Goal: Task Accomplishment & Management: Complete application form

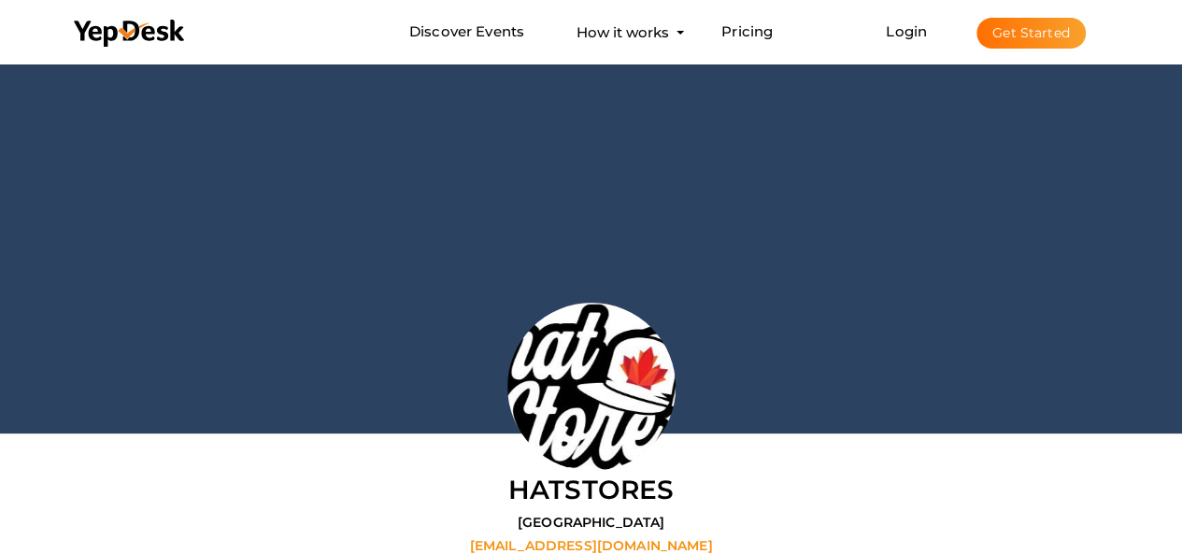
click at [1011, 41] on button "Get Started" at bounding box center [1030, 33] width 109 height 31
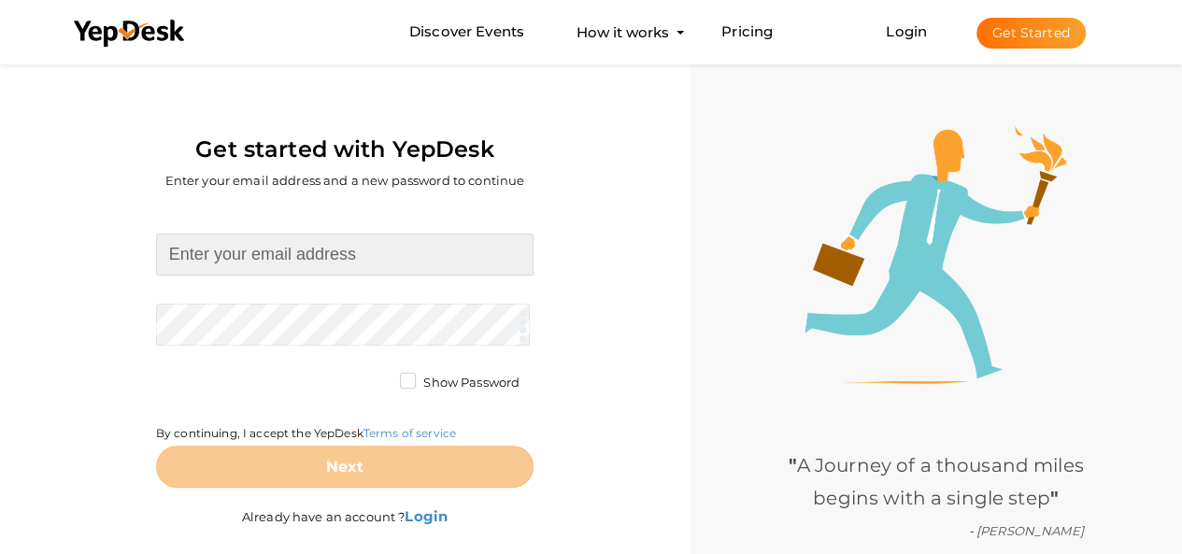
click at [342, 238] on input at bounding box center [344, 255] width 377 height 42
click at [349, 242] on input at bounding box center [344, 255] width 377 height 42
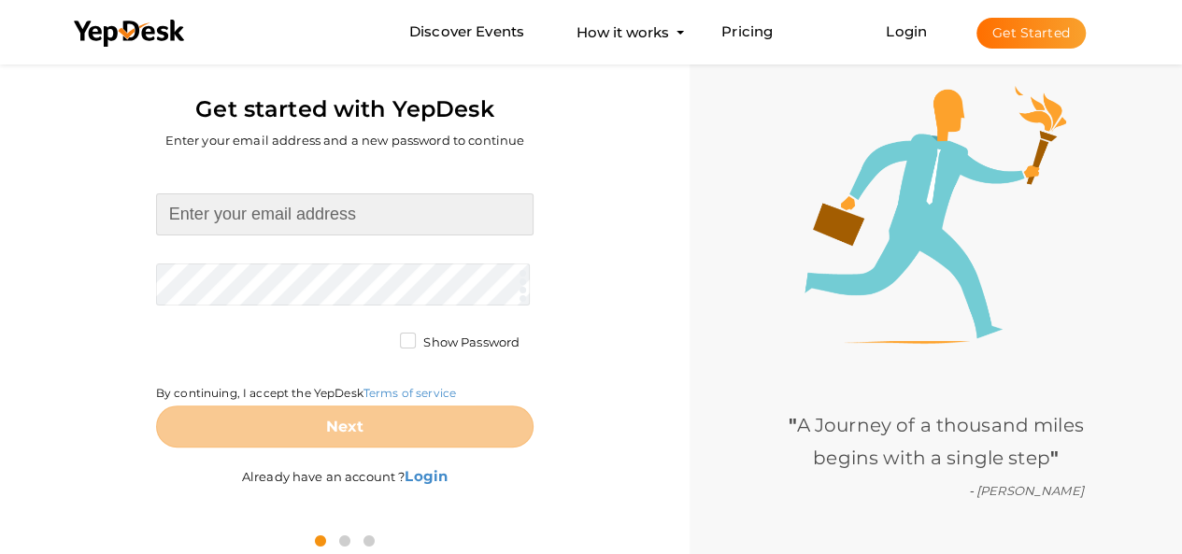
scroll to position [60, 0]
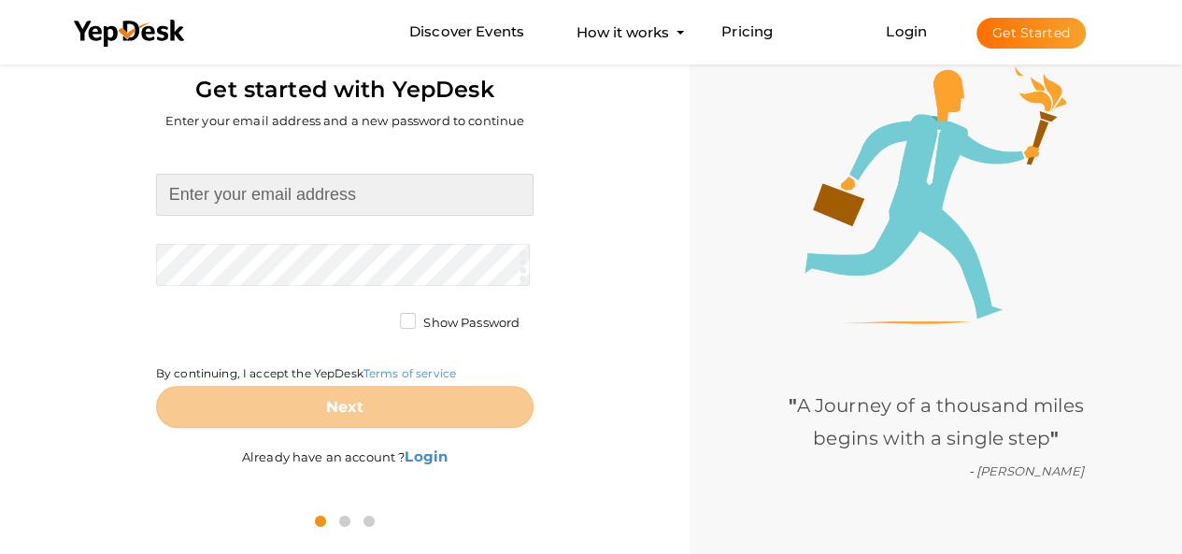
click at [288, 188] on input at bounding box center [344, 195] width 377 height 42
paste input "[EMAIL_ADDRESS][DOMAIN_NAME]"
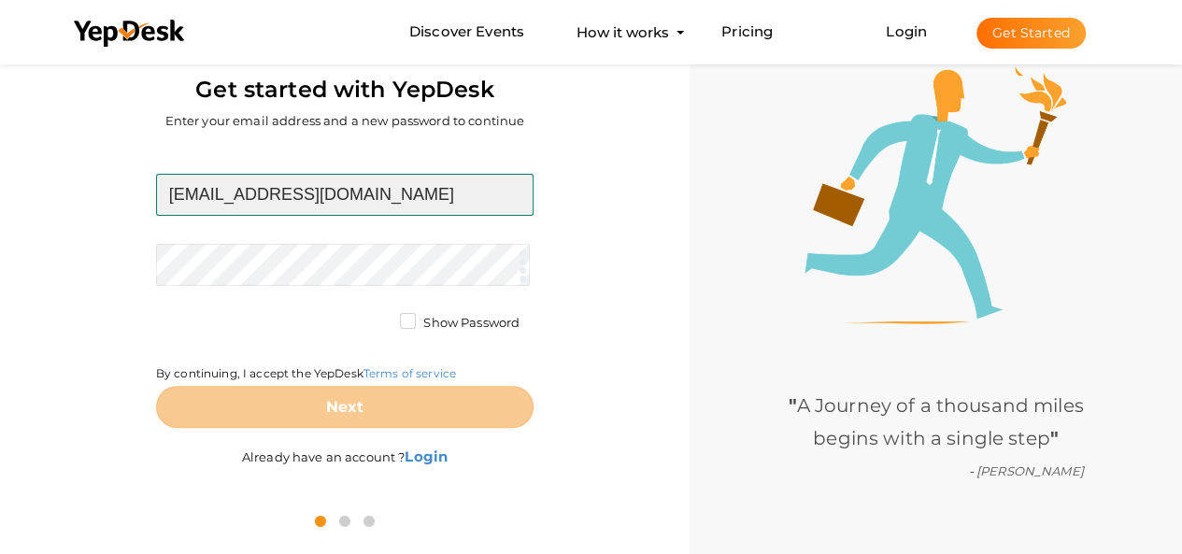
type input "[EMAIL_ADDRESS][DOMAIN_NAME]"
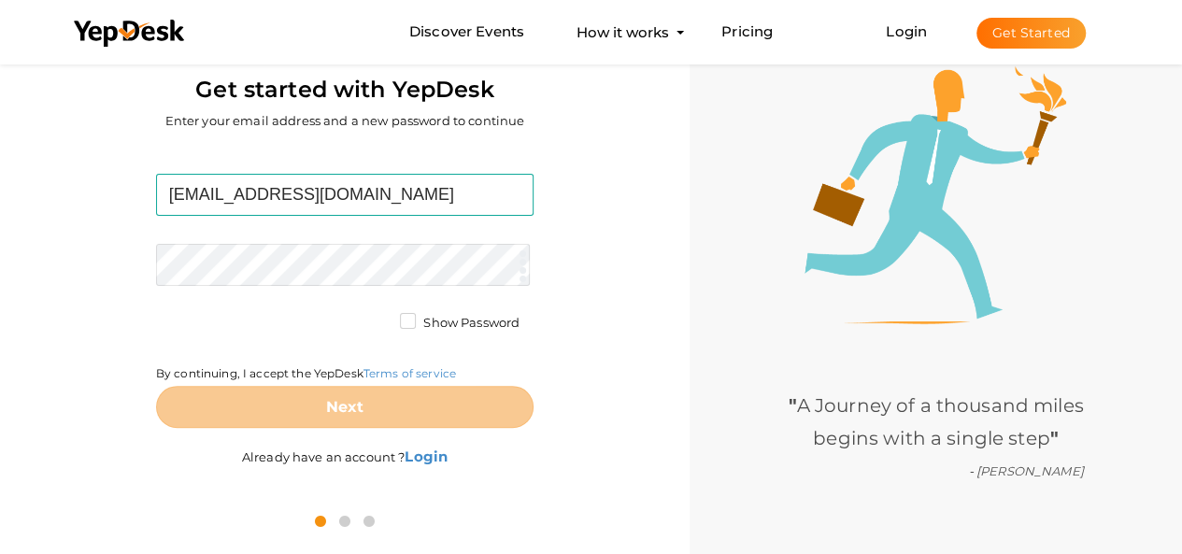
click at [347, 263] on form "emirthomas48@gmail.com Required. Invalid email. Checking You already have a Yep…" at bounding box center [344, 301] width 377 height 254
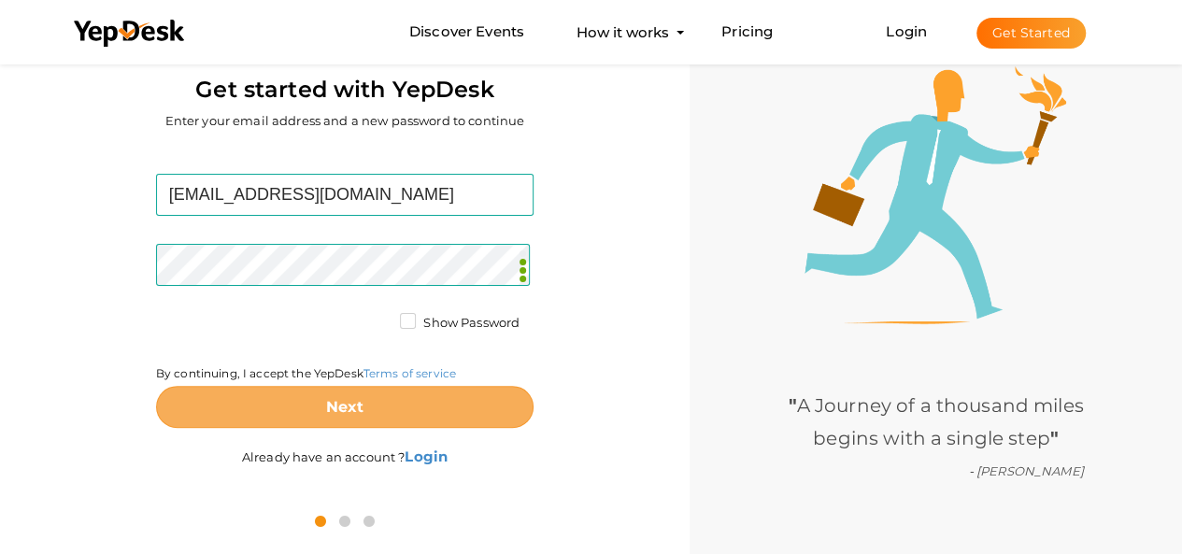
click at [342, 413] on b "Next" at bounding box center [345, 407] width 38 height 18
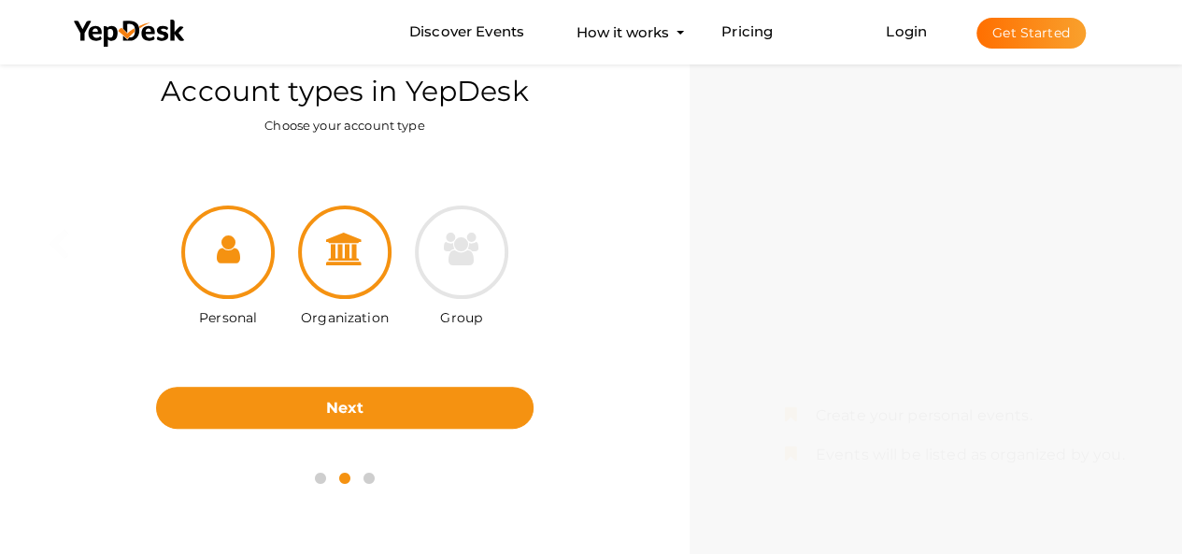
click at [346, 218] on div at bounding box center [344, 252] width 93 height 93
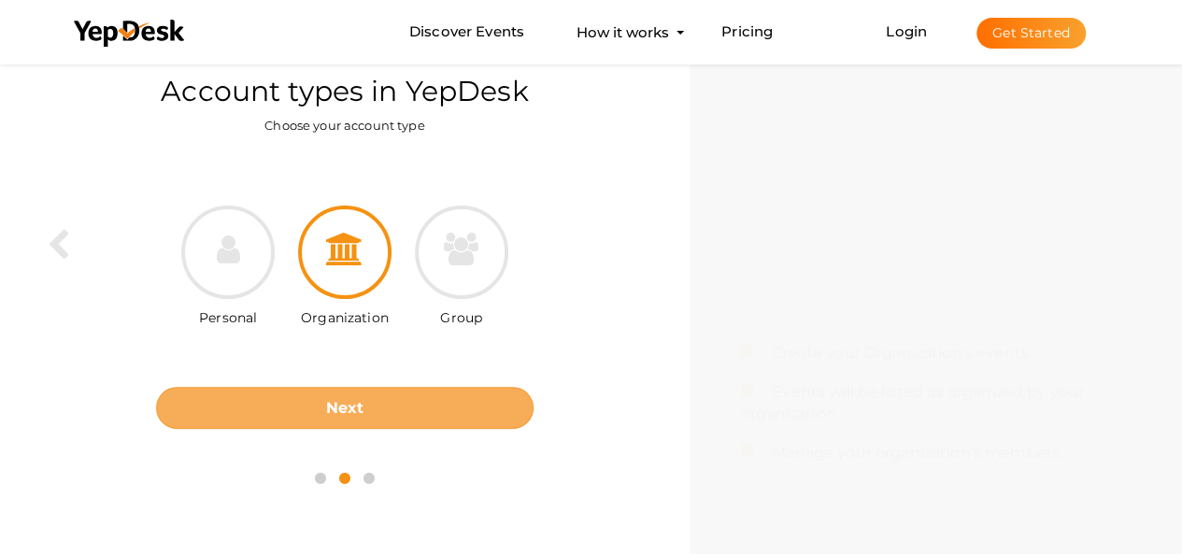
click at [495, 400] on button "Next" at bounding box center [344, 408] width 377 height 42
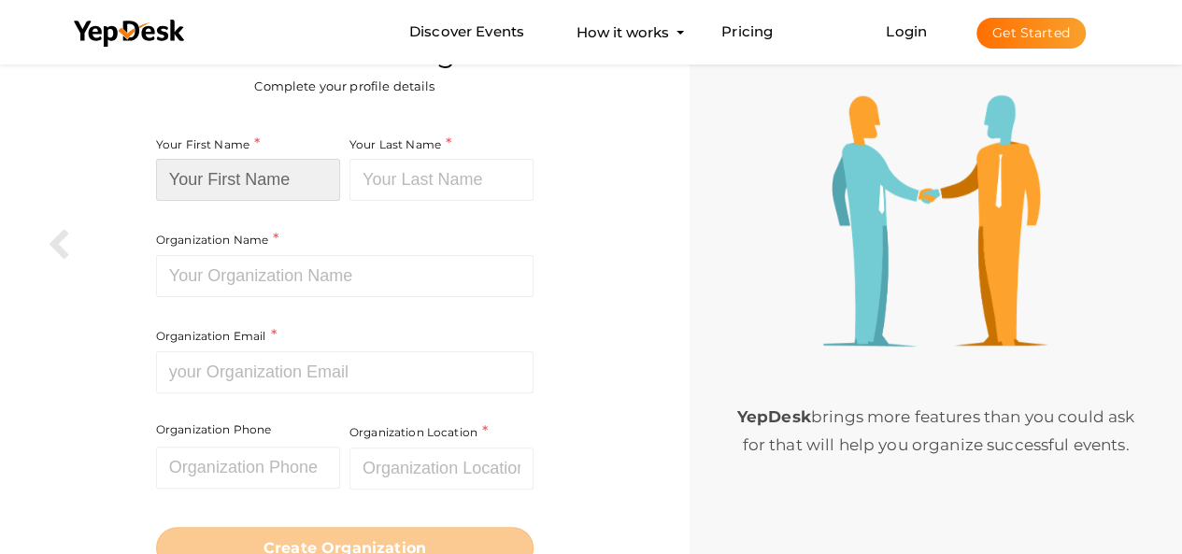
click at [299, 174] on input at bounding box center [248, 180] width 184 height 42
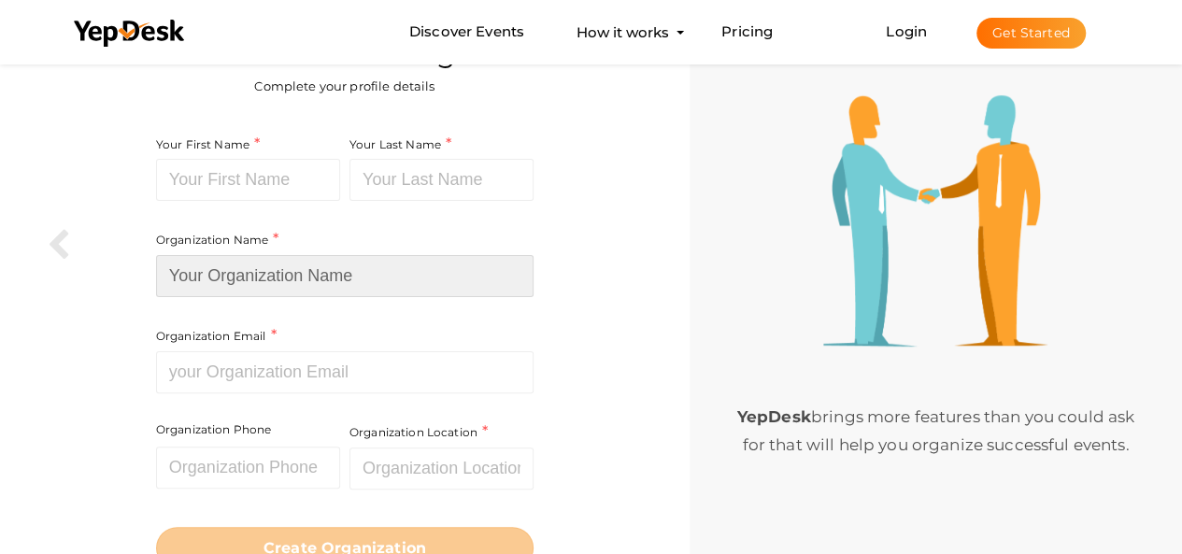
click at [283, 274] on input at bounding box center [344, 276] width 377 height 42
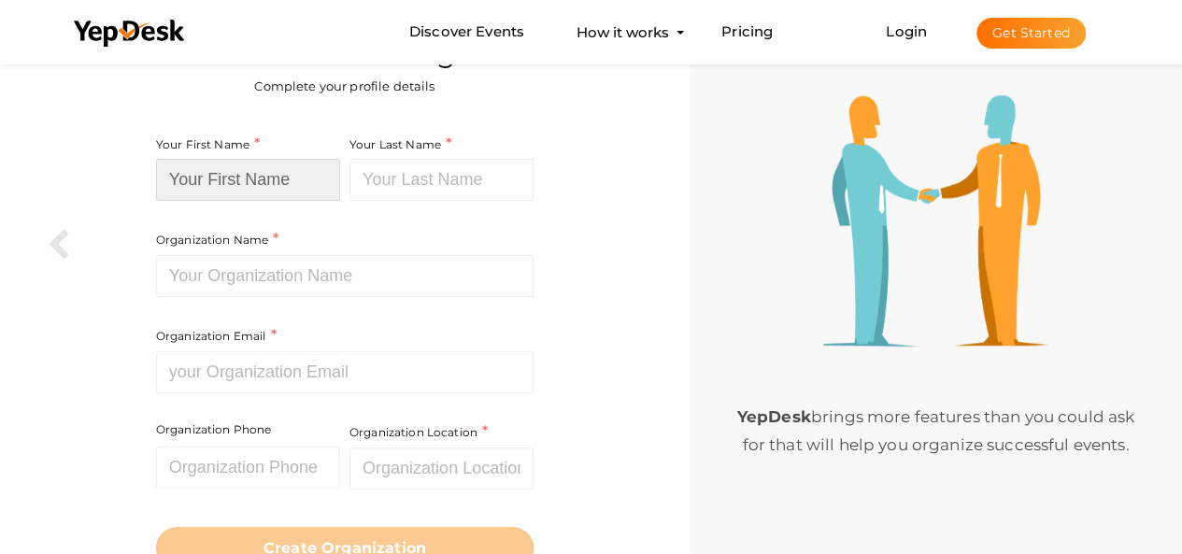
click at [280, 175] on input at bounding box center [248, 180] width 184 height 42
type input "a"
paste input "[EMAIL_ADDRESS][DOMAIN_NAME]"
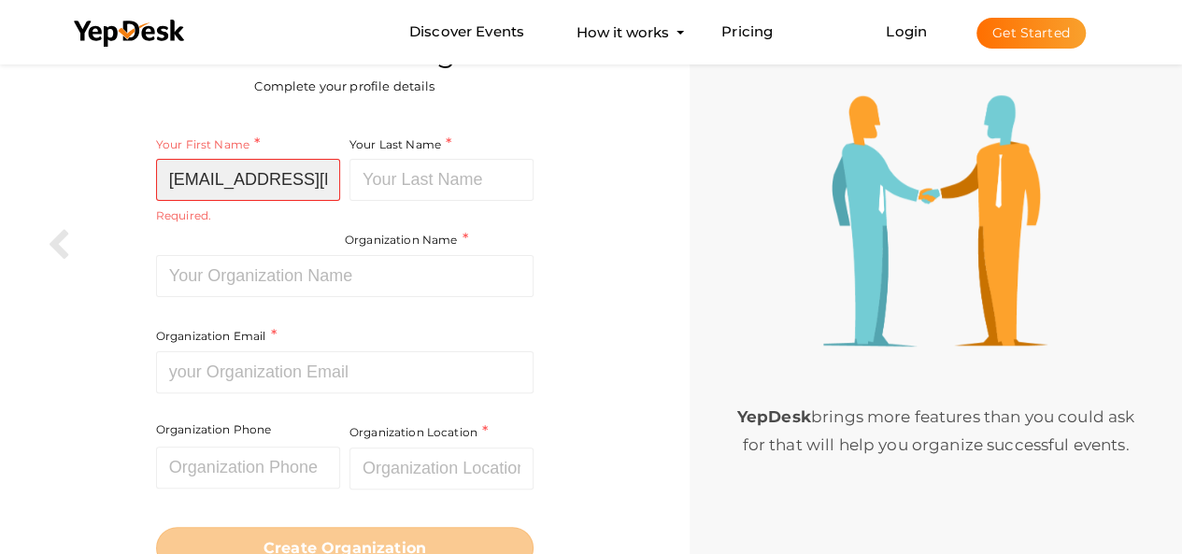
scroll to position [0, 43]
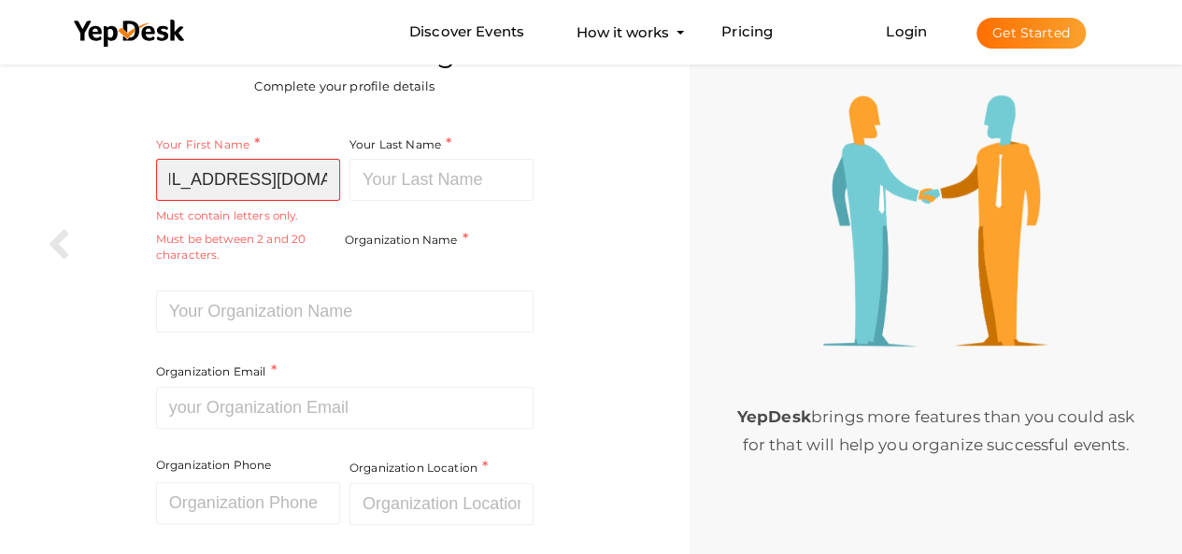
drag, startPoint x: 217, startPoint y: 180, endPoint x: 406, endPoint y: 205, distance: 191.2
click at [406, 205] on div "Your First Name emirthomas48@gmail.com Required. Must contain letters only. Mus…" at bounding box center [344, 305] width 377 height 343
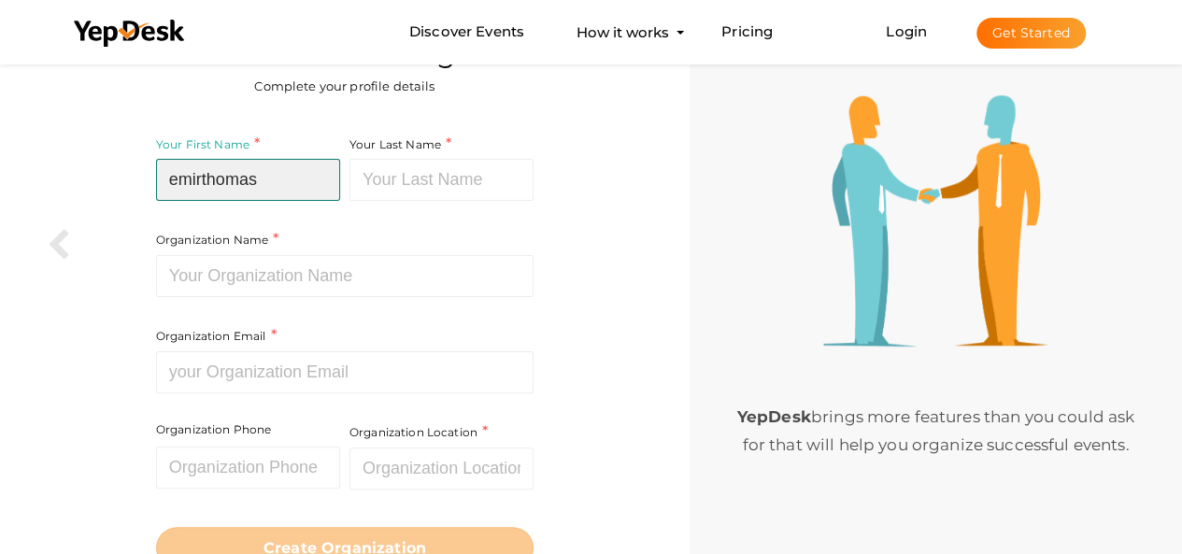
drag, startPoint x: 206, startPoint y: 171, endPoint x: 348, endPoint y: 190, distance: 143.2
click at [348, 190] on div "Your First Name emirthomas Required. Must contain letters only. Must be between…" at bounding box center [344, 287] width 377 height 307
click at [316, 184] on input "emirthomas" at bounding box center [248, 180] width 184 height 42
drag, startPoint x: 203, startPoint y: 180, endPoint x: 291, endPoint y: 180, distance: 87.8
click at [291, 180] on input "emirthomas" at bounding box center [248, 180] width 184 height 42
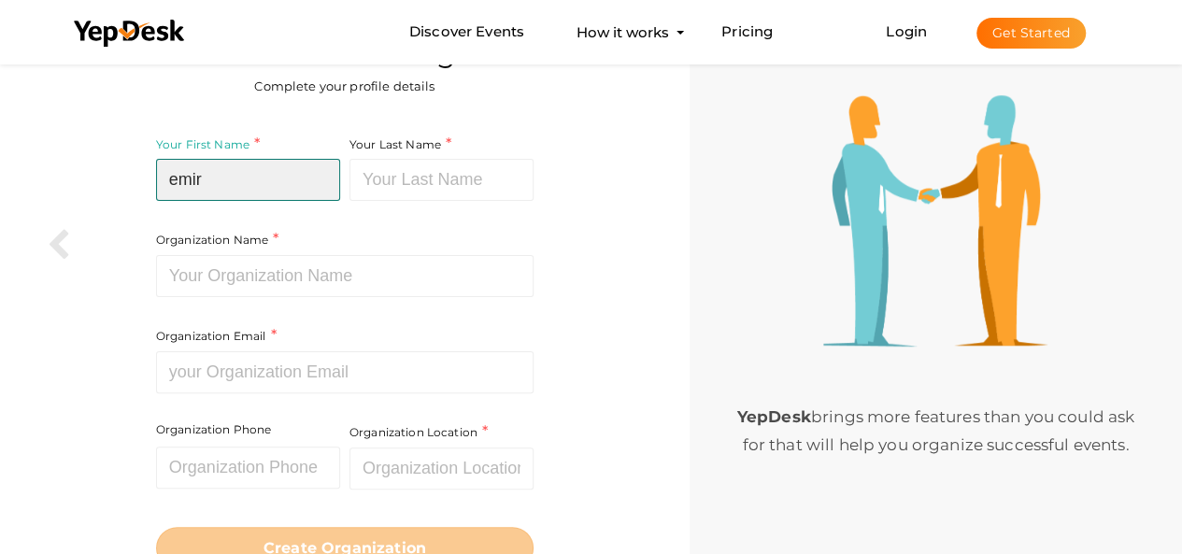
type input "emir"
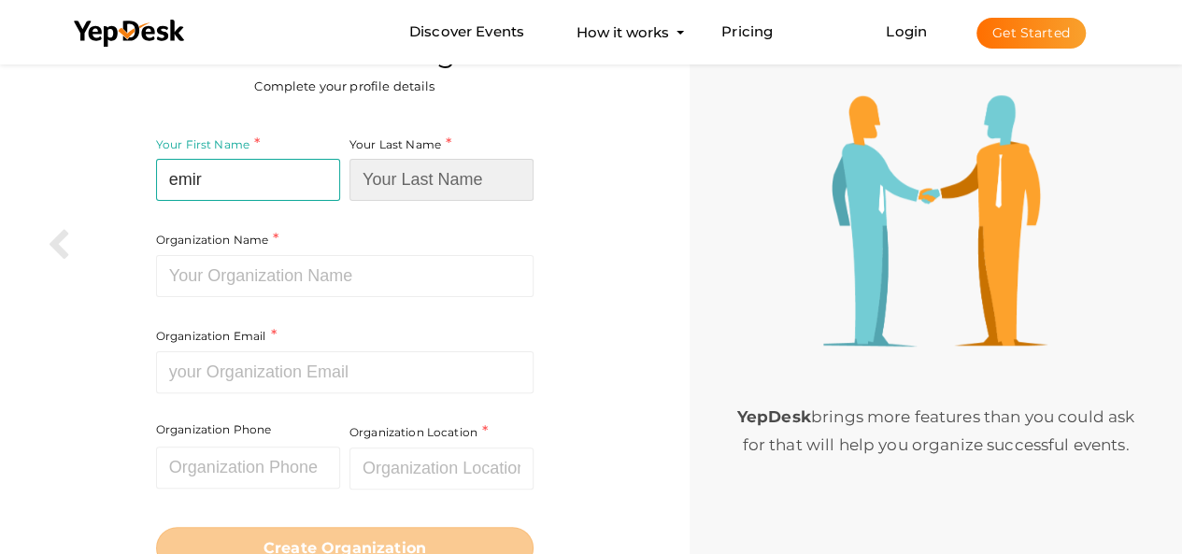
click at [414, 171] on input at bounding box center [441, 180] width 184 height 42
paste input "thomas"
type input "thomas"
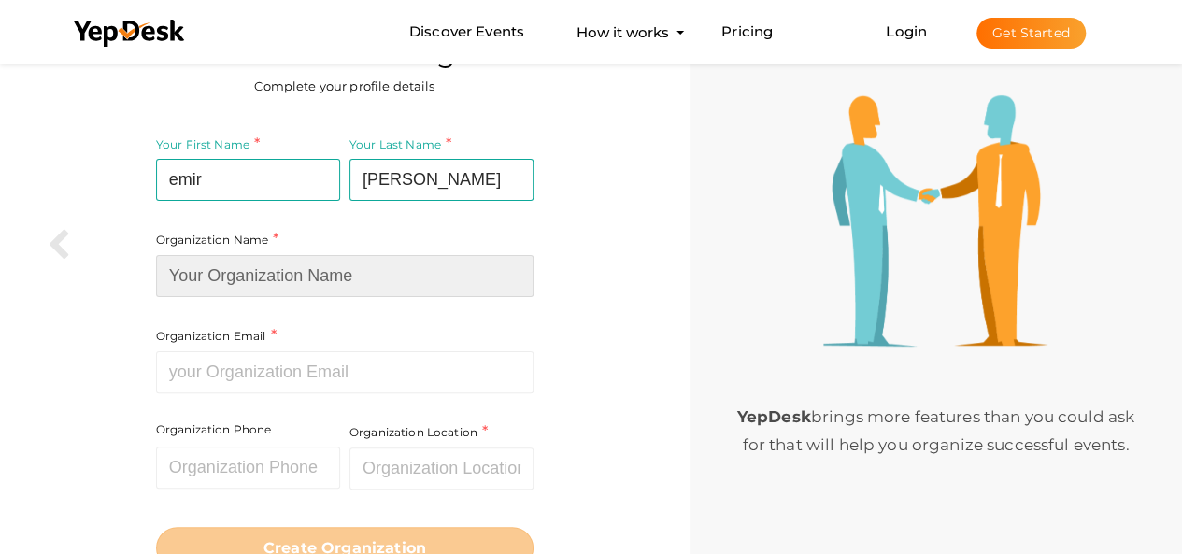
click at [254, 265] on input at bounding box center [344, 276] width 377 height 42
paste input "theeaglepatches"
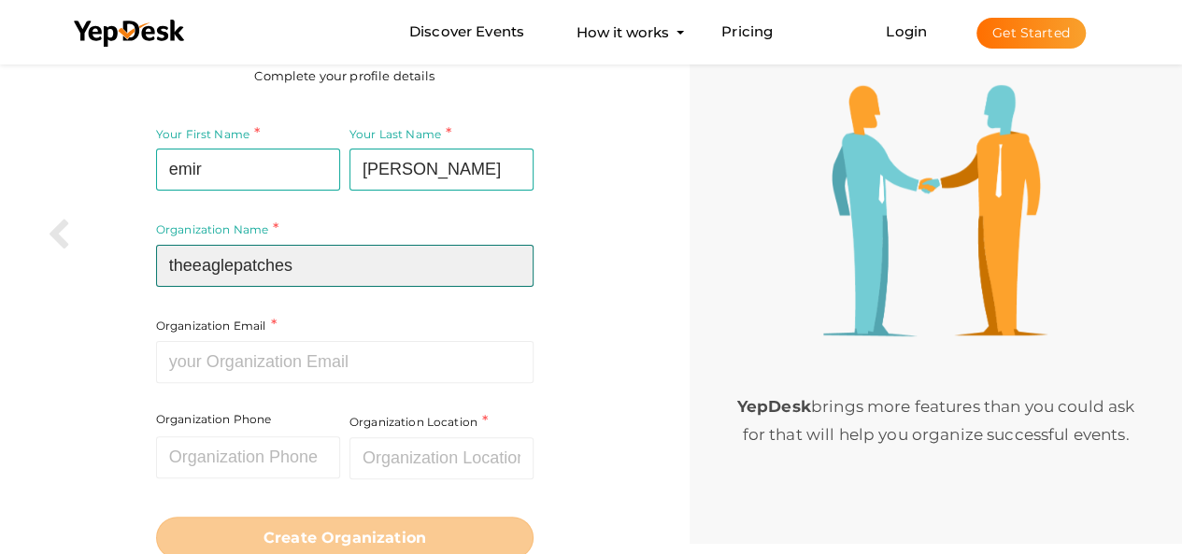
scroll to position [140, 0]
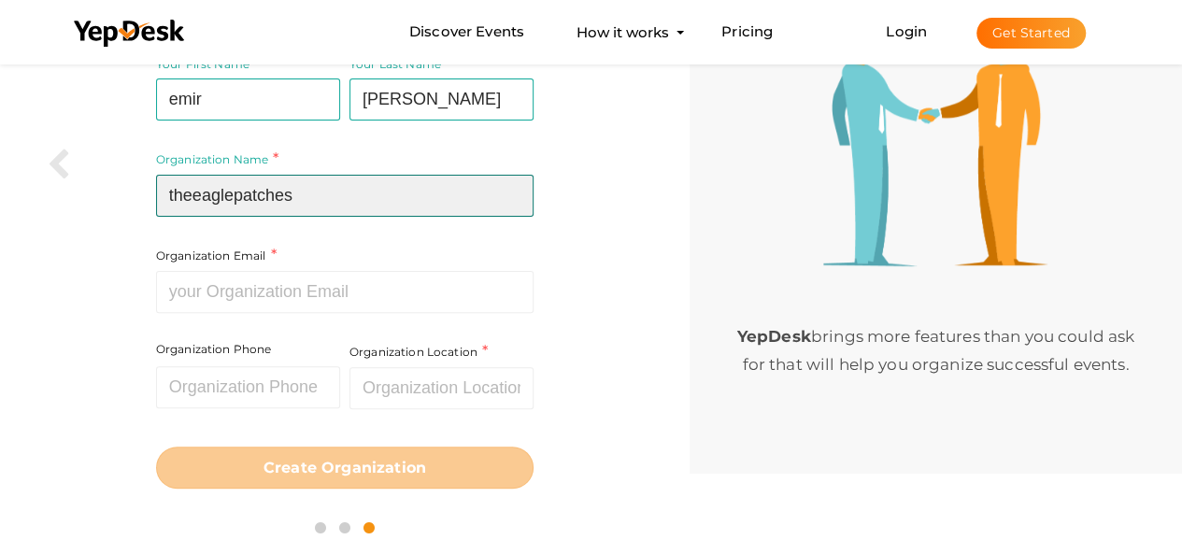
type input "theeaglepatches"
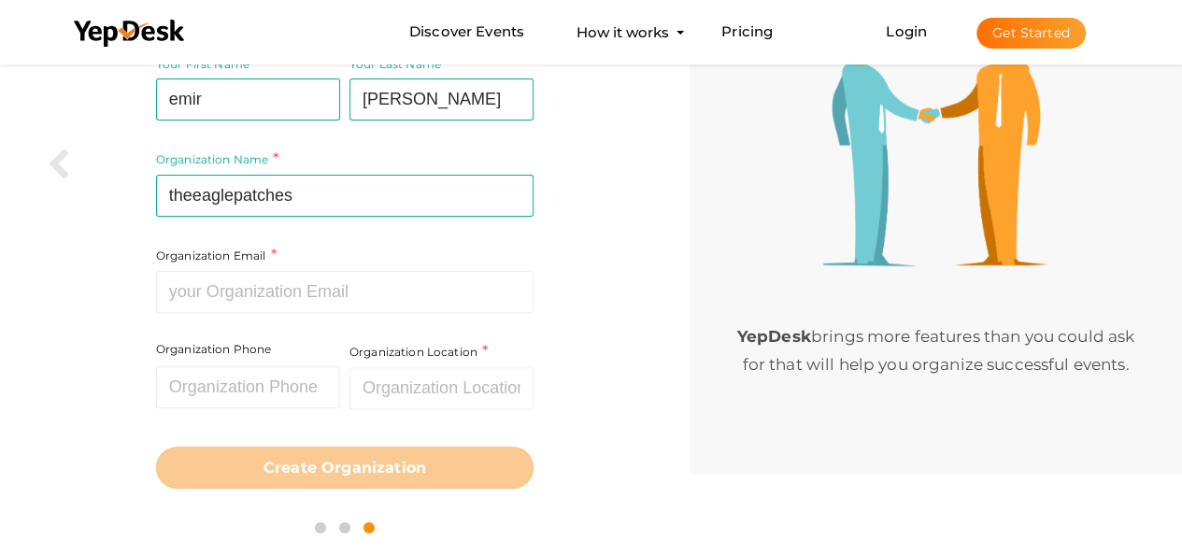
click at [336, 319] on div "Your First Name emir Required. Must contain letters only. Must be between 2 and…" at bounding box center [344, 206] width 377 height 307
click at [336, 314] on div "Your First Name emir Required. Must contain letters only. Must be between 2 and…" at bounding box center [344, 206] width 377 height 307
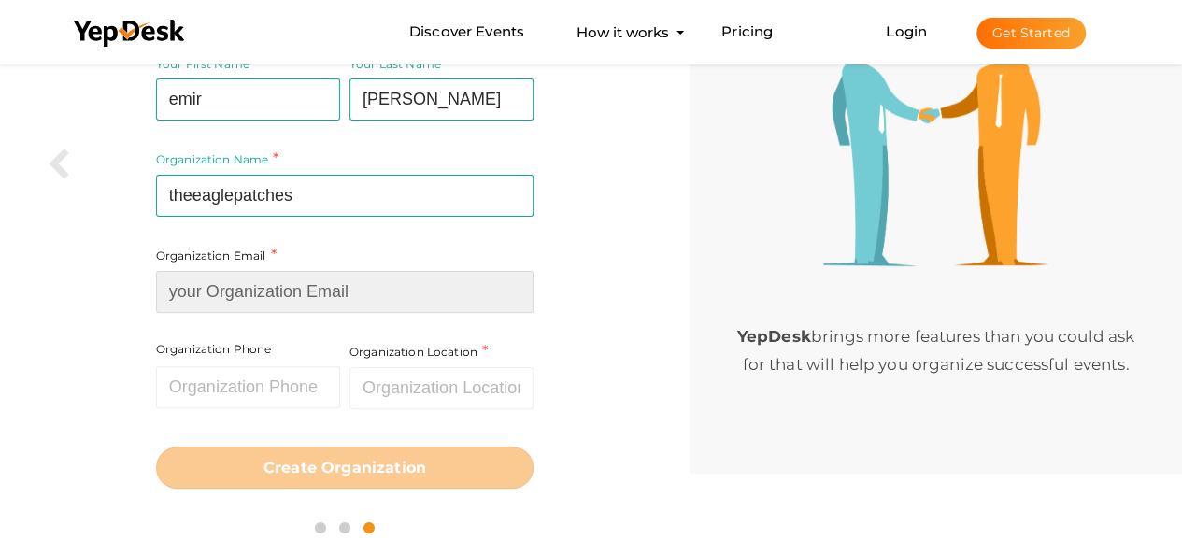
click at [331, 298] on input at bounding box center [344, 292] width 377 height 42
paste input "info@theeaglepatches.com"
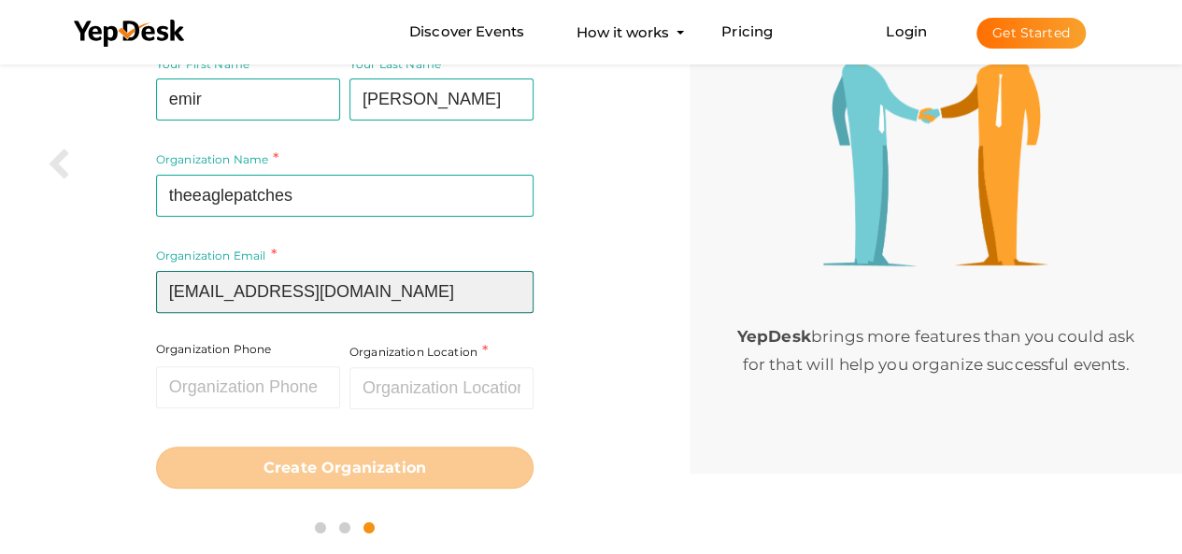
type input "info@theeaglepatches.com"
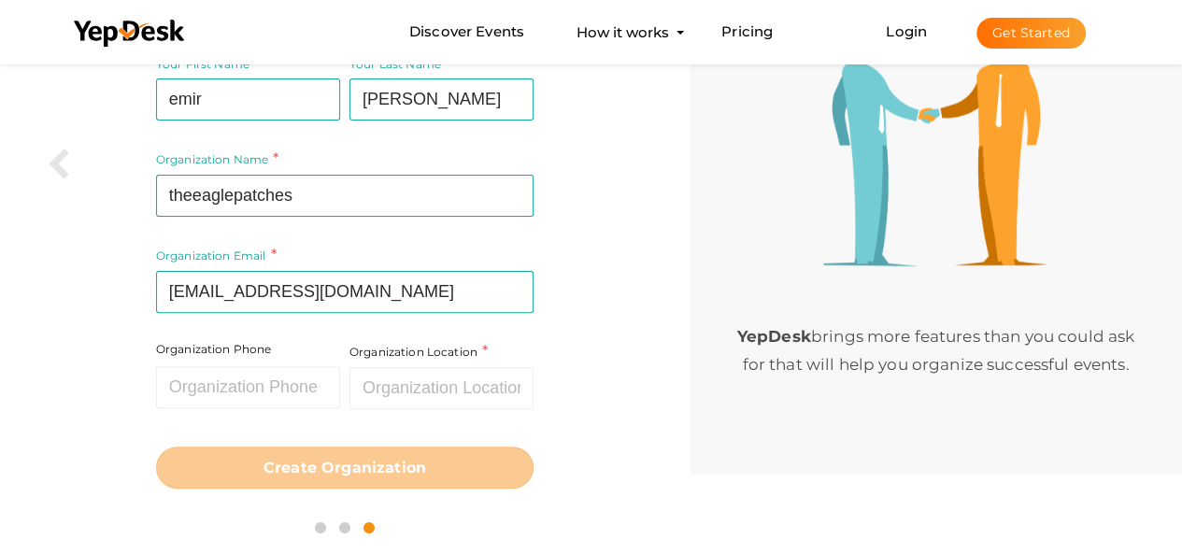
click at [269, 408] on div "Organization Phone Invalid Phone number." at bounding box center [250, 388] width 189 height 95
click at [276, 375] on input "text" at bounding box center [248, 387] width 184 height 42
paste input "(888) 710-7455"
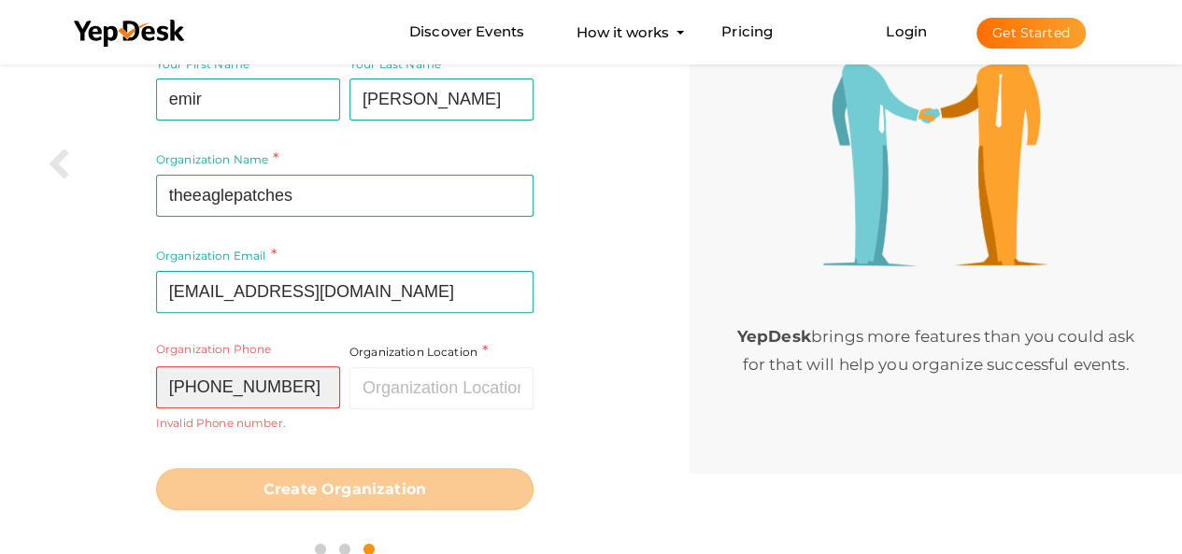
type input "(888) 710-7455"
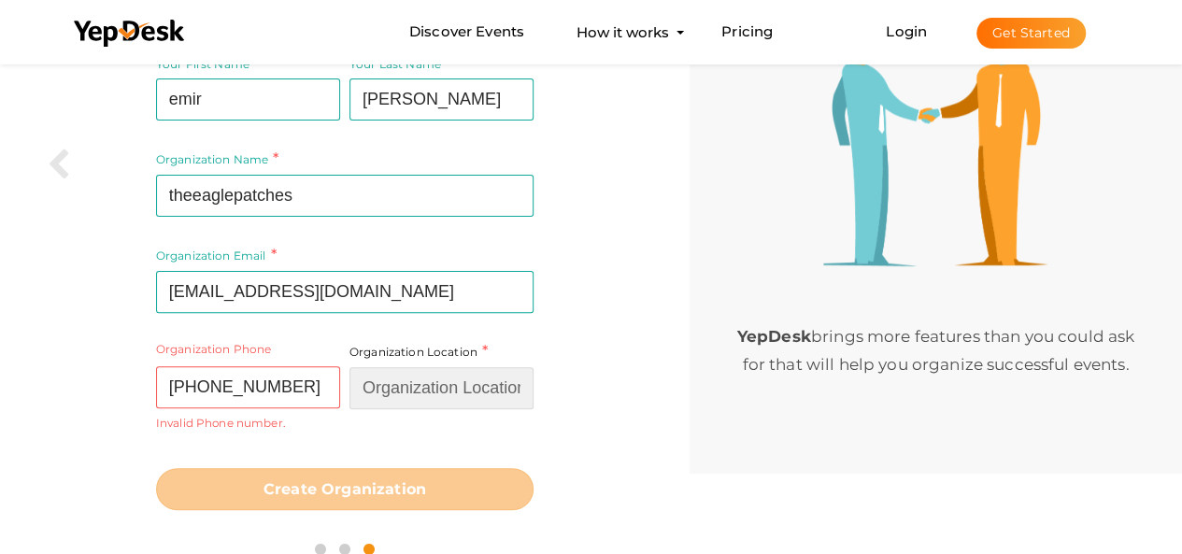
click at [488, 401] on input "text" at bounding box center [441, 388] width 184 height 42
paste input "Florida"
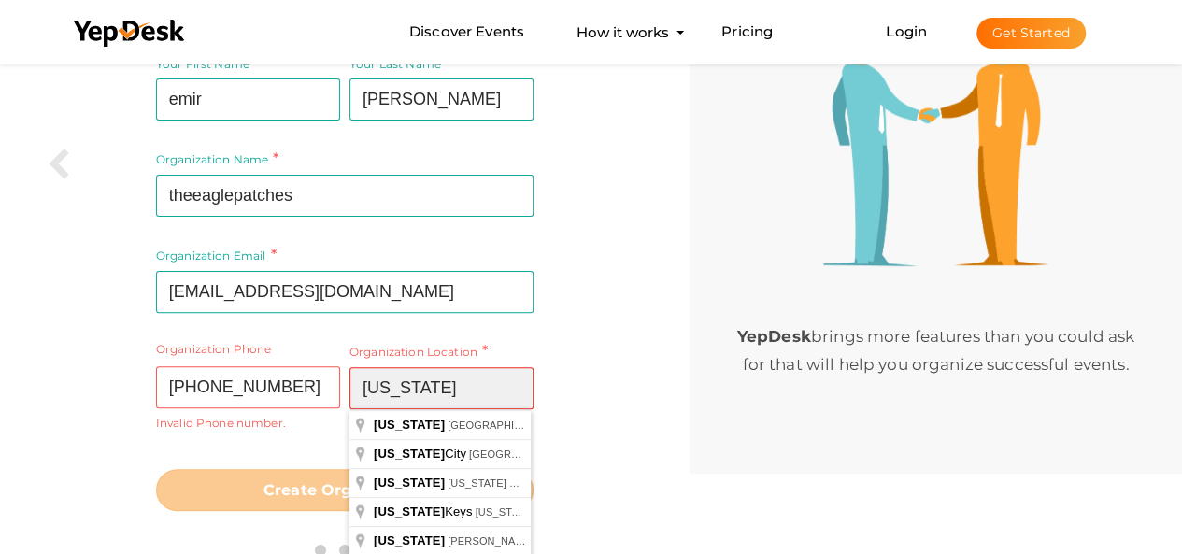
type input "Florida"
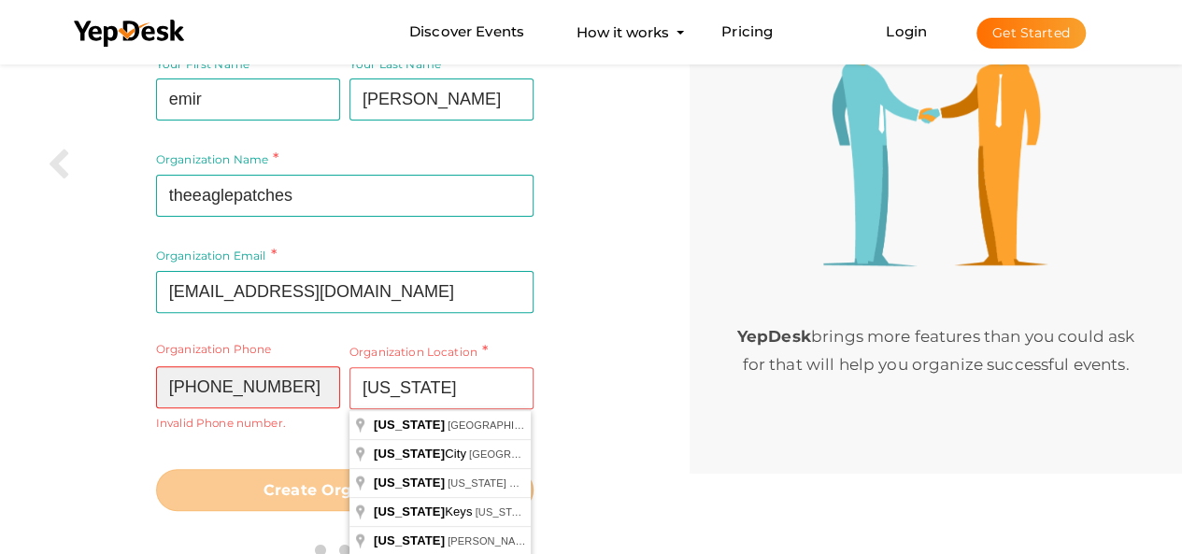
click at [248, 386] on input "(888) 710-7455" at bounding box center [248, 387] width 184 height 42
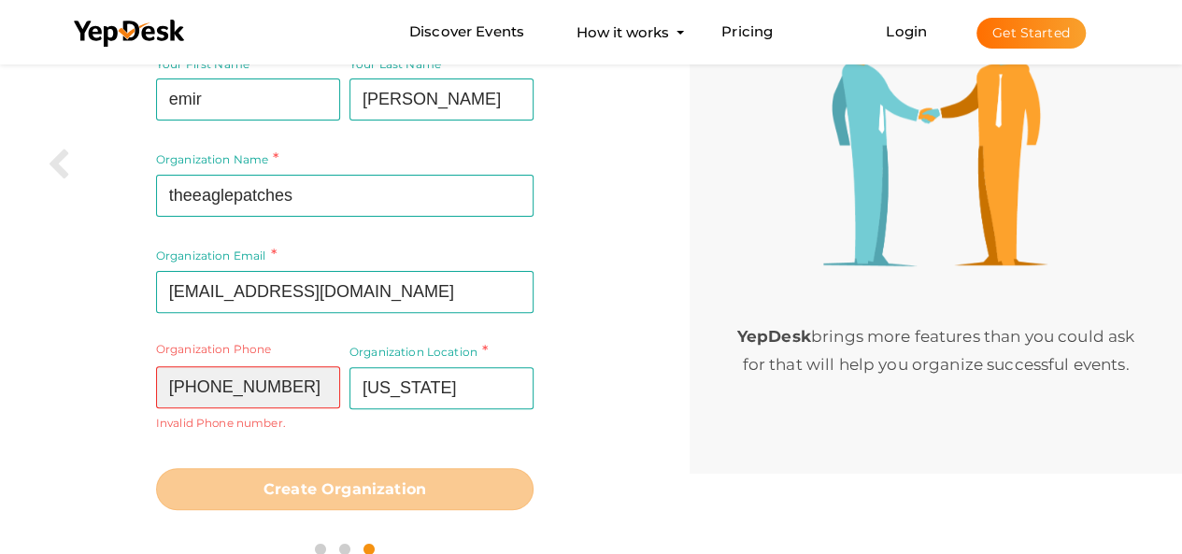
click at [215, 384] on input "(888) 7107455" at bounding box center [248, 387] width 184 height 42
click at [178, 386] on input "(8887107455" at bounding box center [248, 387] width 184 height 42
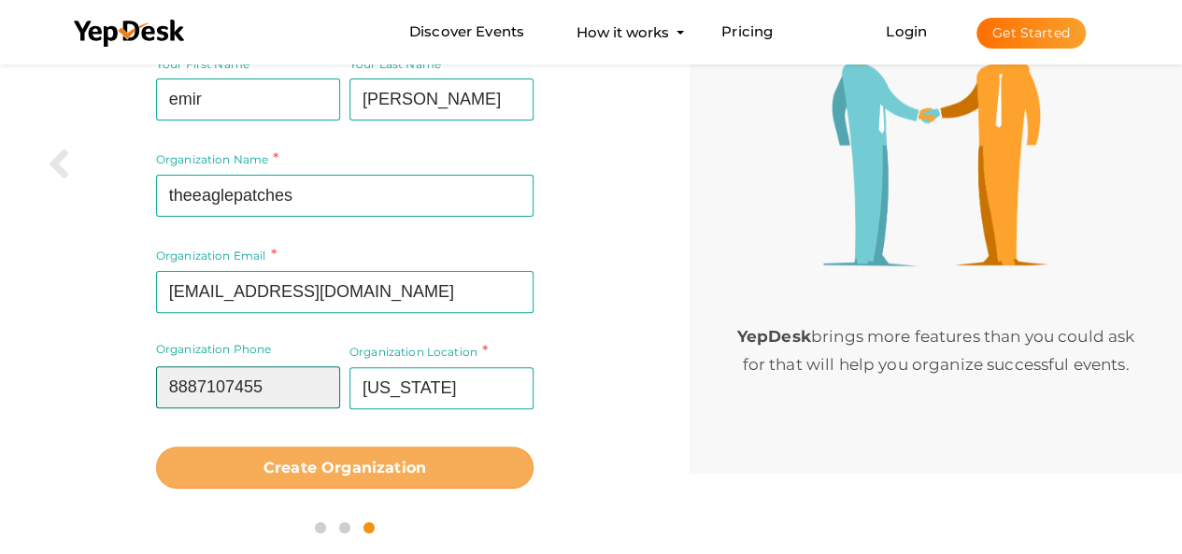
type input "8887107455"
click at [322, 461] on b "Create Organization" at bounding box center [344, 468] width 163 height 18
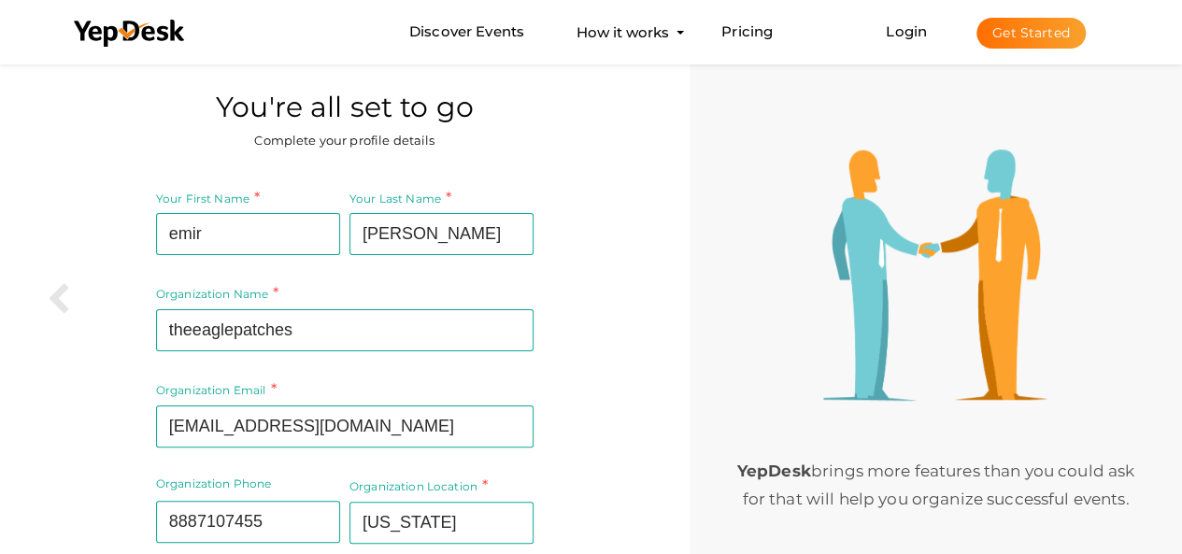
scroll to position [0, 0]
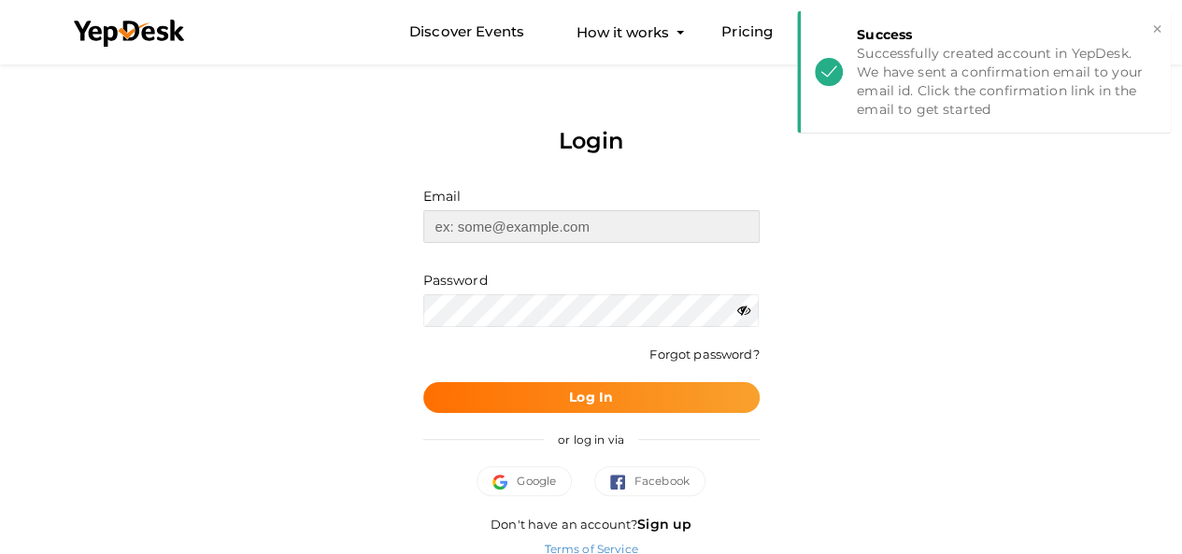
type input "[EMAIL_ADDRESS][DOMAIN_NAME]"
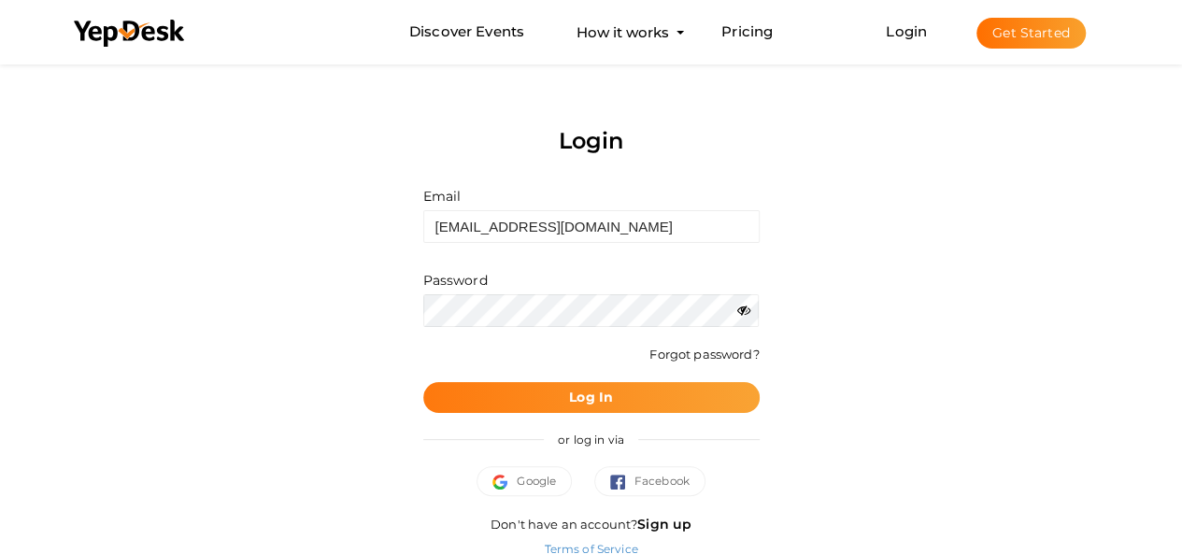
click at [622, 406] on button "Log In" at bounding box center [591, 397] width 336 height 31
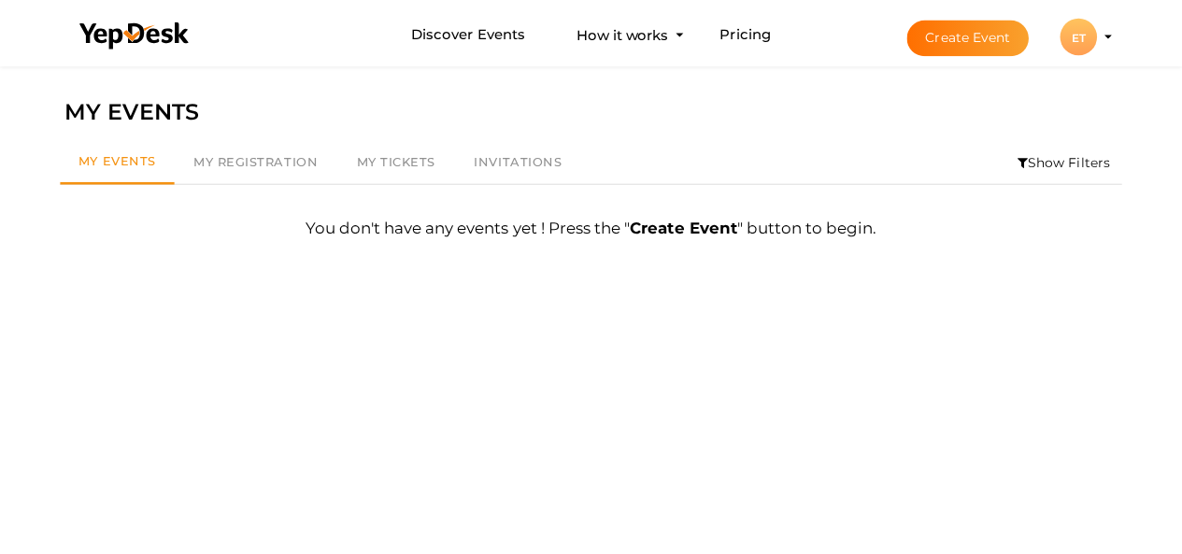
scroll to position [60, 0]
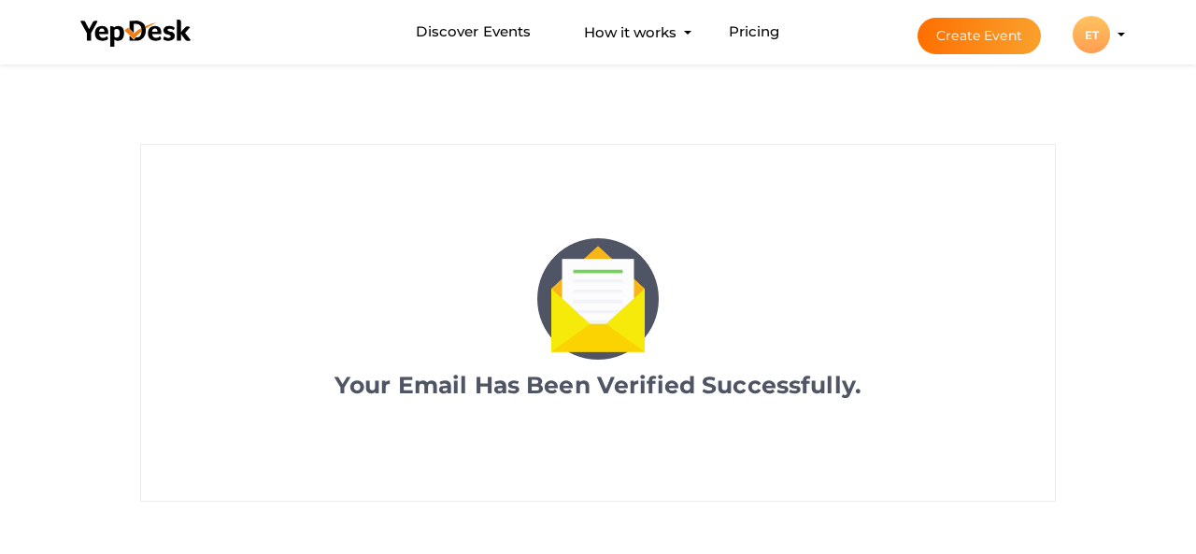
click at [1082, 52] on button "ET ET emir thomas emirthomas48@gmail.com Personal Profile My Events Admin Switc…" at bounding box center [1091, 34] width 49 height 39
click at [1088, 38] on div "ET" at bounding box center [1090, 34] width 37 height 37
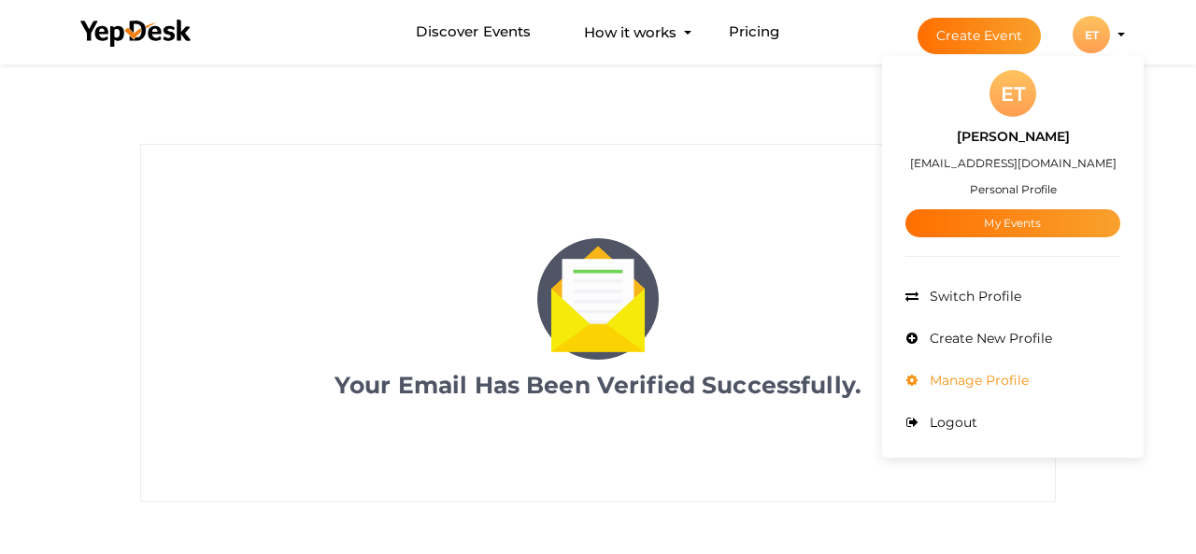
click at [977, 376] on span "Manage Profile" at bounding box center [977, 380] width 104 height 17
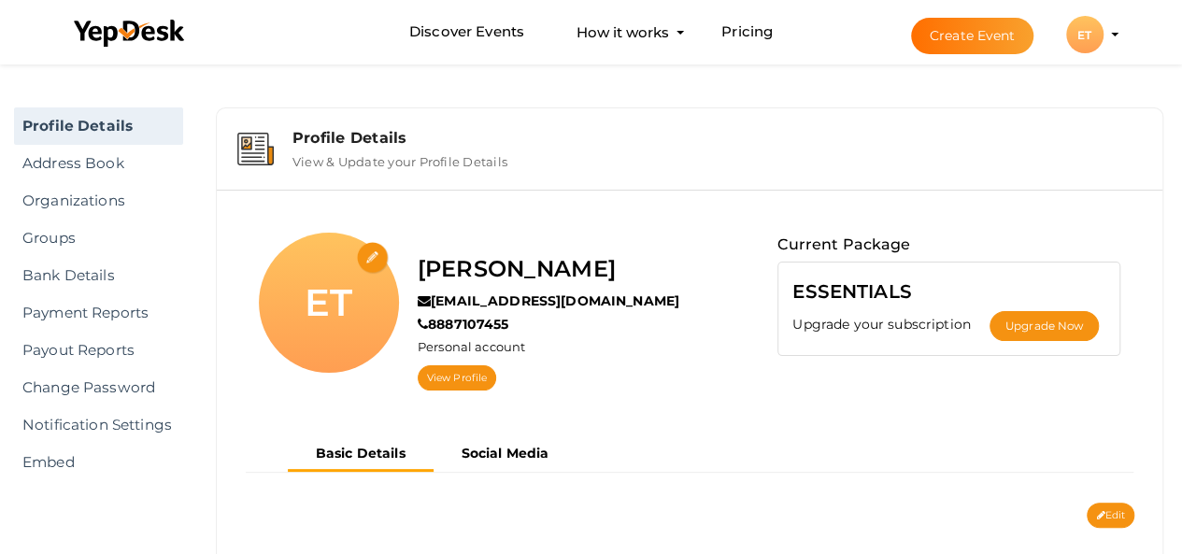
click at [370, 263] on input "file" at bounding box center [373, 258] width 33 height 33
type input "C:\fakepath\business-finance-employment-female-successful-entrepreneurs-concept…"
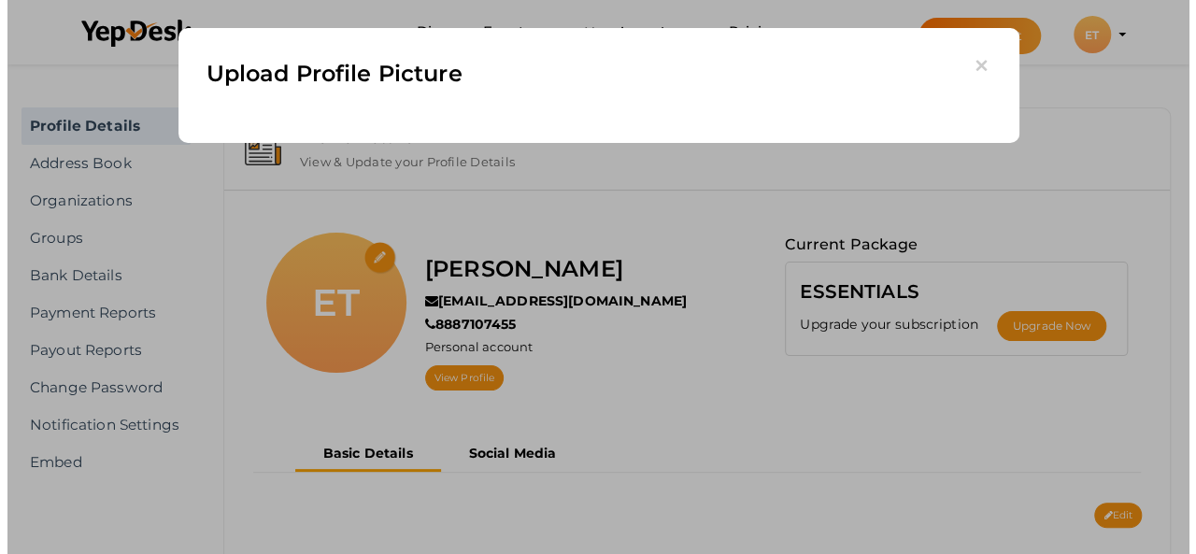
scroll to position [187, 0]
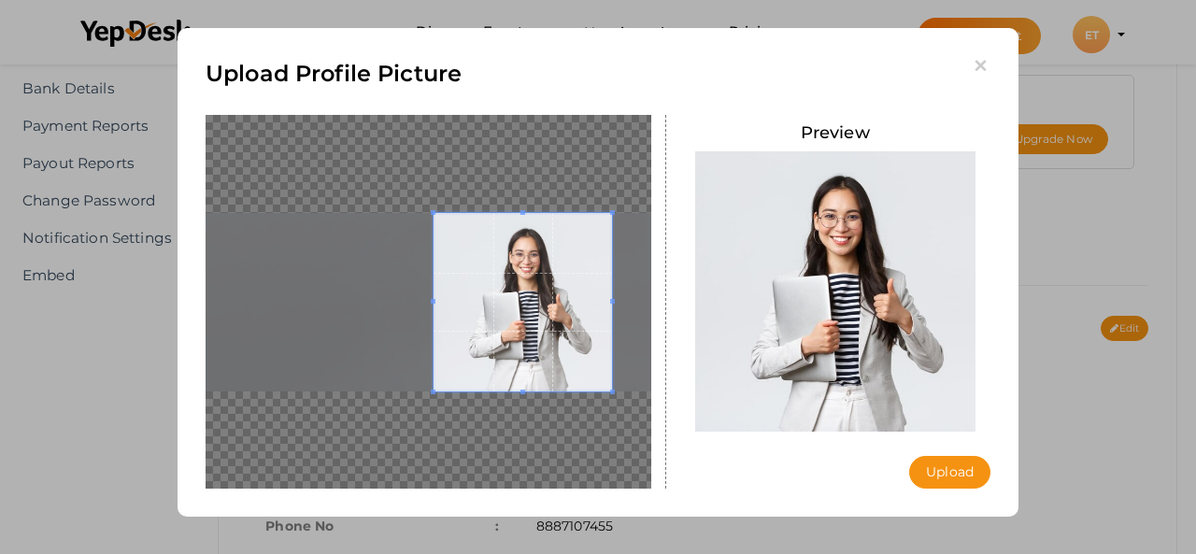
drag, startPoint x: 461, startPoint y: 322, endPoint x: 538, endPoint y: 310, distance: 77.6
click at [538, 310] on span at bounding box center [522, 302] width 178 height 178
click at [973, 466] on button "Upload" at bounding box center [949, 472] width 81 height 33
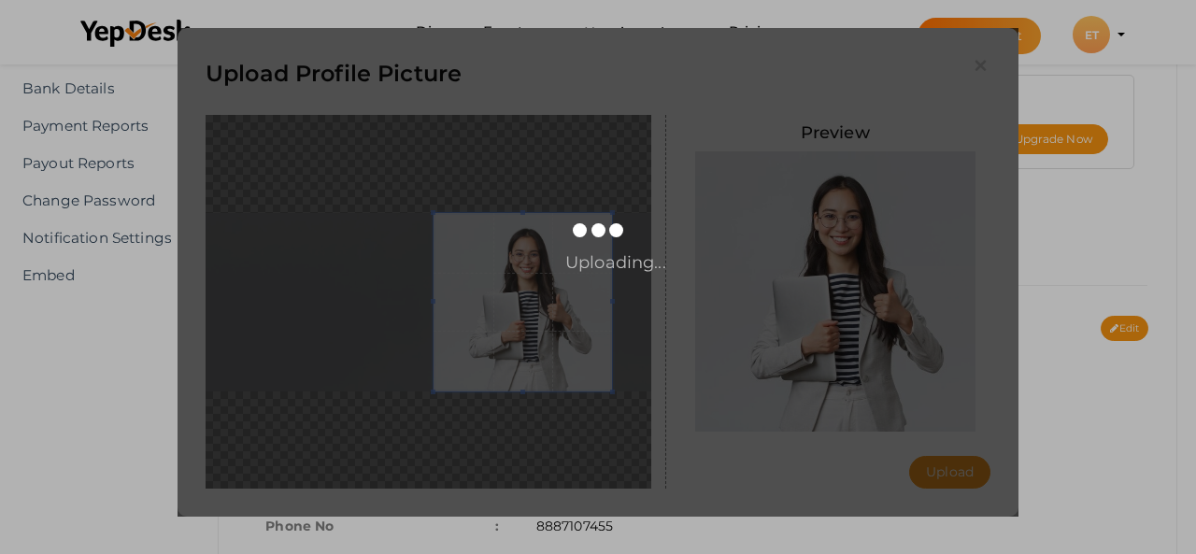
scroll to position [0, 0]
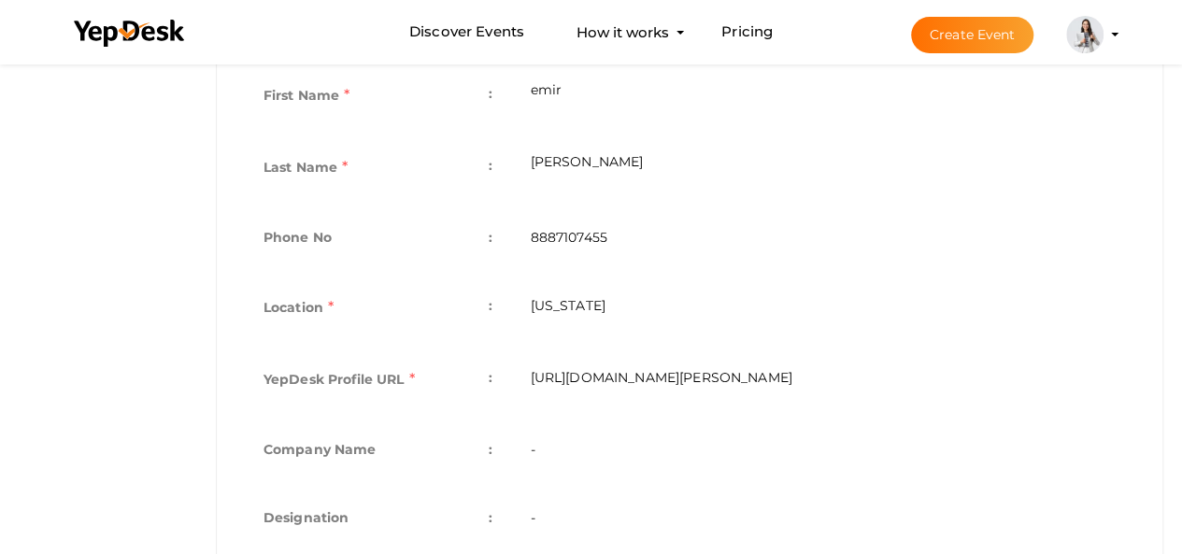
scroll to position [613, 0]
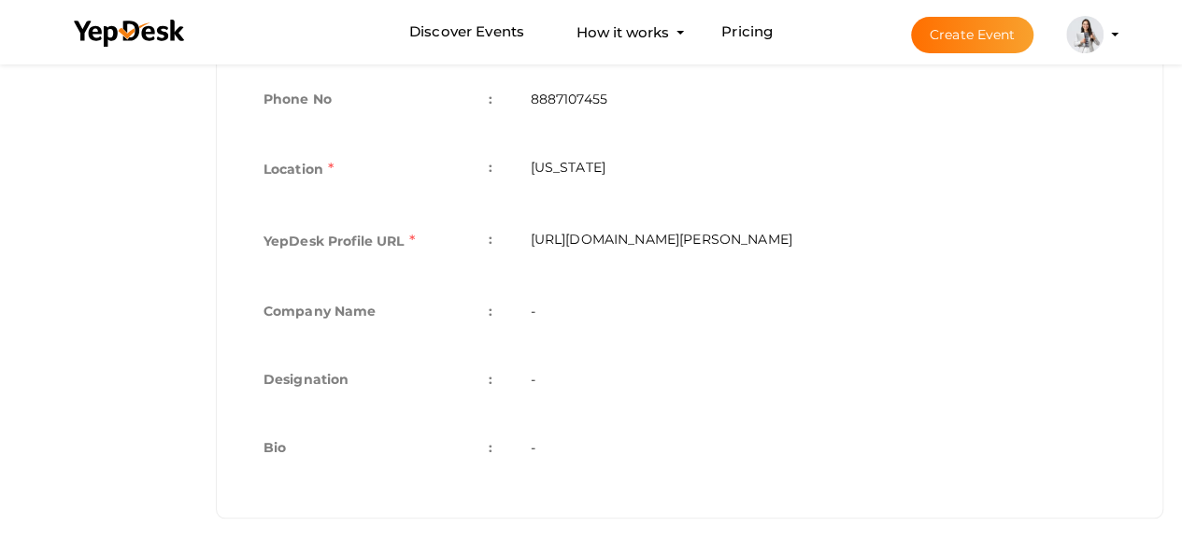
click at [574, 302] on td "-" at bounding box center [822, 313] width 623 height 68
click at [532, 317] on td "-" at bounding box center [822, 313] width 623 height 68
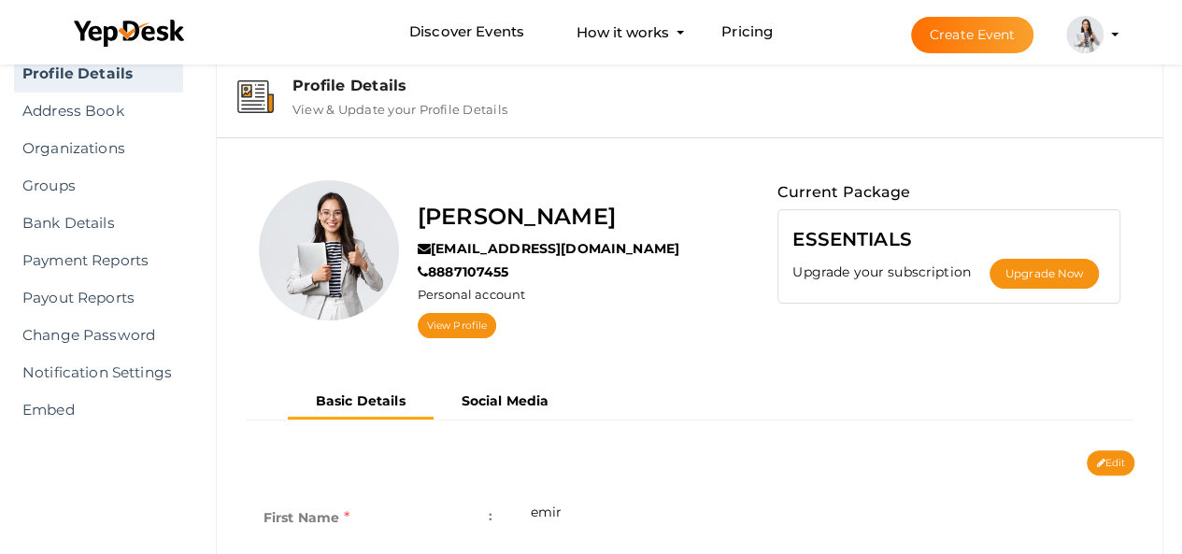
click at [1084, 460] on div "Edit Cancel Save" at bounding box center [689, 462] width 917 height 25
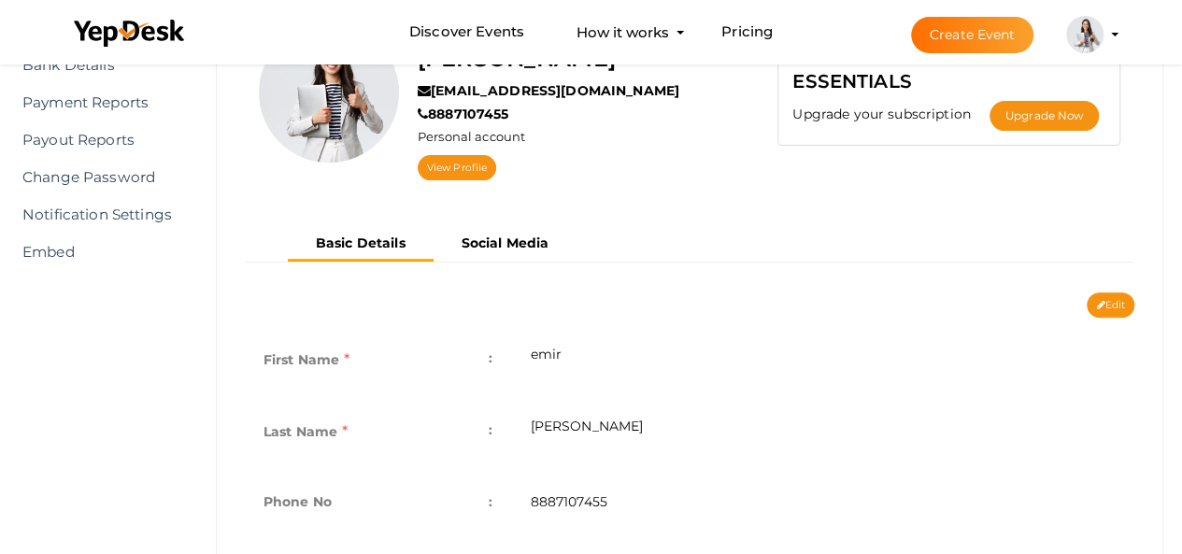
scroll to position [239, 0]
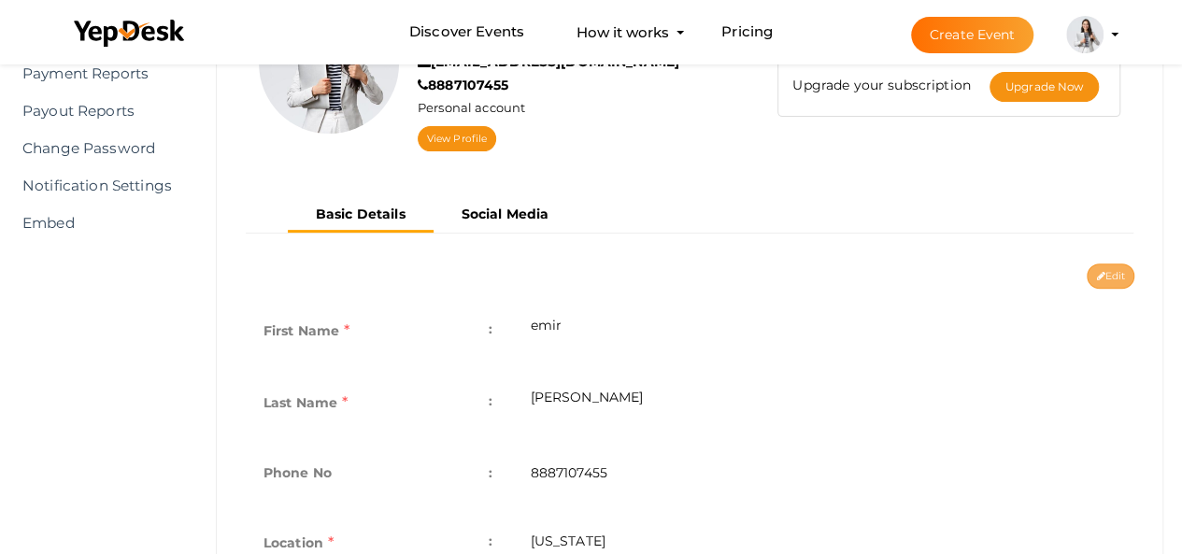
click at [1098, 278] on icon at bounding box center [1100, 277] width 8 height 10
type input "emir"
type input "thomas"
type input "8887107455"
type input "[US_STATE]"
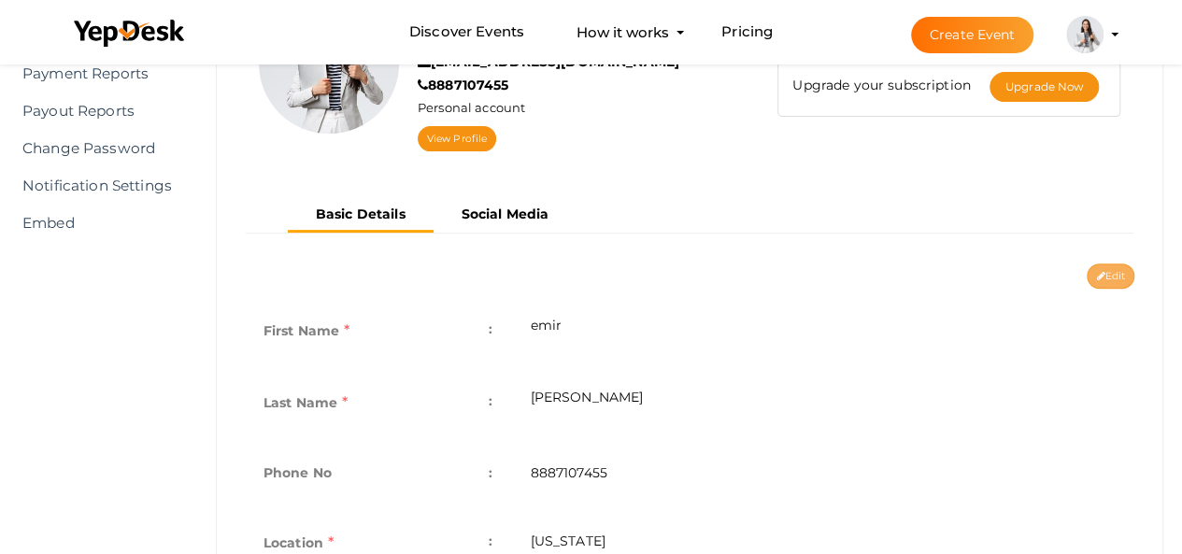
type input "emir-thomas"
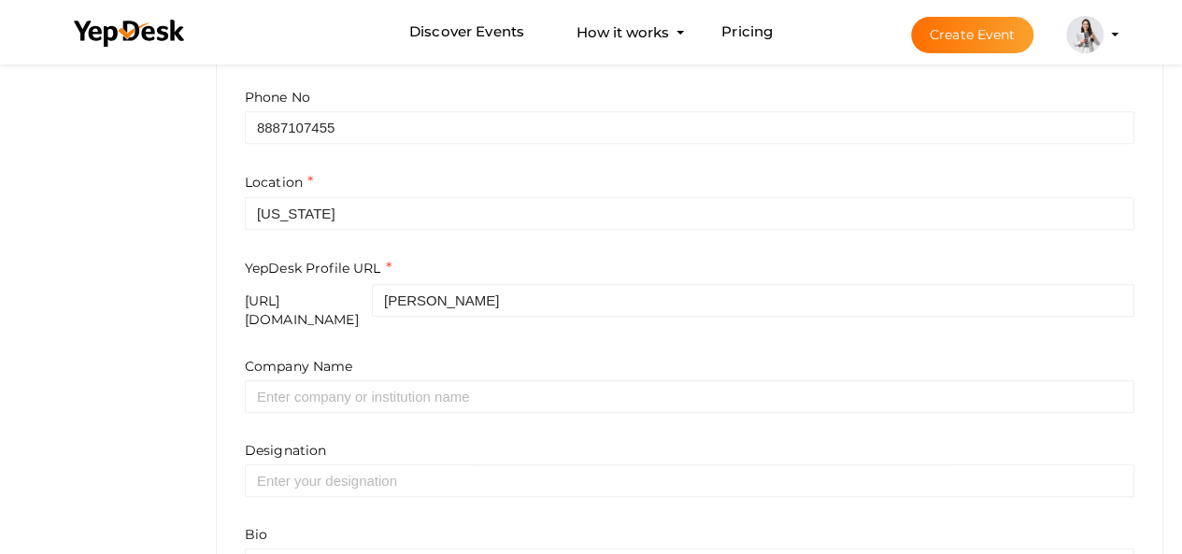
scroll to position [706, 0]
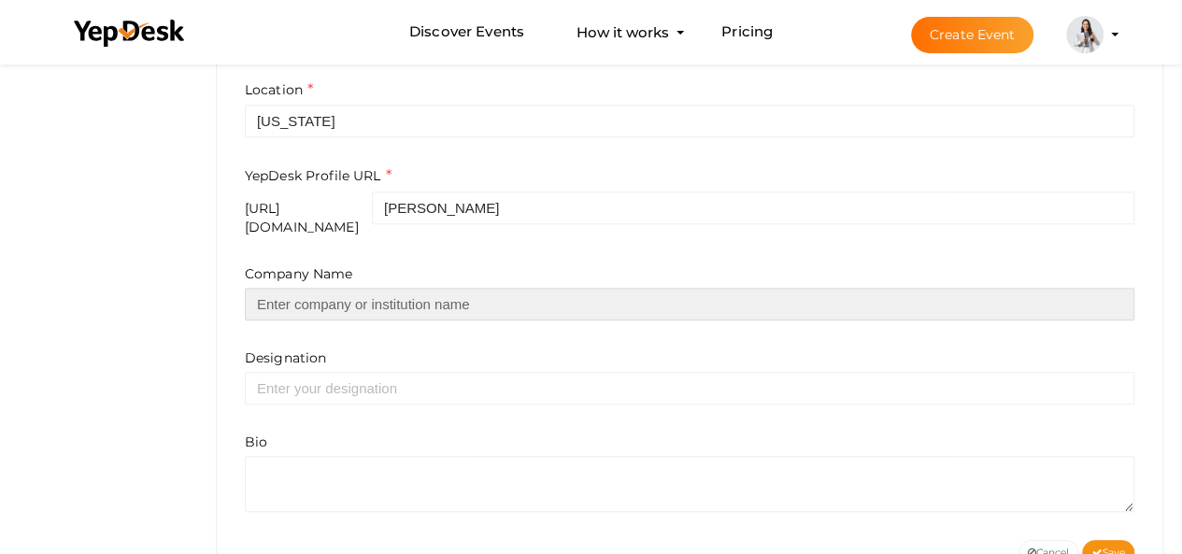
click at [420, 302] on input "text" at bounding box center [689, 304] width 889 height 33
type input "theeaglepatches"
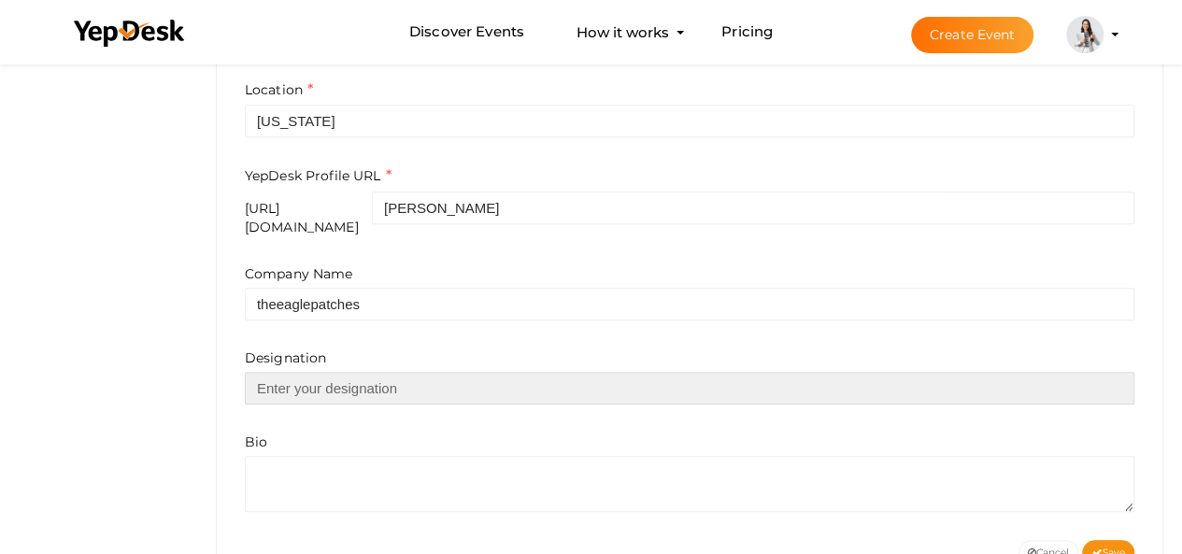
click at [383, 373] on input "text" at bounding box center [689, 388] width 889 height 33
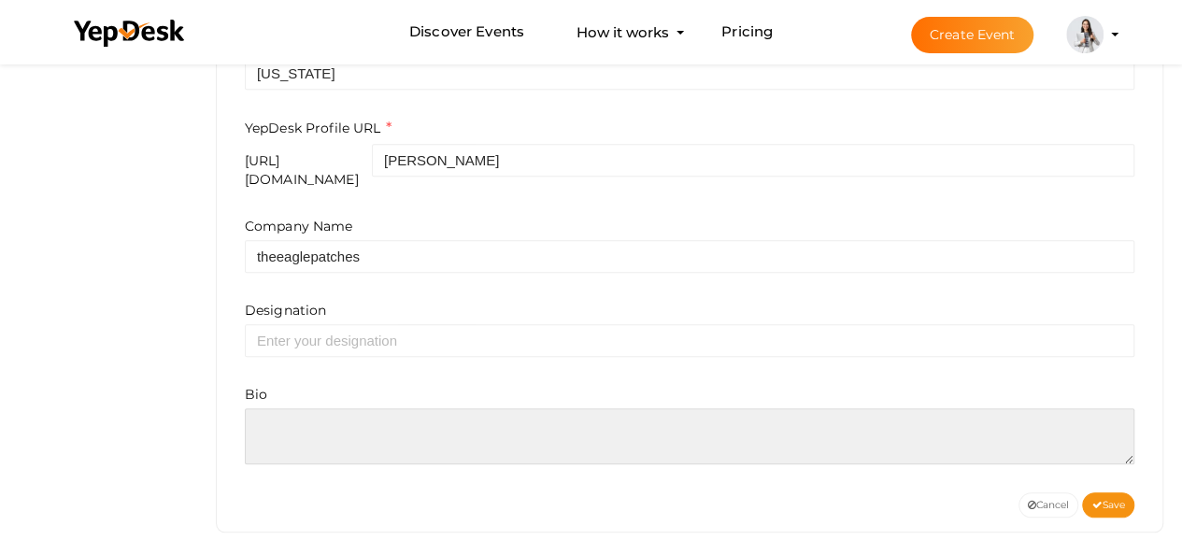
click at [381, 438] on textarea at bounding box center [689, 436] width 889 height 56
paste textarea "[PERSON_NAME] is a creative specialist at TheEaglePatches, where he helps clien…"
type textarea "[PERSON_NAME] is a creative specialist at TheEaglePatches, where he helps clien…"
paste textarea "Emir Thomas is a creative specialist at TheEaglePatches, where he helps clients…"
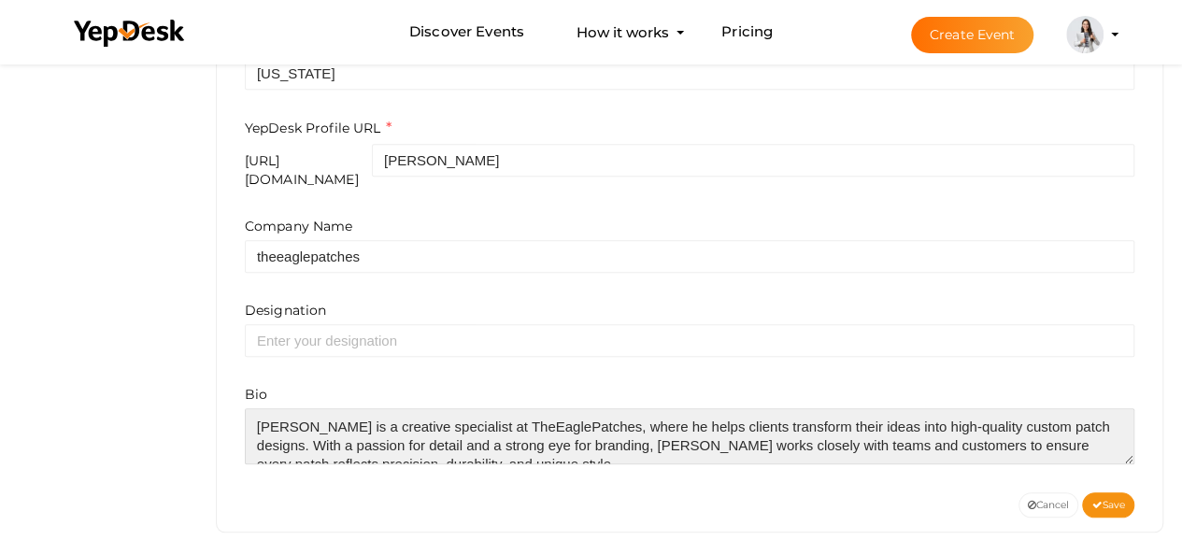
scroll to position [8, 0]
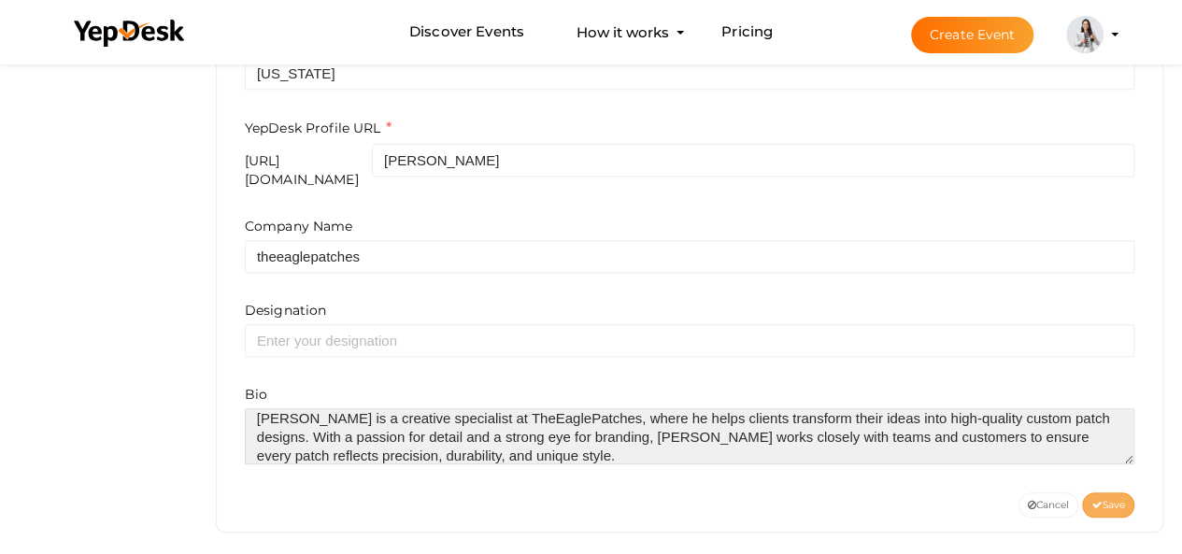
type textarea "Emir Thomas is a creative specialist at TheEaglePatches, where he helps clients…"
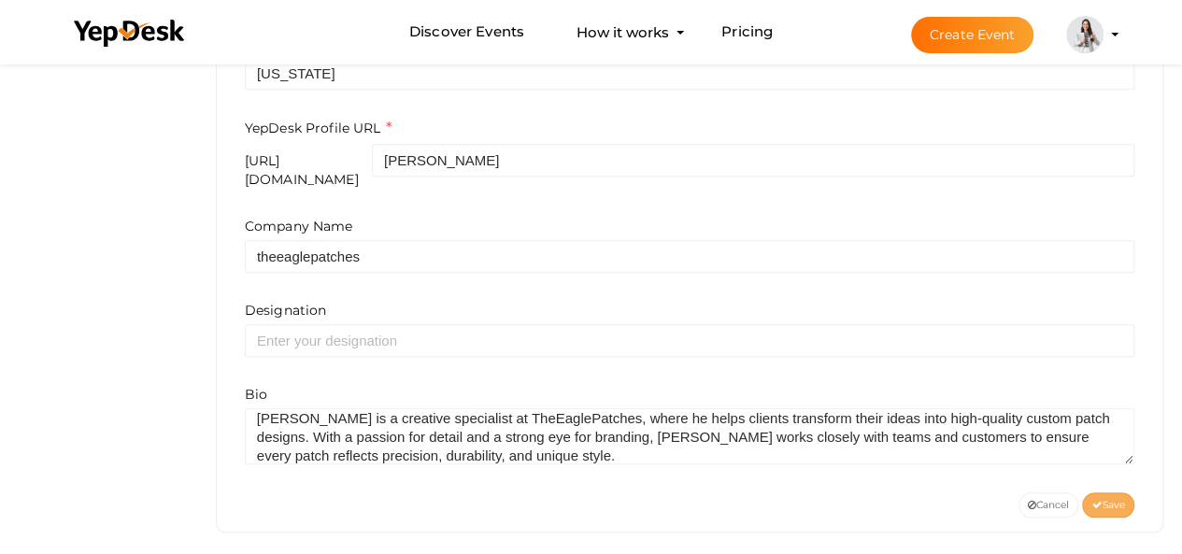
click at [1118, 499] on span "Save" at bounding box center [1108, 505] width 34 height 12
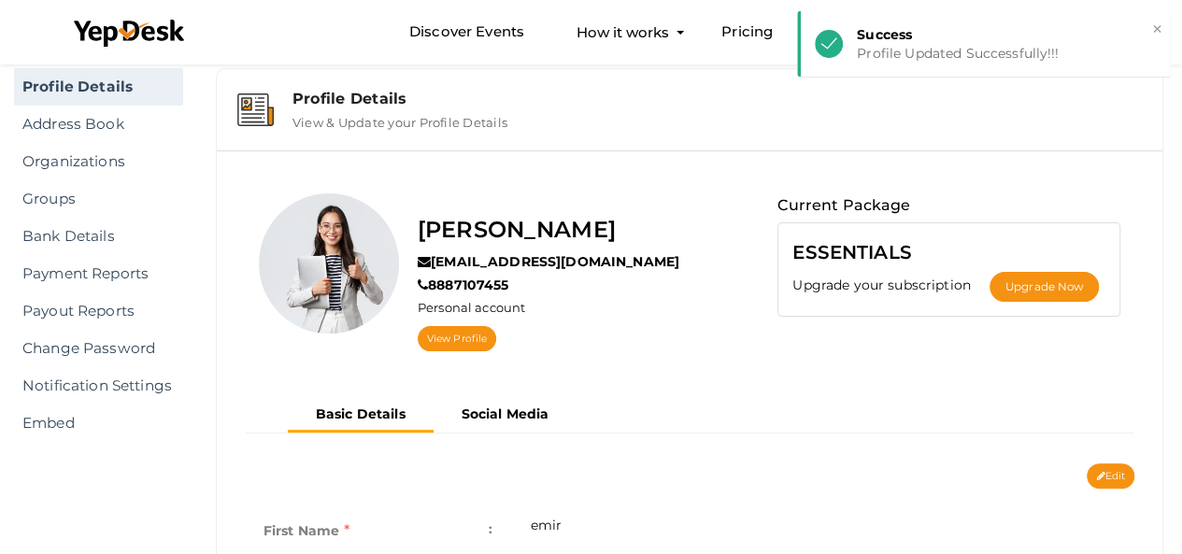
scroll to position [0, 0]
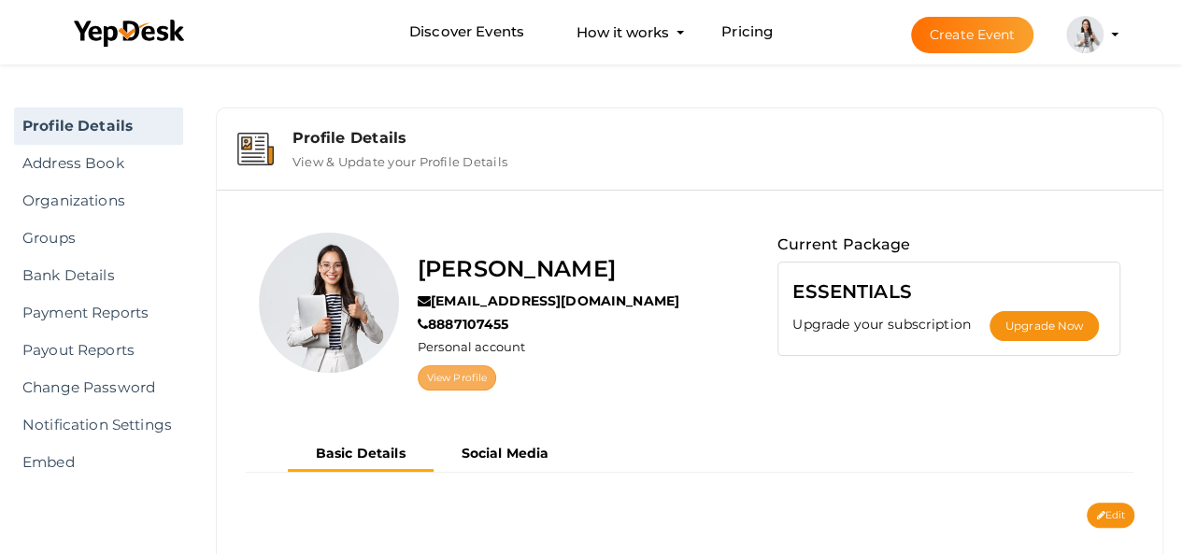
click at [458, 378] on link "View Profile" at bounding box center [457, 377] width 78 height 25
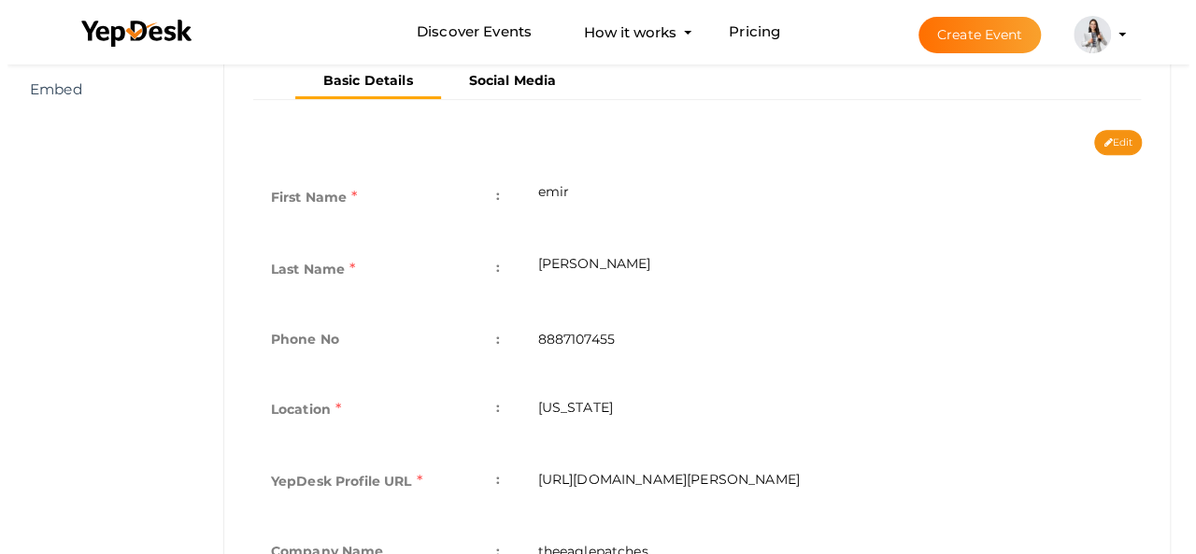
scroll to position [374, 0]
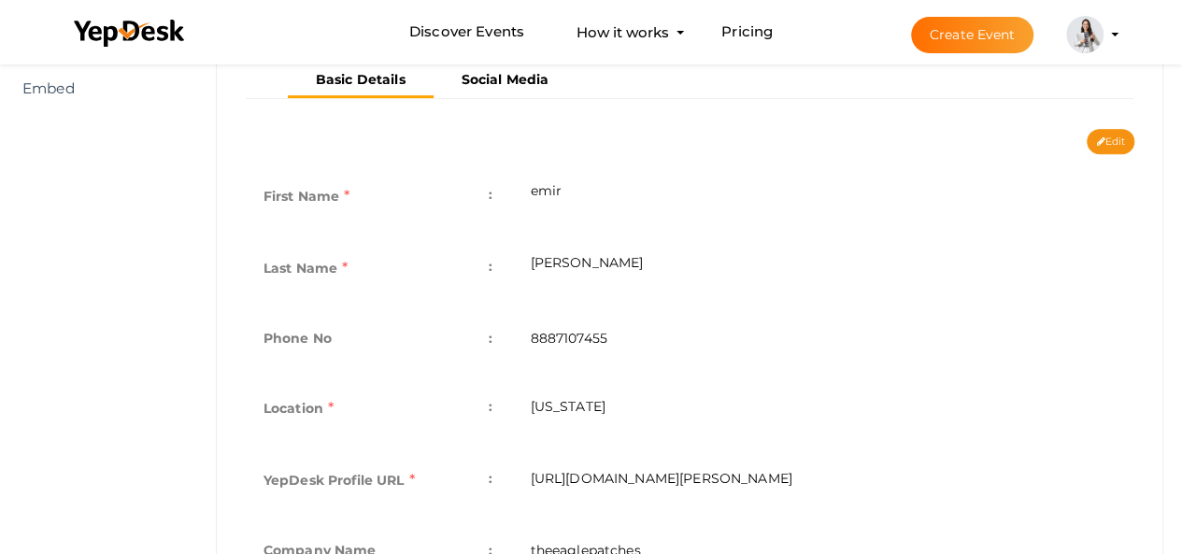
click at [1079, 34] on img at bounding box center [1084, 34] width 37 height 37
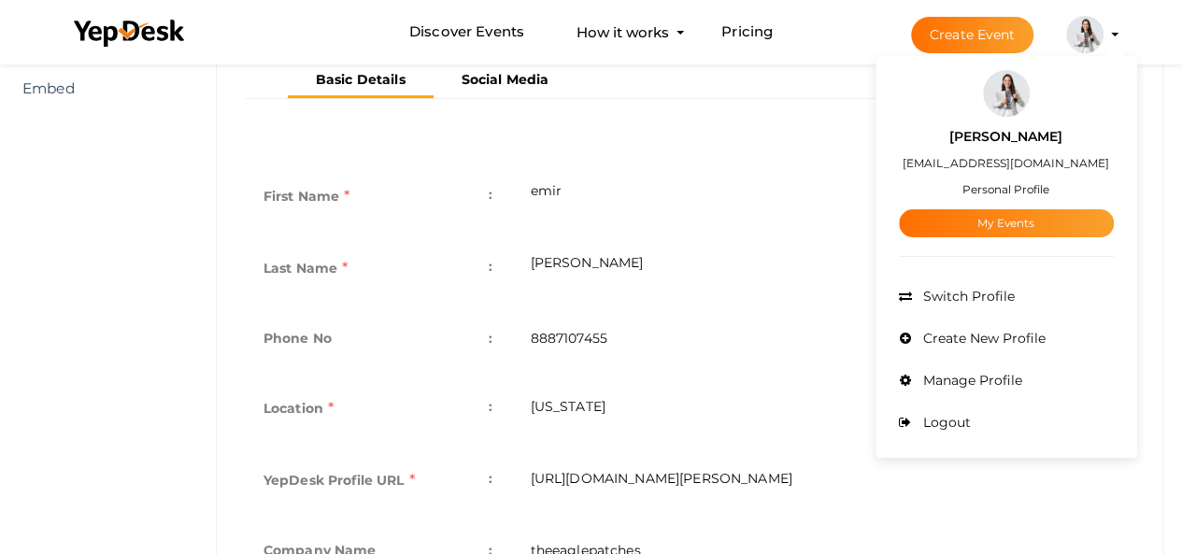
click at [977, 268] on div "emir thomas emirthomas48@gmail.com Personal Profile My Events Admin Switch Prof…" at bounding box center [1006, 257] width 262 height 392
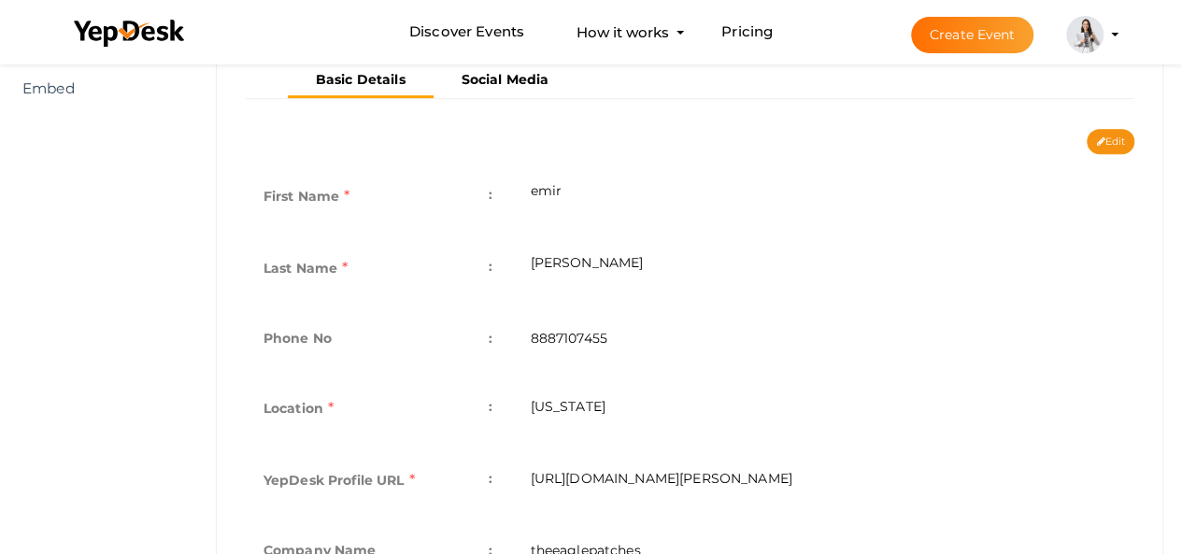
click at [1071, 54] on li "Create Event emir thomas emirthomas48@gmail.com Personal Profile My Events Admi…" at bounding box center [997, 34] width 249 height 67
click at [1087, 40] on img at bounding box center [1084, 34] width 37 height 37
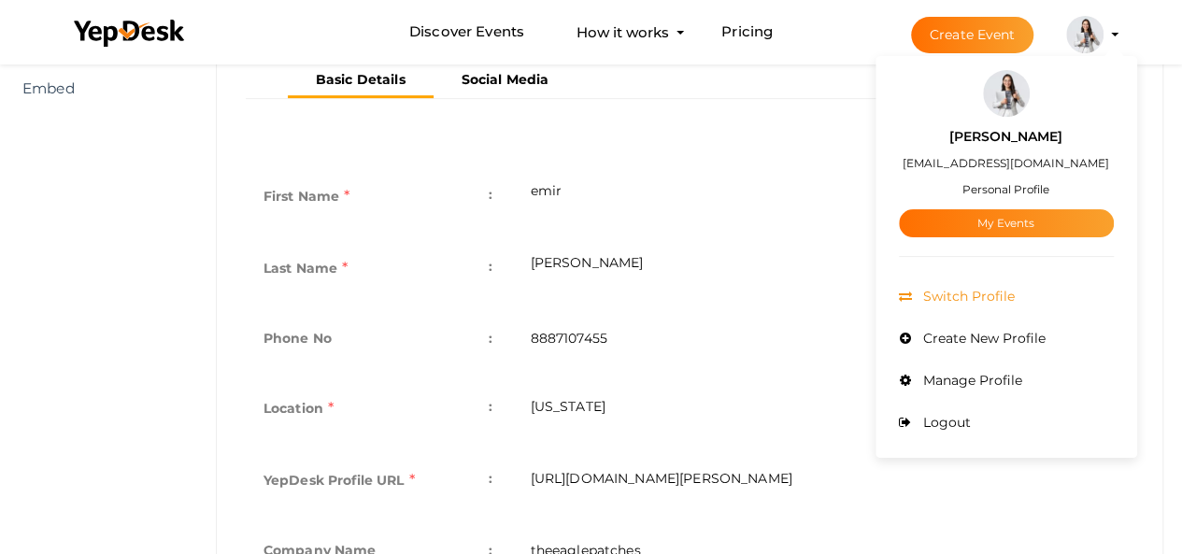
click at [964, 292] on span "Switch Profile" at bounding box center [966, 296] width 96 height 17
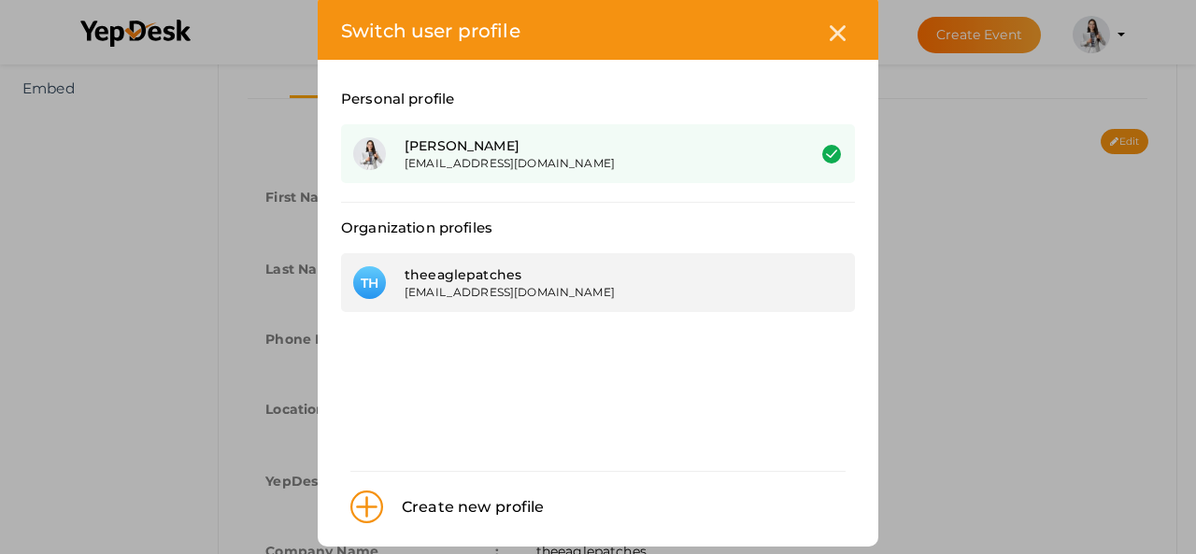
scroll to position [55, 0]
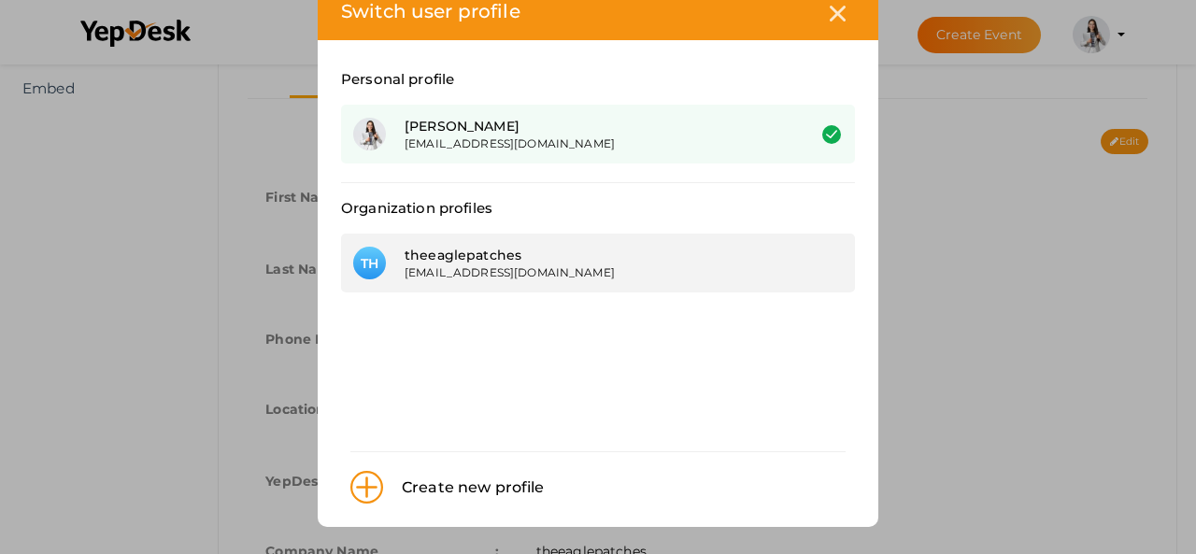
click at [628, 259] on div "theeaglepatches" at bounding box center [590, 255] width 373 height 19
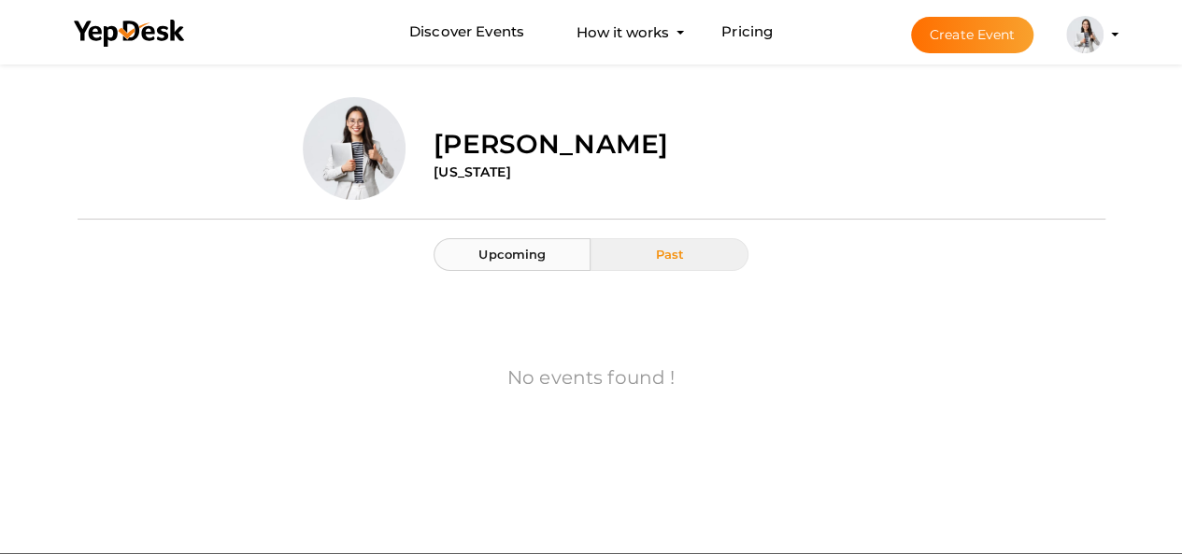
click at [501, 249] on span "Upcoming" at bounding box center [511, 254] width 67 height 15
click at [1093, 34] on img at bounding box center [1084, 34] width 37 height 37
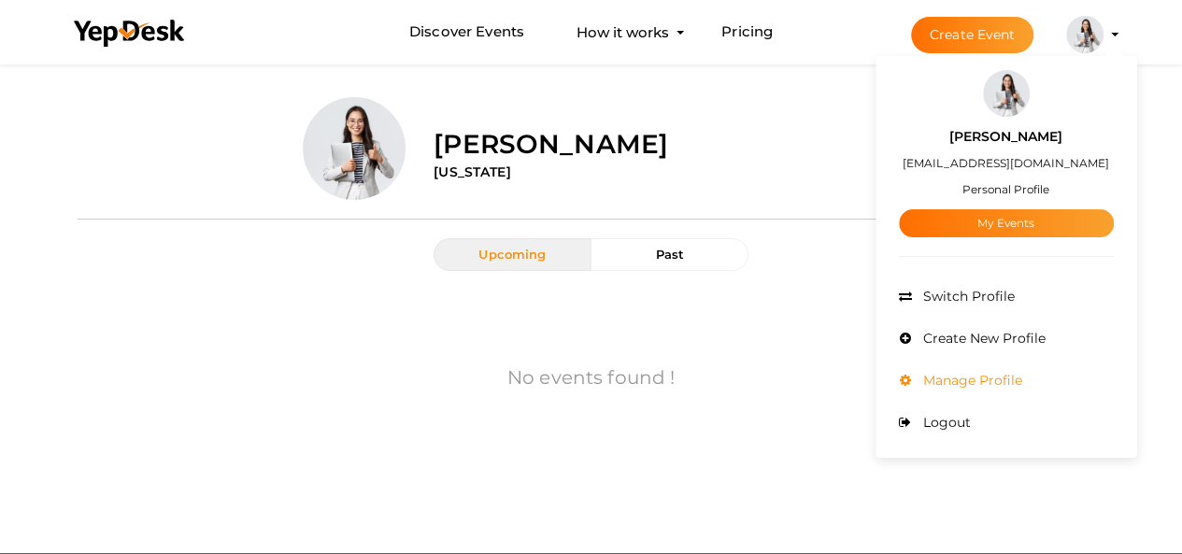
click at [960, 367] on li "Manage Profile" at bounding box center [1006, 381] width 215 height 42
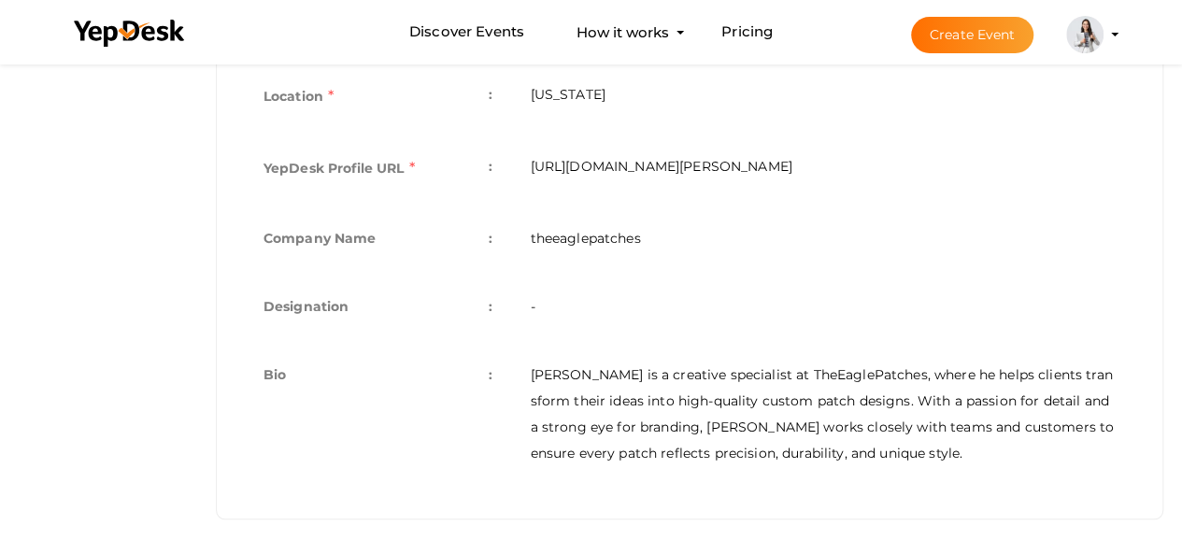
scroll to position [312, 0]
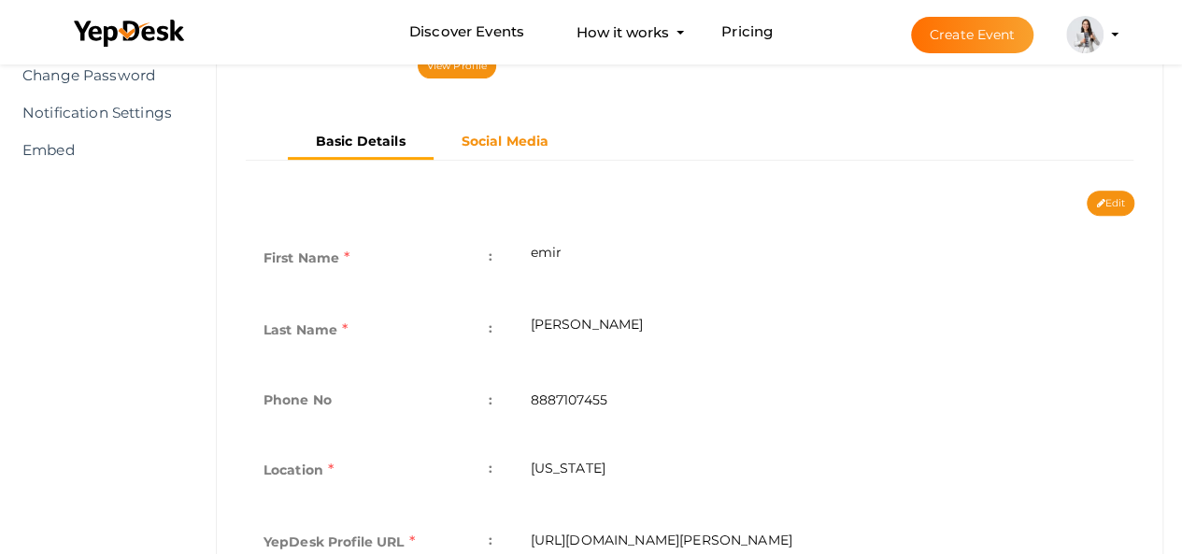
click at [531, 129] on button "Social Media" at bounding box center [505, 141] width 144 height 31
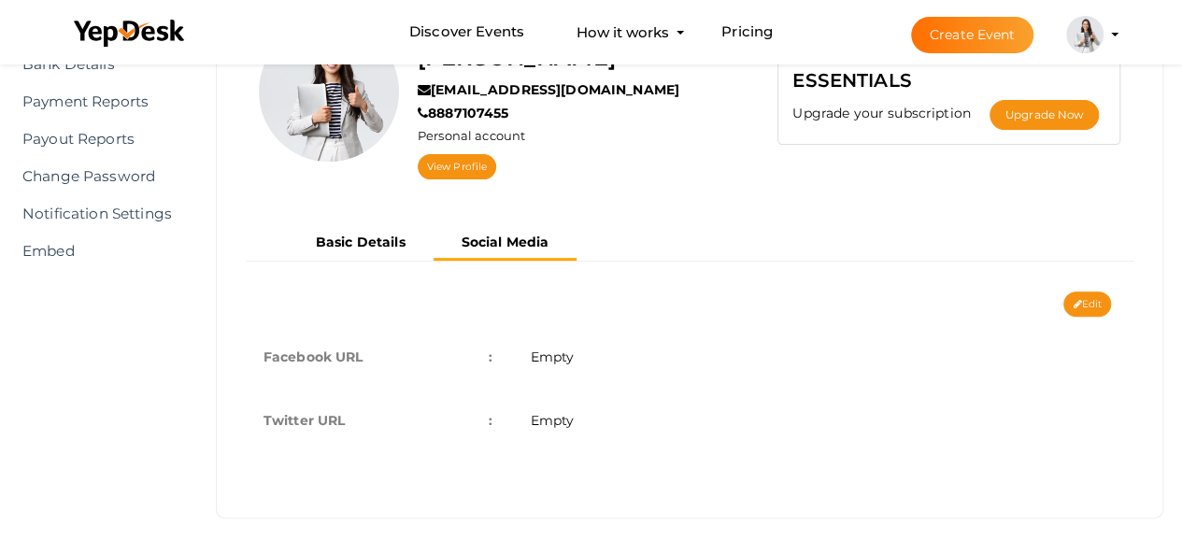
click at [582, 347] on td "Empty" at bounding box center [822, 357] width 623 height 64
click at [583, 363] on td "Empty" at bounding box center [822, 357] width 623 height 64
click at [1052, 306] on div "Edit Cancel Save Facebook URL : Empty Twitter URL : Empty Cancel Save" at bounding box center [689, 397] width 917 height 213
click at [1079, 294] on button "Edit" at bounding box center [1087, 303] width 48 height 25
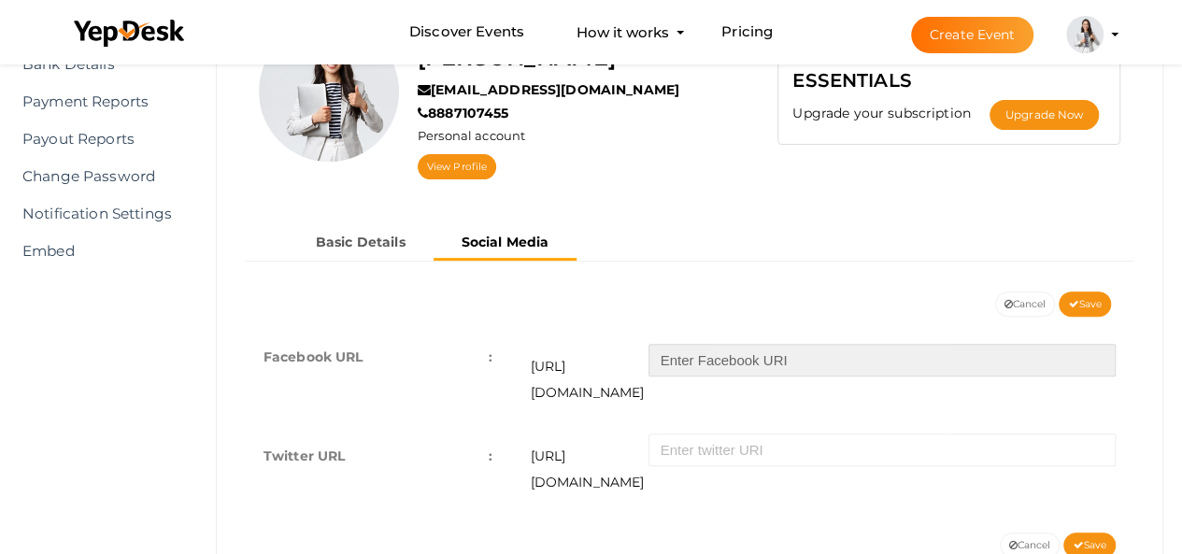
click at [684, 356] on input "text" at bounding box center [881, 360] width 467 height 33
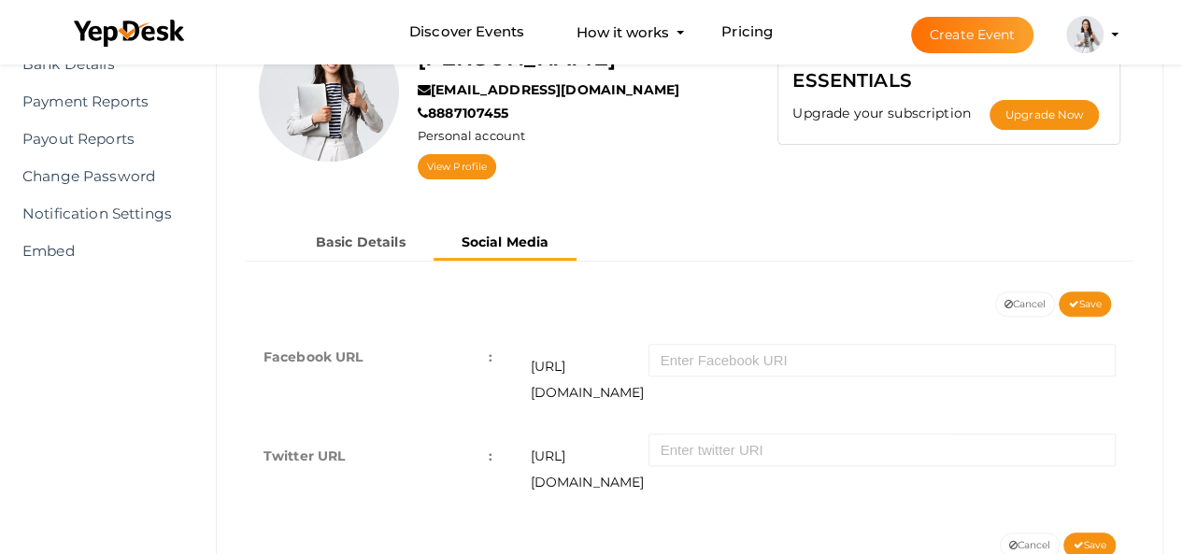
click at [957, 197] on div "emir thomas info@theeaglepatches.com 8887107455 Personal account View Profile C…" at bounding box center [689, 109] width 917 height 233
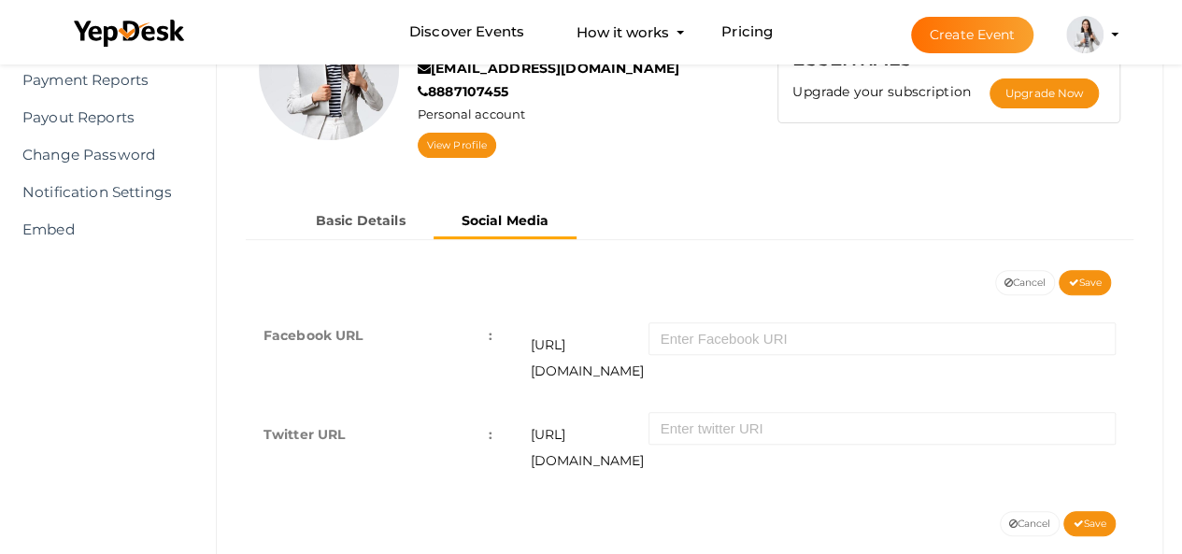
scroll to position [245, 0]
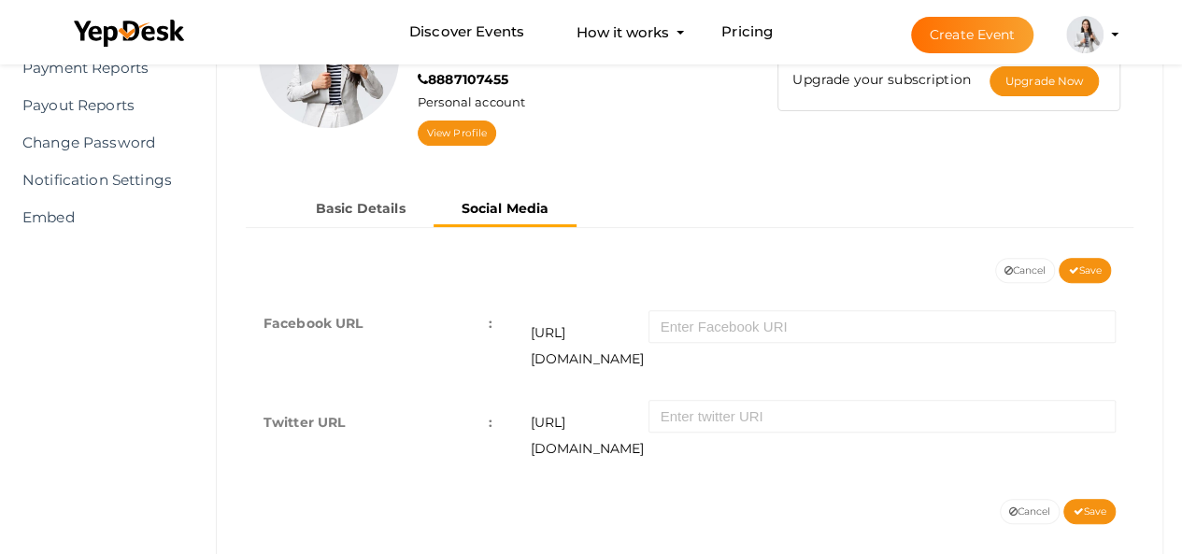
click at [351, 223] on ul "Basic Details Social Media" at bounding box center [433, 210] width 290 height 34
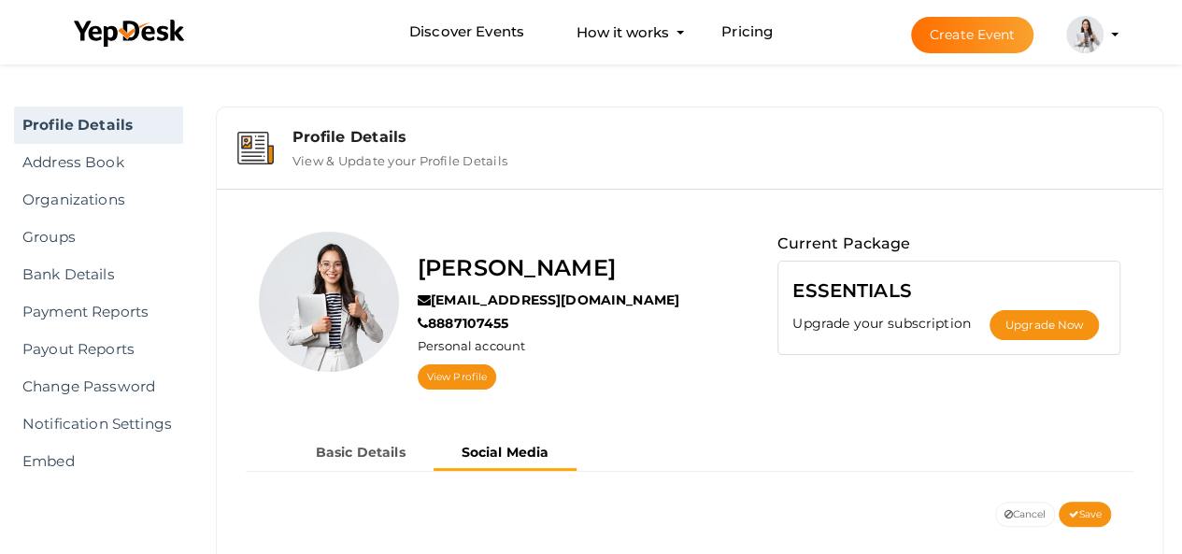
scroll to position [0, 0]
click at [1090, 36] on img at bounding box center [1084, 34] width 37 height 37
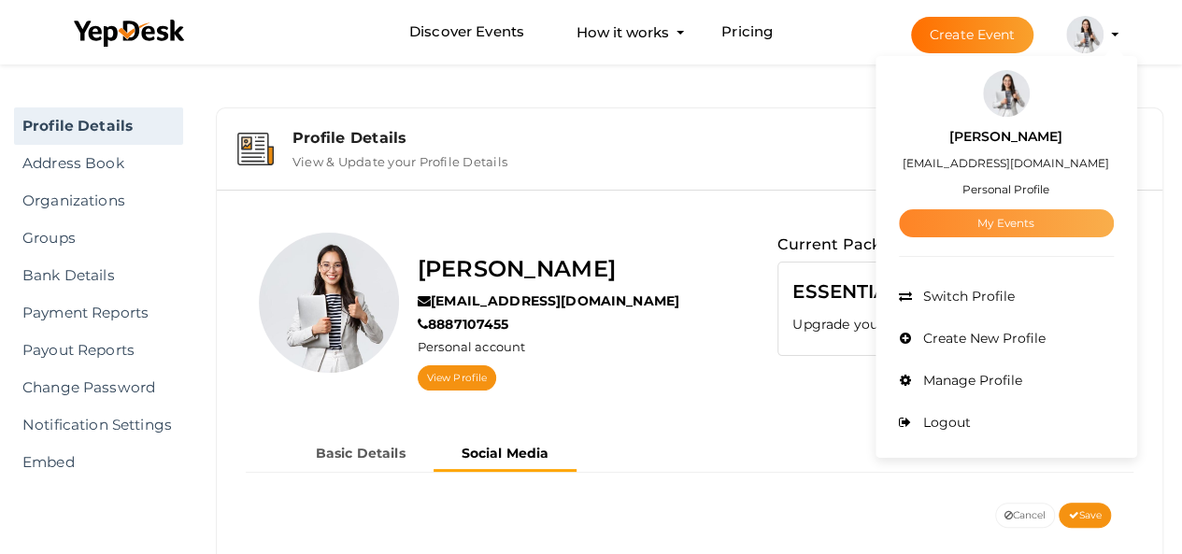
click at [1014, 215] on link "My Events" at bounding box center [1006, 223] width 215 height 28
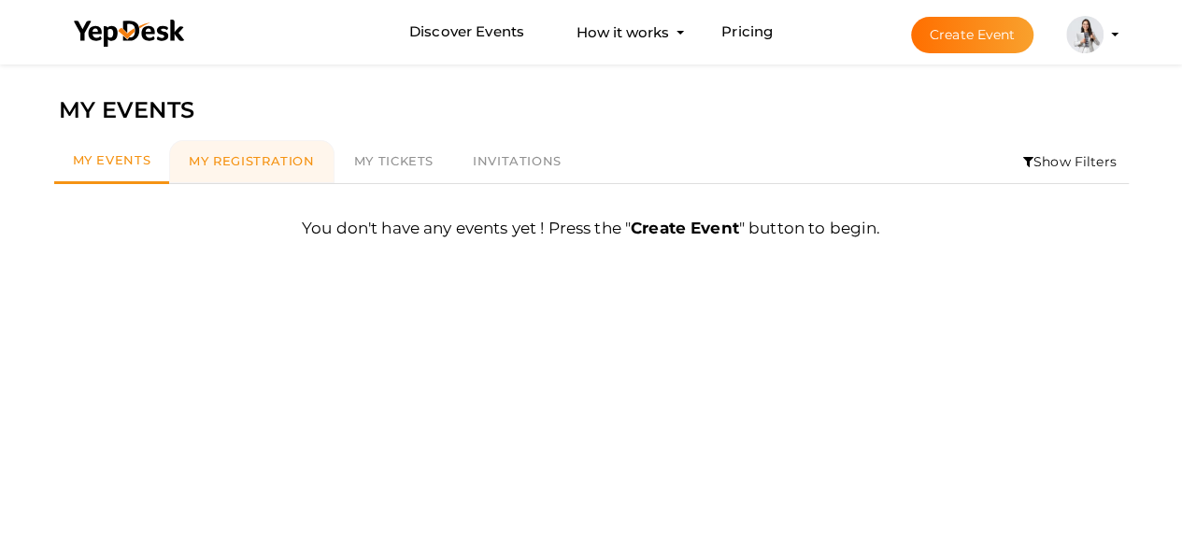
click at [263, 146] on link "My Registration" at bounding box center [251, 161] width 164 height 43
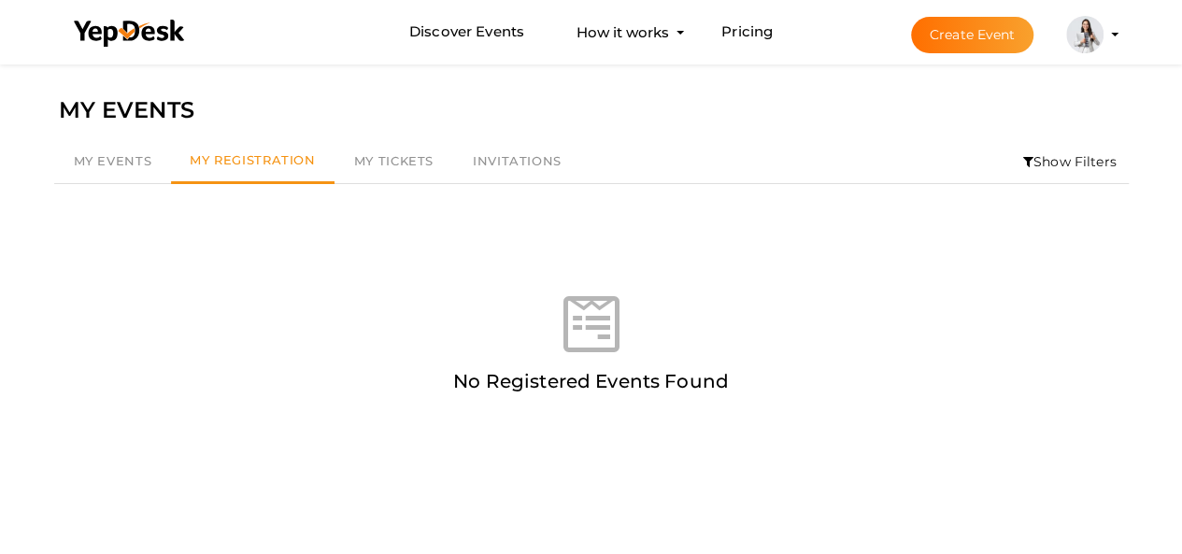
click at [1089, 37] on img at bounding box center [1084, 34] width 37 height 37
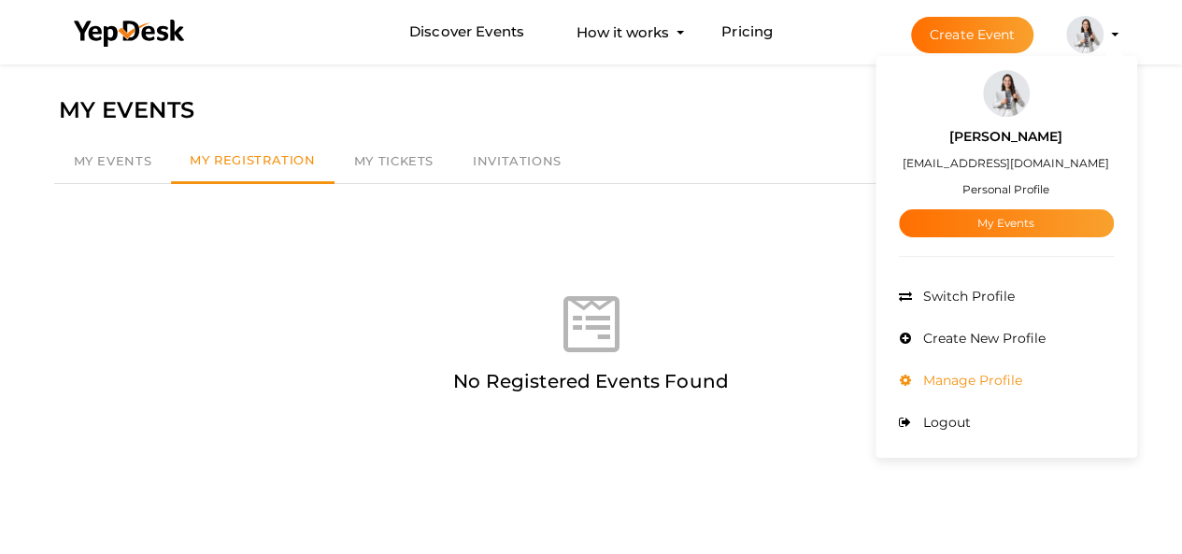
click at [960, 376] on span "Manage Profile" at bounding box center [970, 380] width 104 height 17
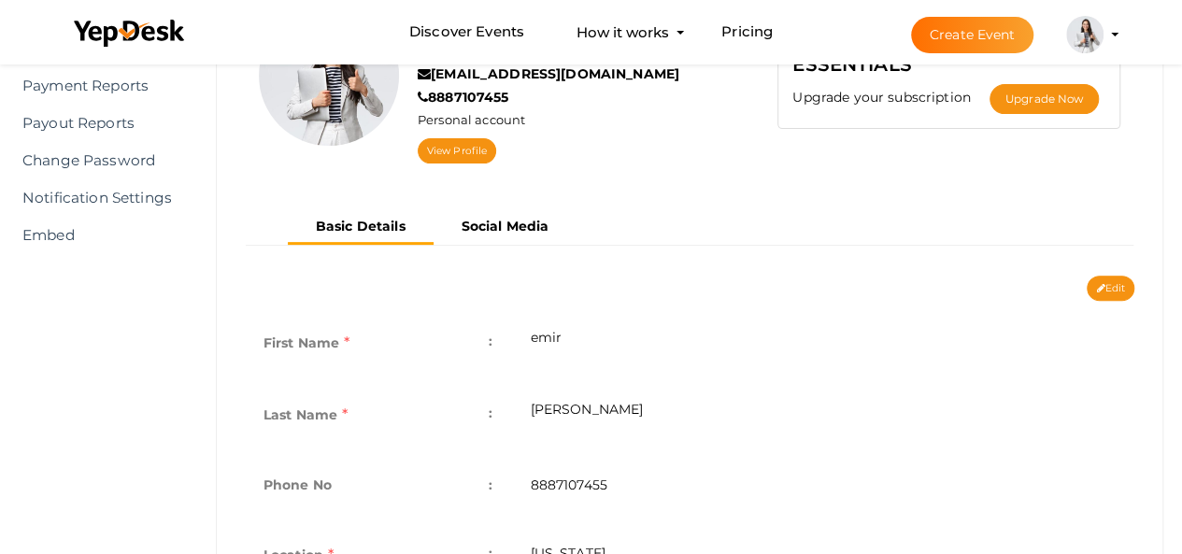
scroll to position [230, 0]
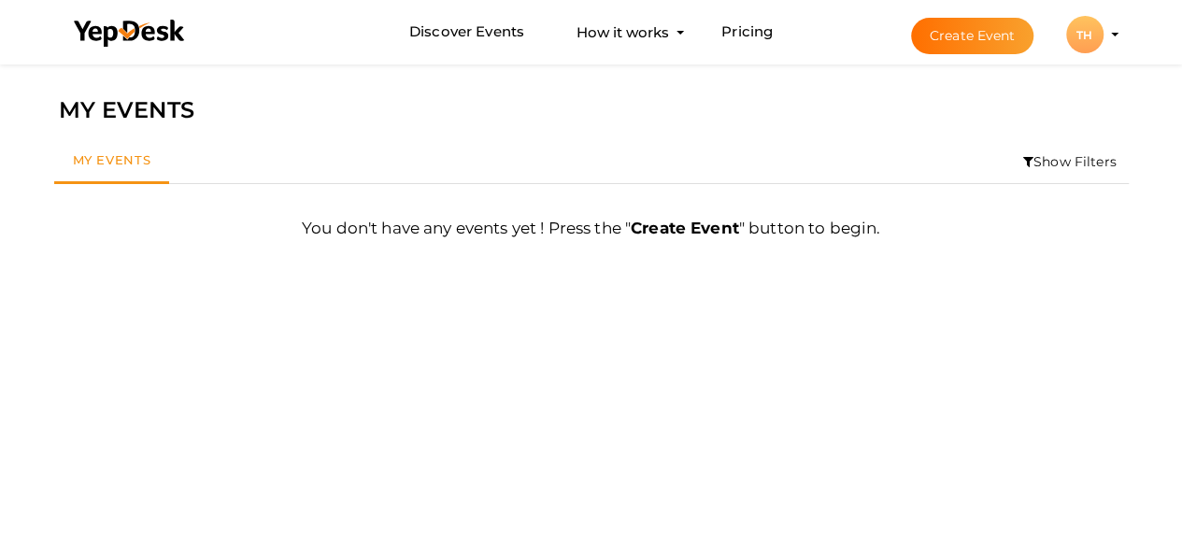
click at [1087, 27] on div "TH" at bounding box center [1084, 34] width 37 height 37
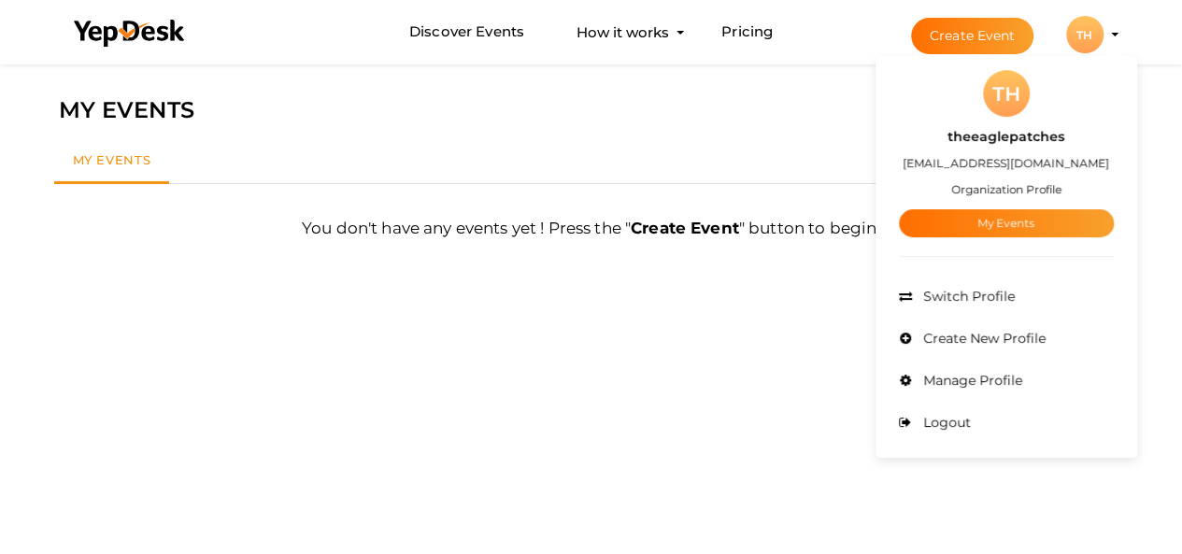
click at [1003, 184] on small "Organization Profile" at bounding box center [1006, 189] width 110 height 14
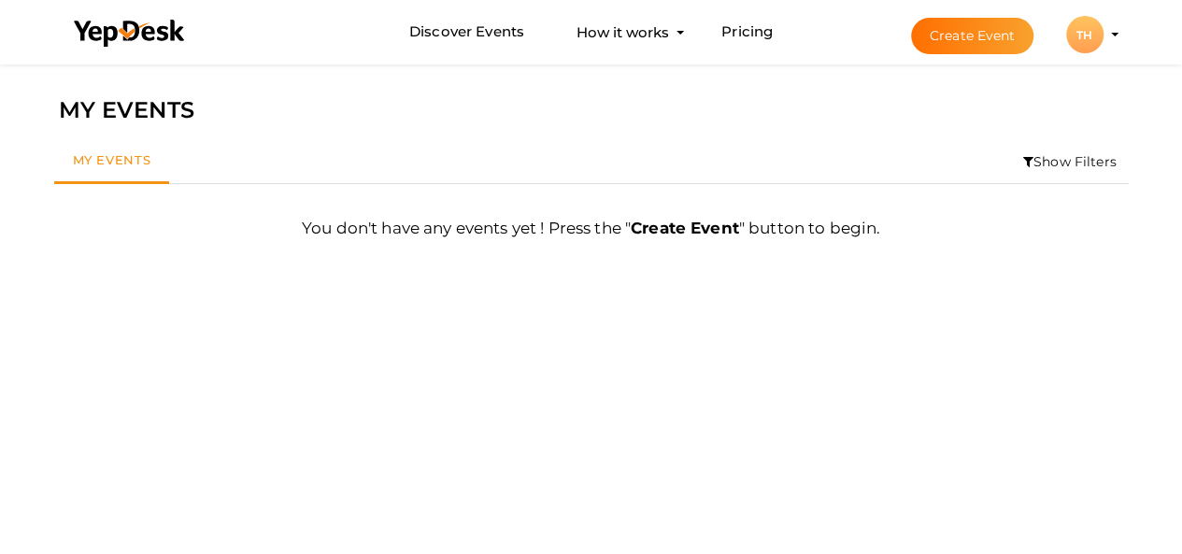
click at [1079, 28] on div "TH" at bounding box center [1084, 34] width 37 height 37
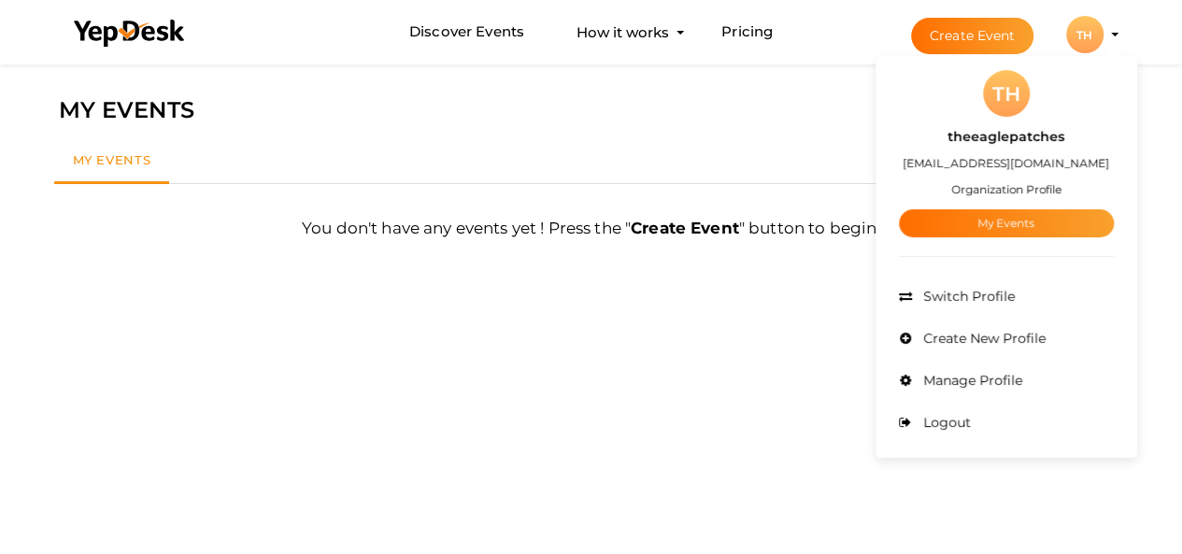
click at [1014, 135] on label "theeaglepatches" at bounding box center [1005, 136] width 117 height 21
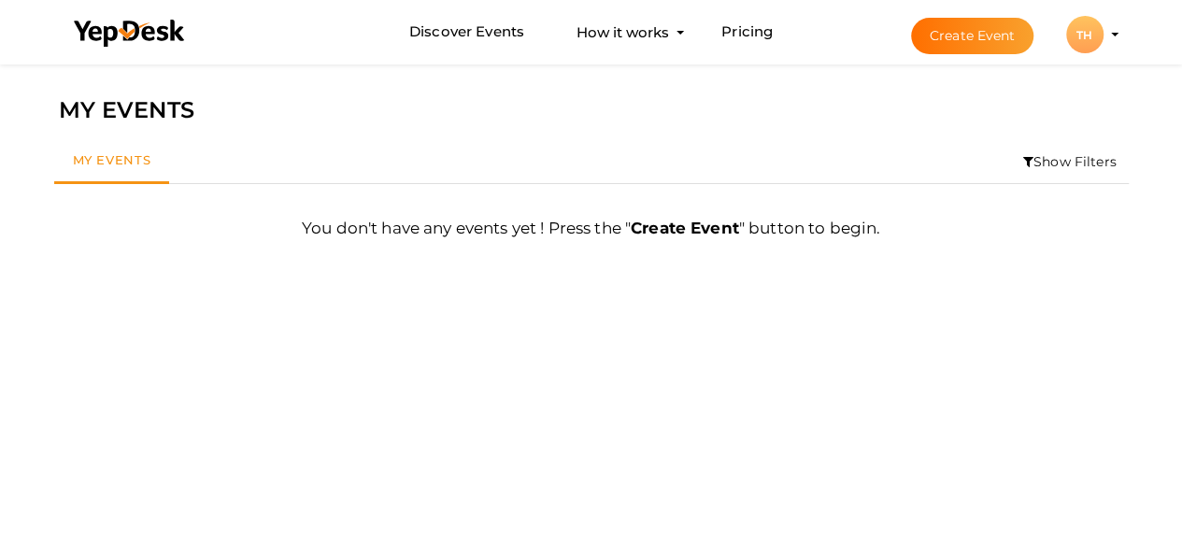
click at [1118, 24] on li "Create Event TH TH theeaglepatches [EMAIL_ADDRESS][DOMAIN_NAME] Organization Pr…" at bounding box center [997, 34] width 249 height 67
click at [1093, 43] on div "TH" at bounding box center [1084, 34] width 37 height 37
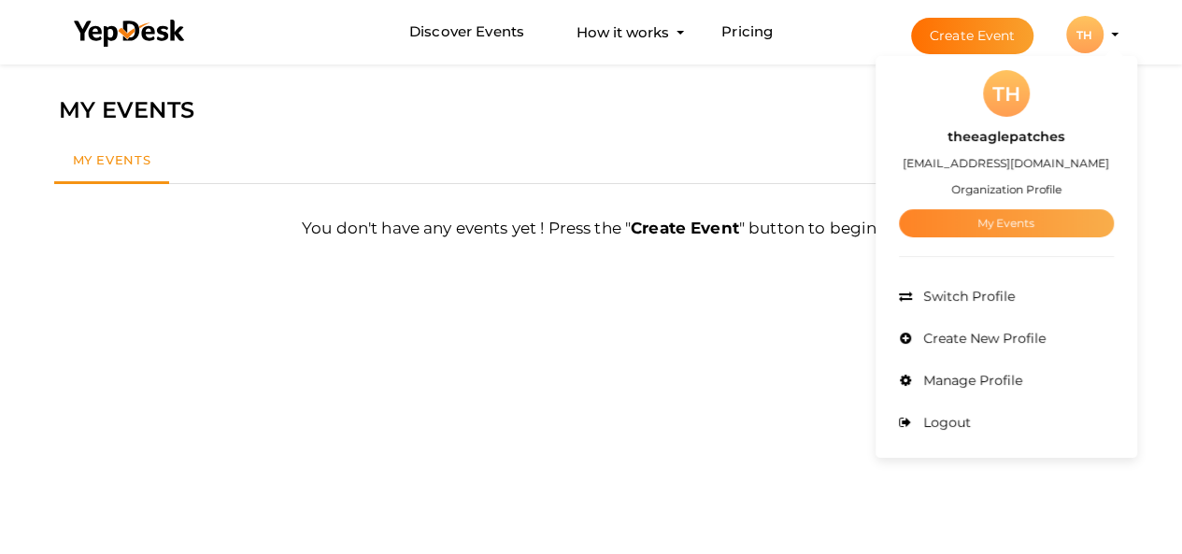
click at [917, 220] on link "My Events" at bounding box center [1006, 223] width 215 height 28
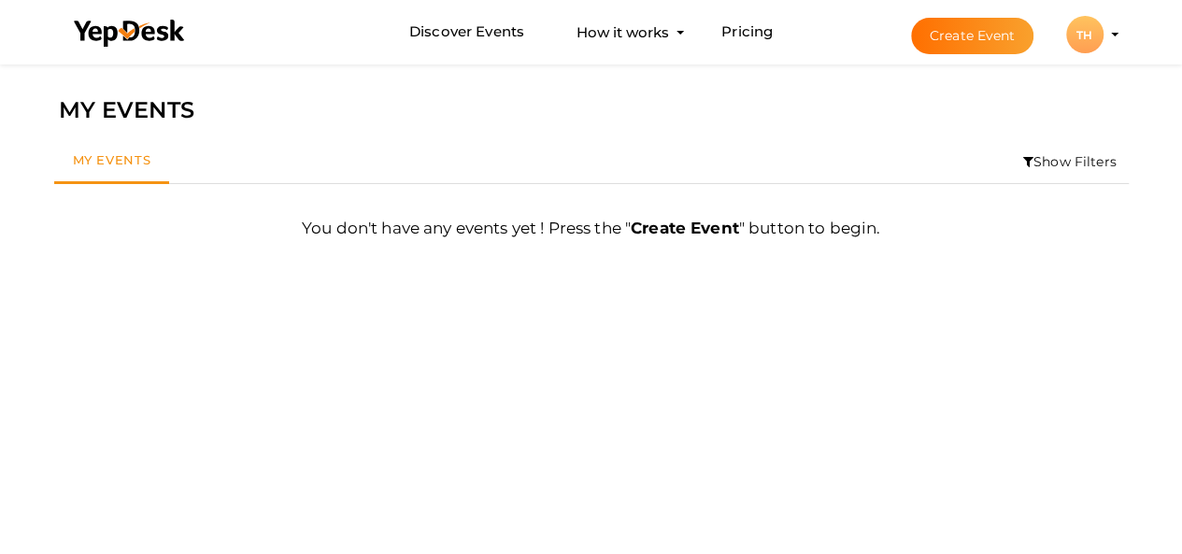
click at [957, 43] on button "Create Event" at bounding box center [972, 36] width 123 height 36
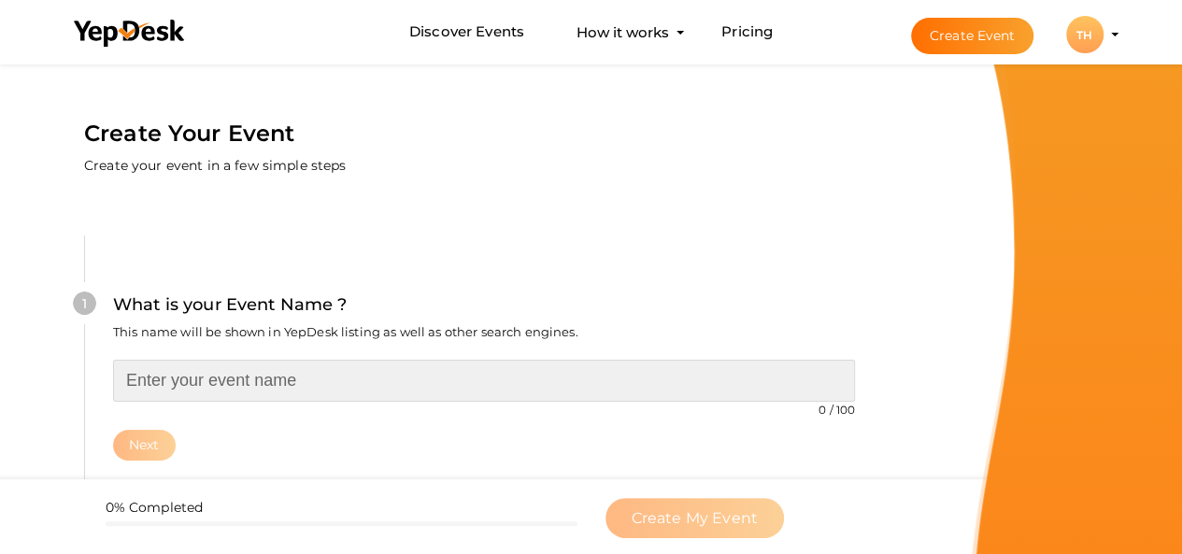
click at [245, 397] on input "text" at bounding box center [484, 381] width 742 height 42
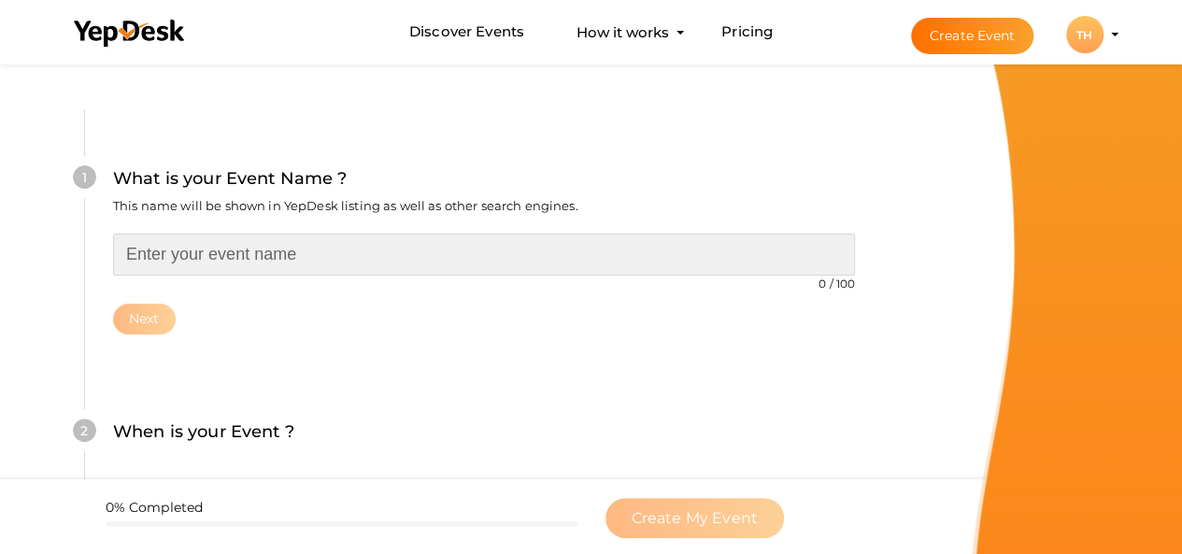
scroll to position [187, 0]
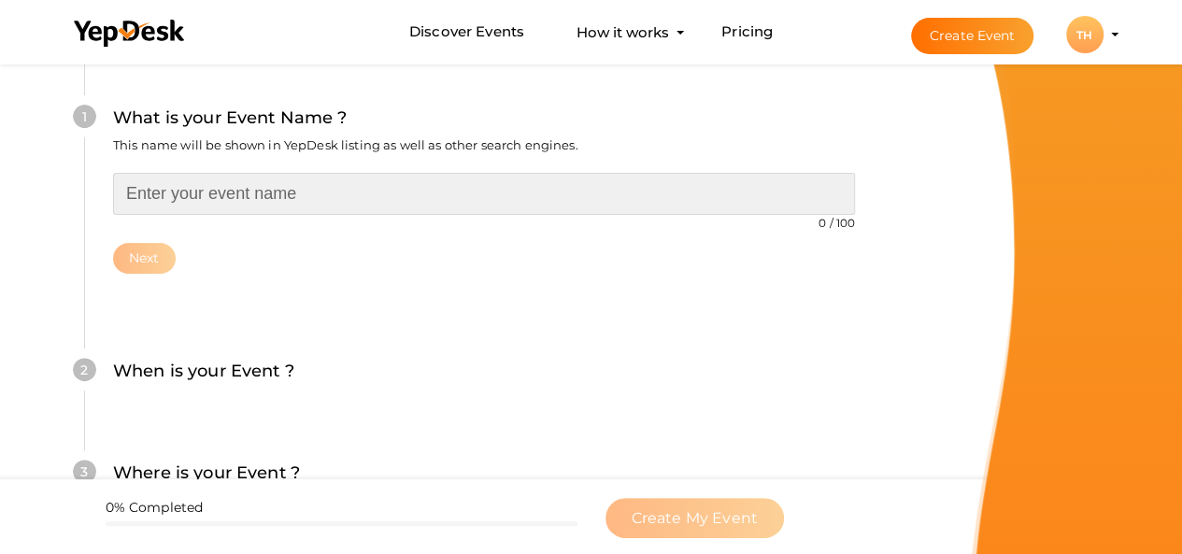
click at [299, 201] on input "text" at bounding box center [484, 194] width 742 height 42
paste input "theeaglepatches"
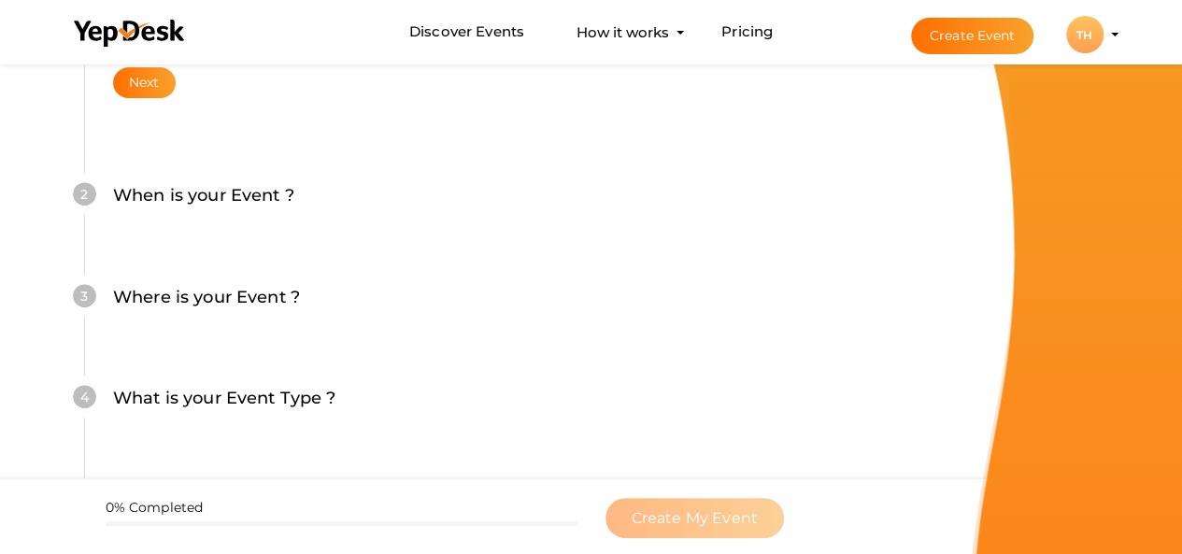
scroll to position [374, 0]
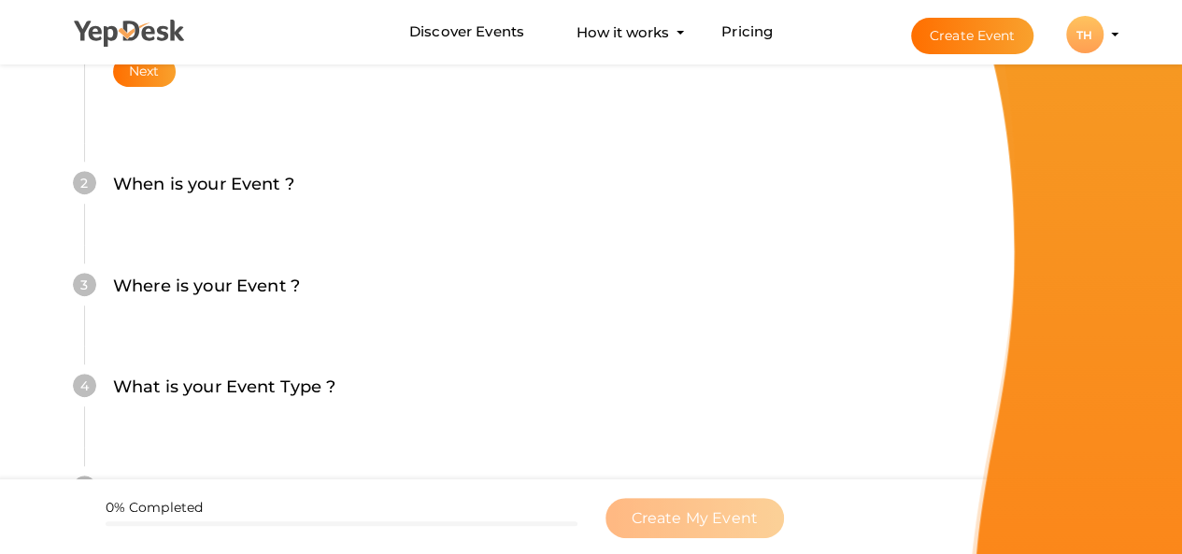
type input "theeaglepatches"
click at [143, 68] on li at bounding box center [130, 37] width 140 height 73
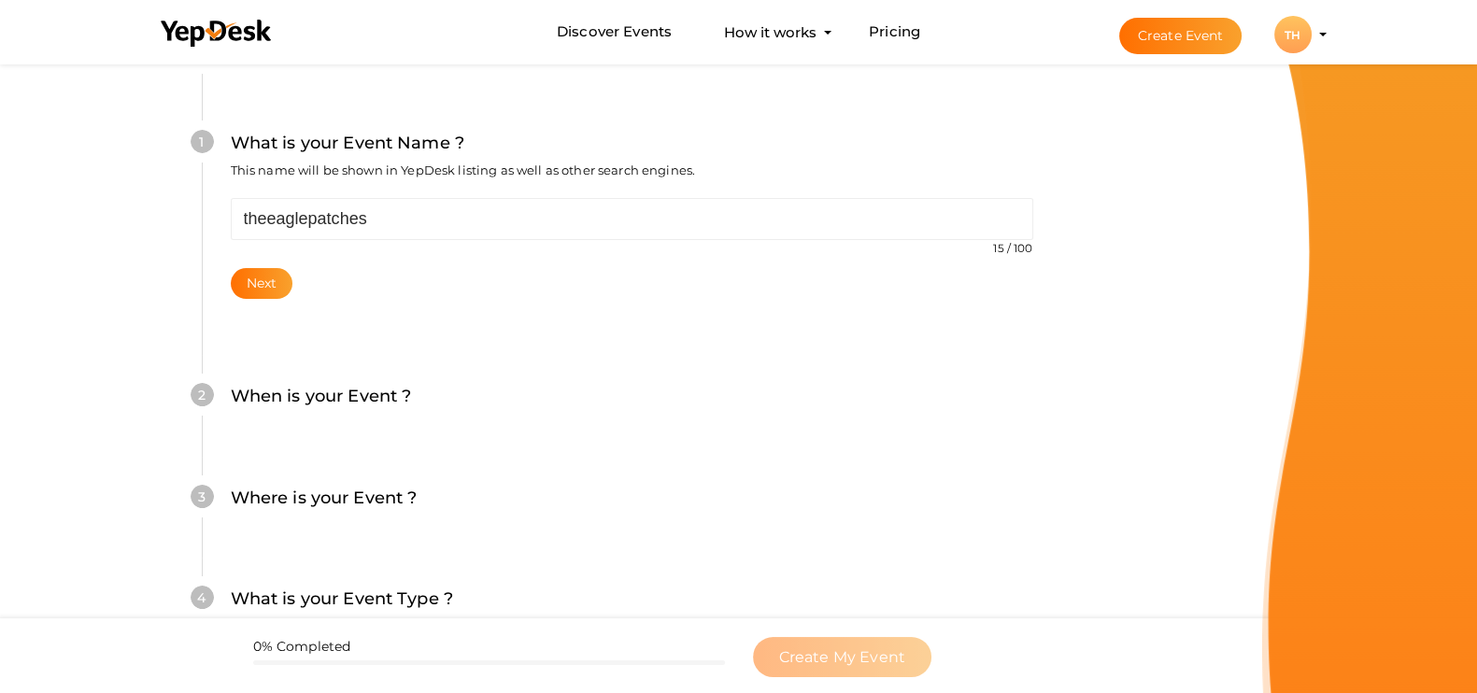
scroll to position [0, 0]
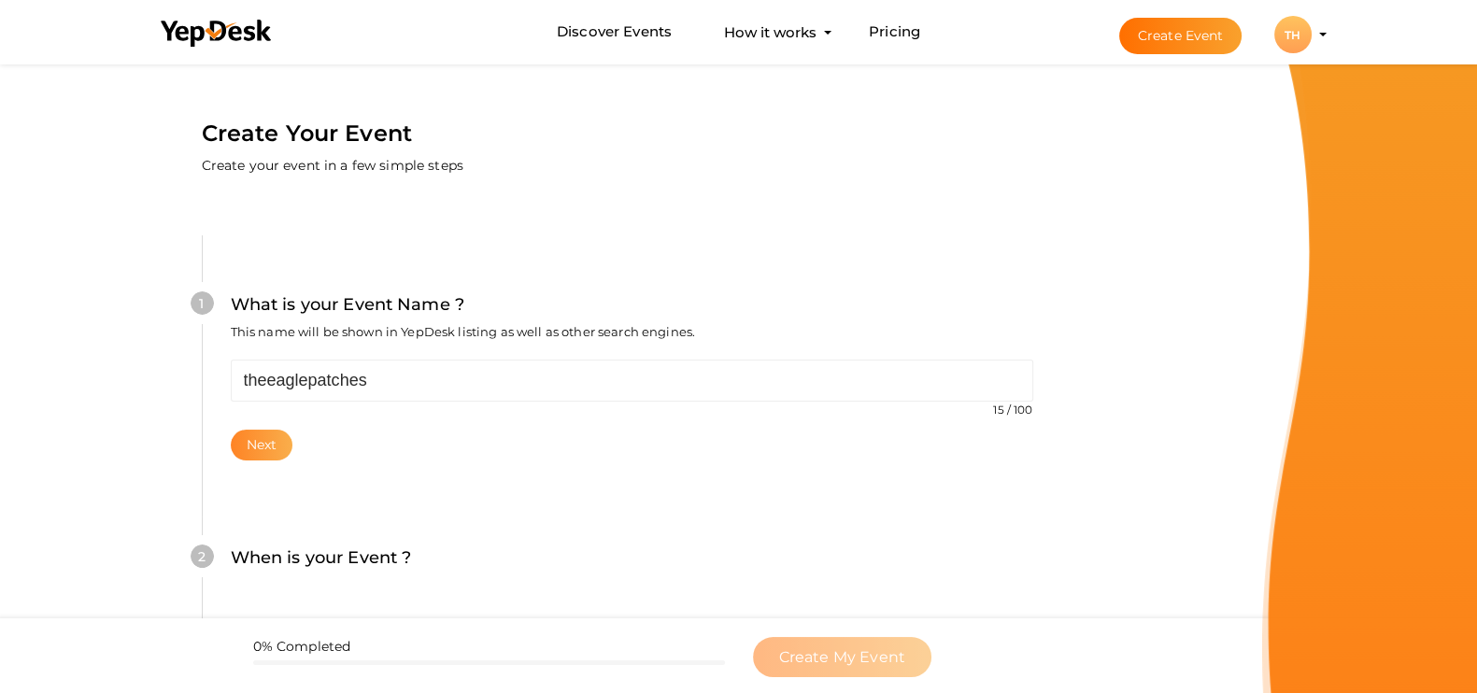
click at [284, 440] on button "Next" at bounding box center [262, 445] width 63 height 31
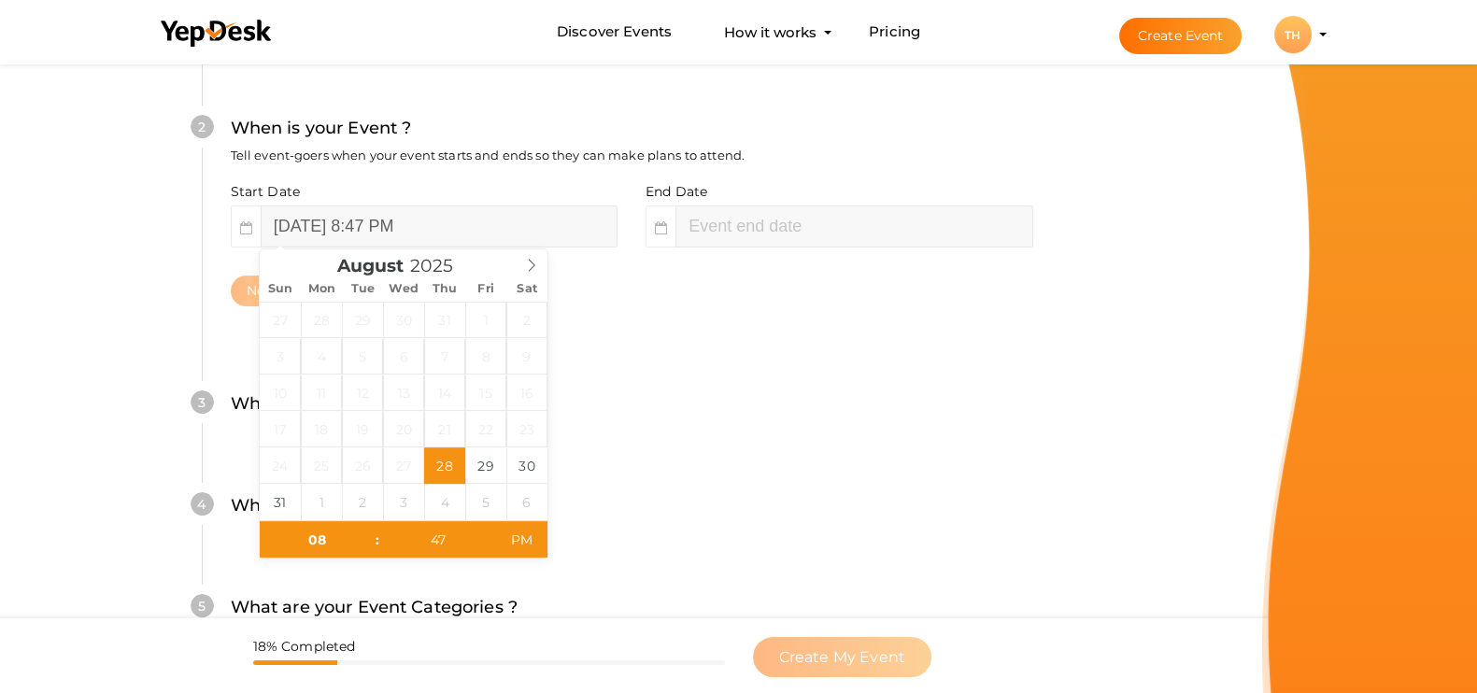
scroll to position [332, 0]
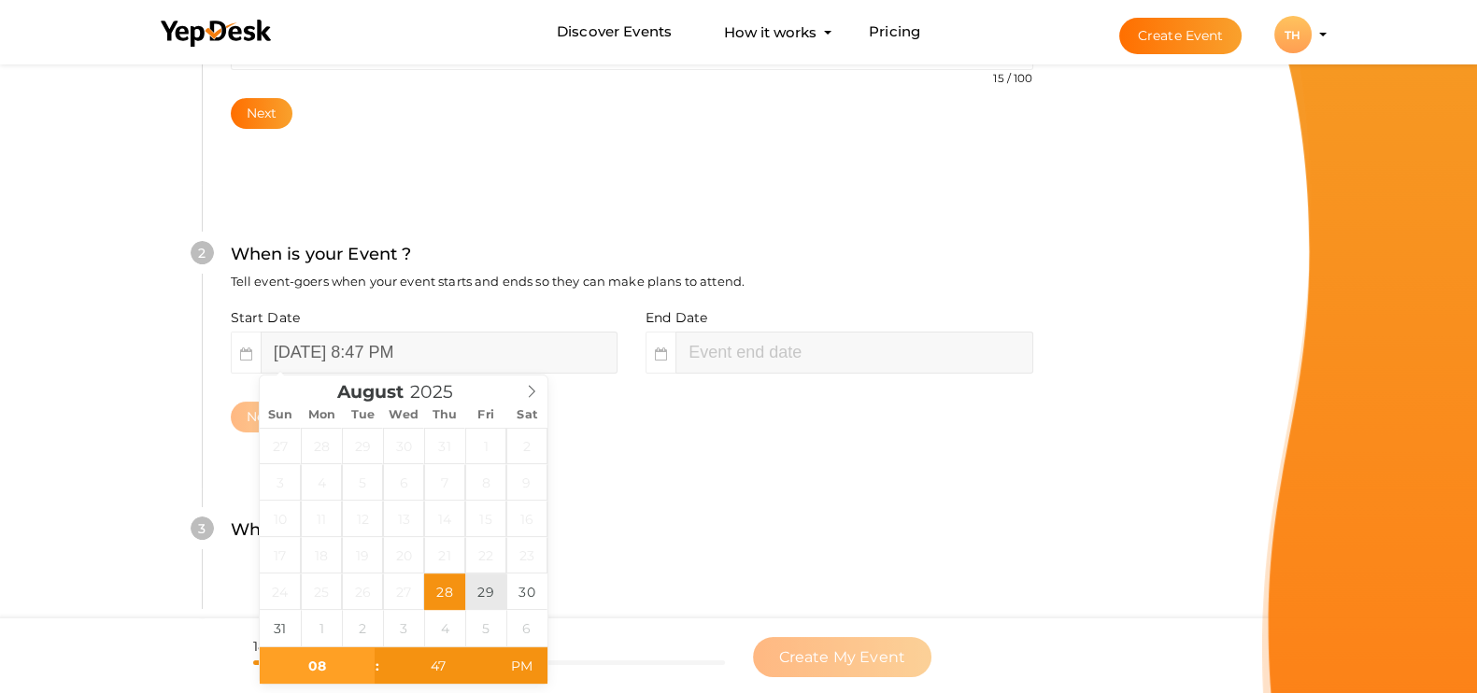
type input "August 29, 2025 8:47 PM"
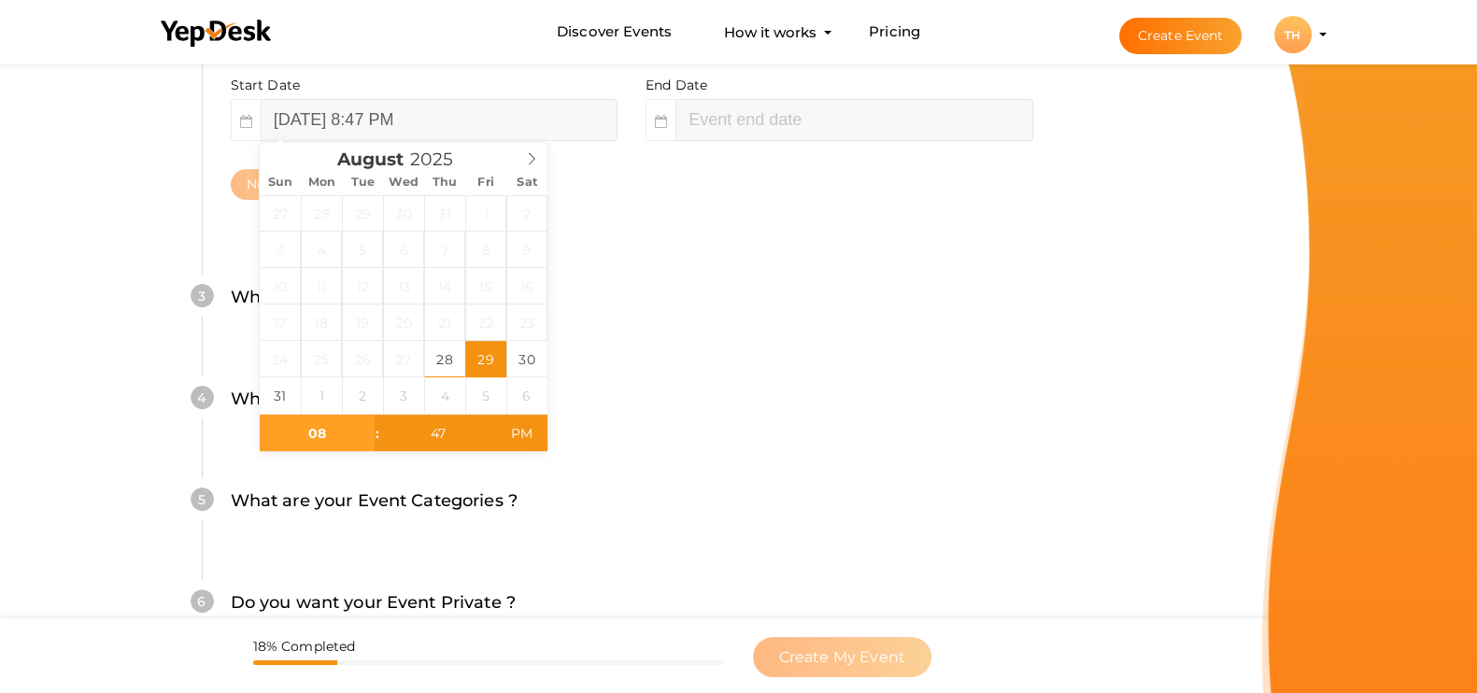
scroll to position [565, 0]
type input "46"
click at [494, 442] on span at bounding box center [489, 441] width 13 height 19
type input "August 29, 2025 8:46 AM"
click at [529, 435] on span "AM" at bounding box center [521, 432] width 51 height 37
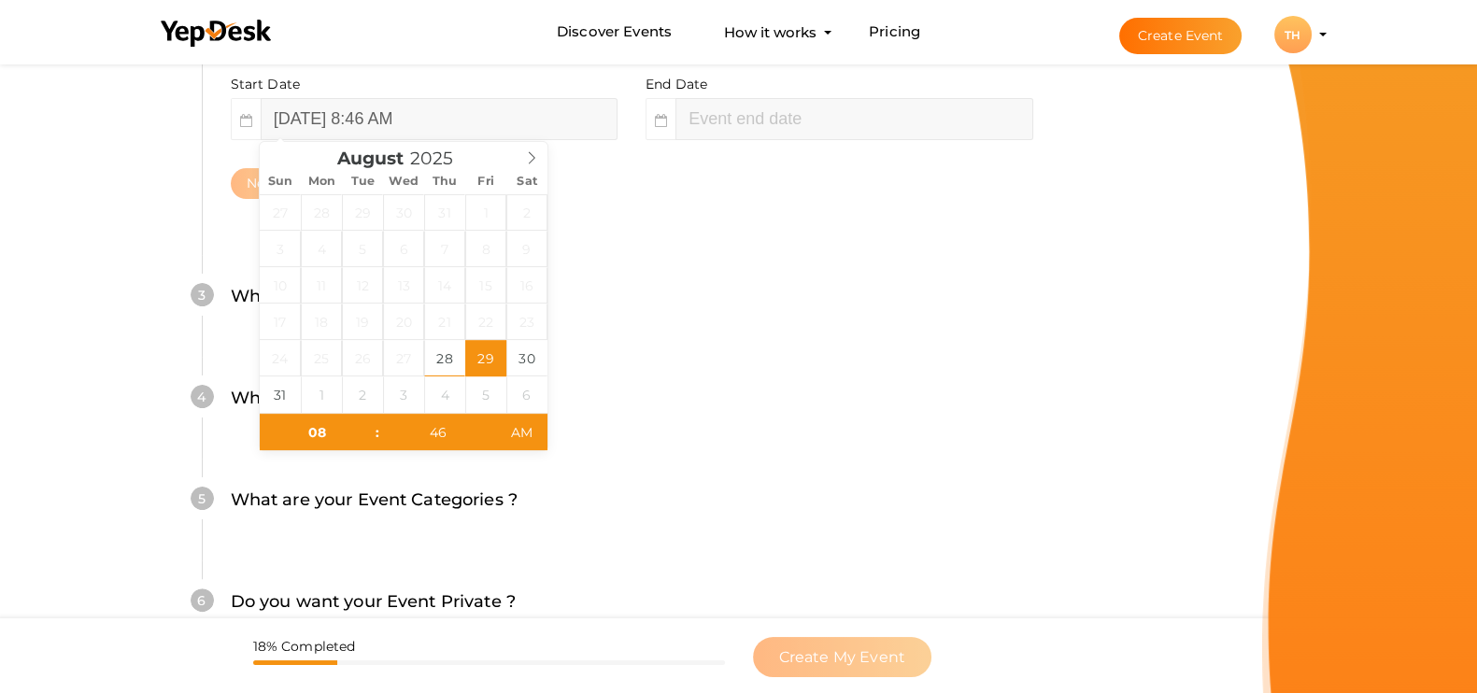
type input "August 29, 2025 10:46 AM"
click at [681, 477] on div "5 What are your Event Categories ? Choosing the right categories will help us l…" at bounding box center [631, 510] width 859 height 102
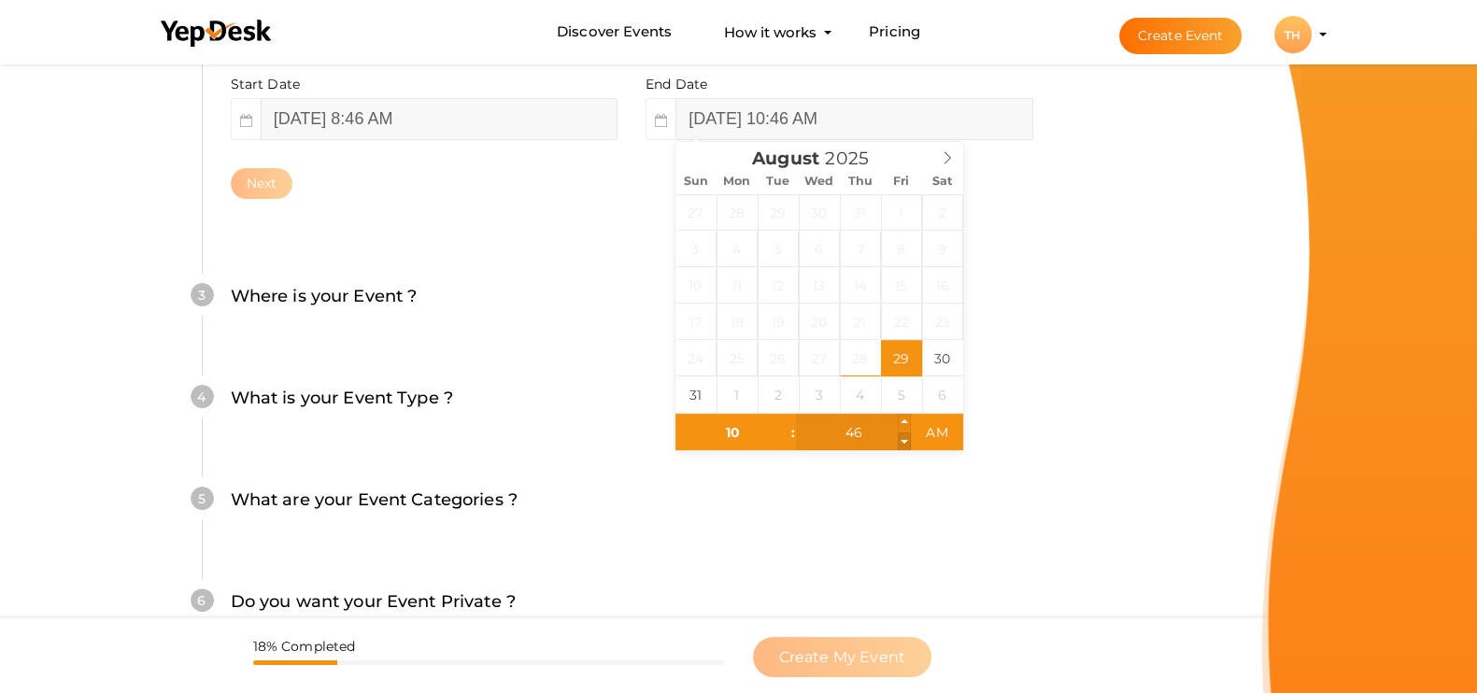
type input "45"
type input "August 29, 2025 10:45 AM"
click at [905, 432] on span at bounding box center [904, 441] width 13 height 19
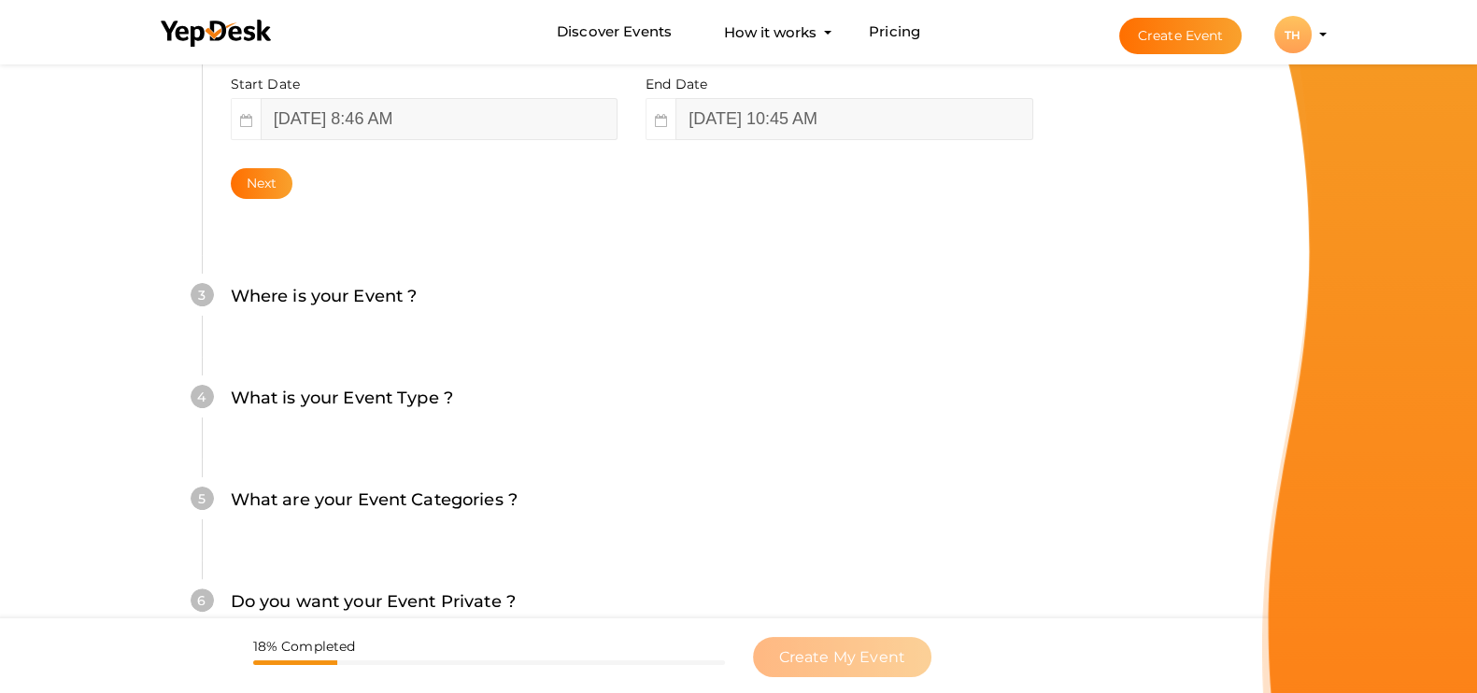
click at [887, 455] on div "4 What is your Event Type ? Choose the right event type. Registration Ticketing…" at bounding box center [631, 408] width 859 height 102
click at [329, 300] on label "Where is your Event ?" at bounding box center [324, 296] width 187 height 27
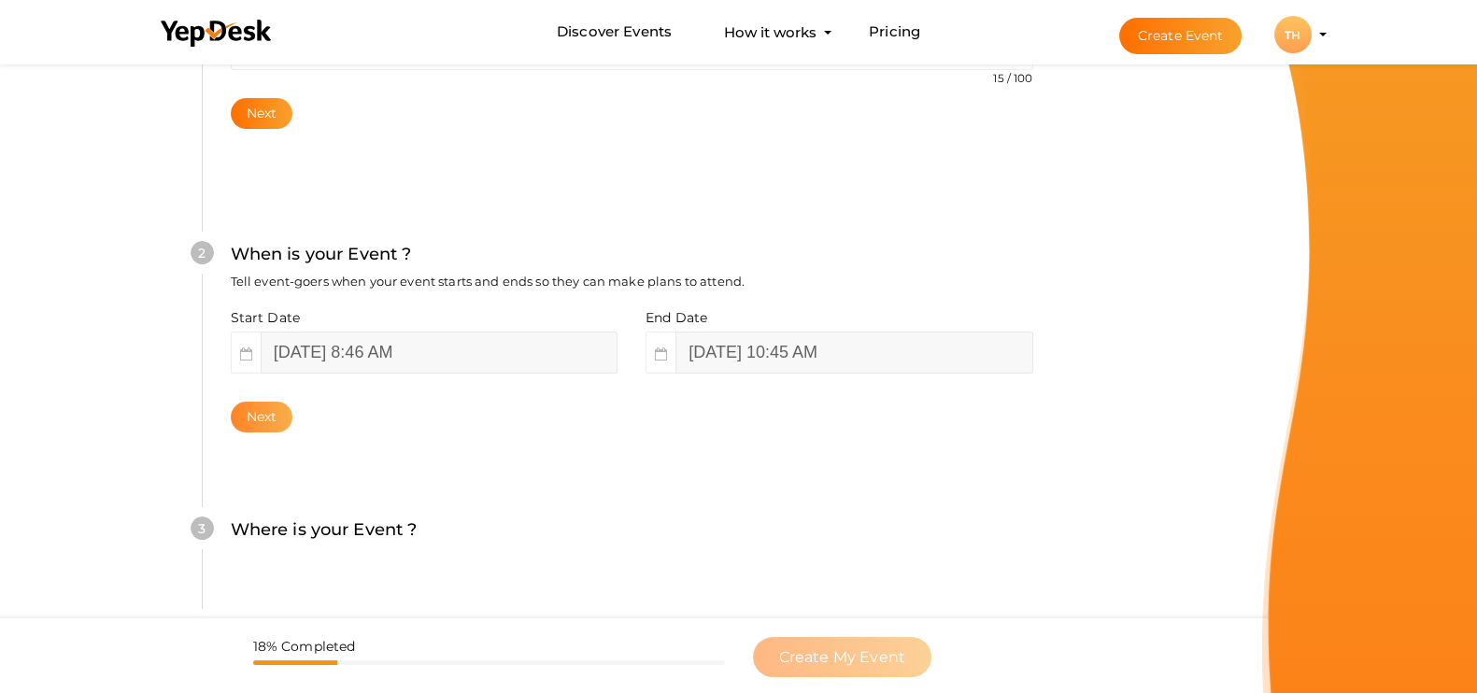
click at [280, 417] on button "Next" at bounding box center [262, 417] width 63 height 31
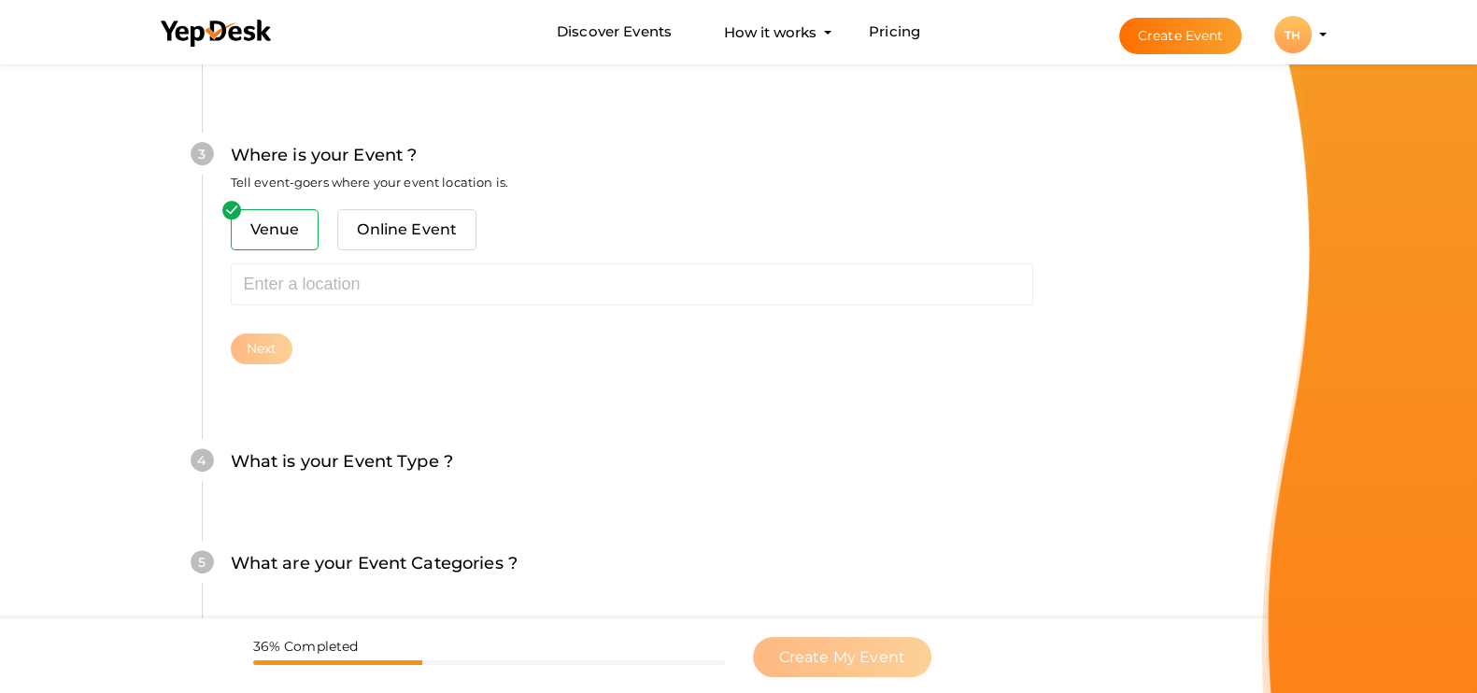
scroll to position [755, 0]
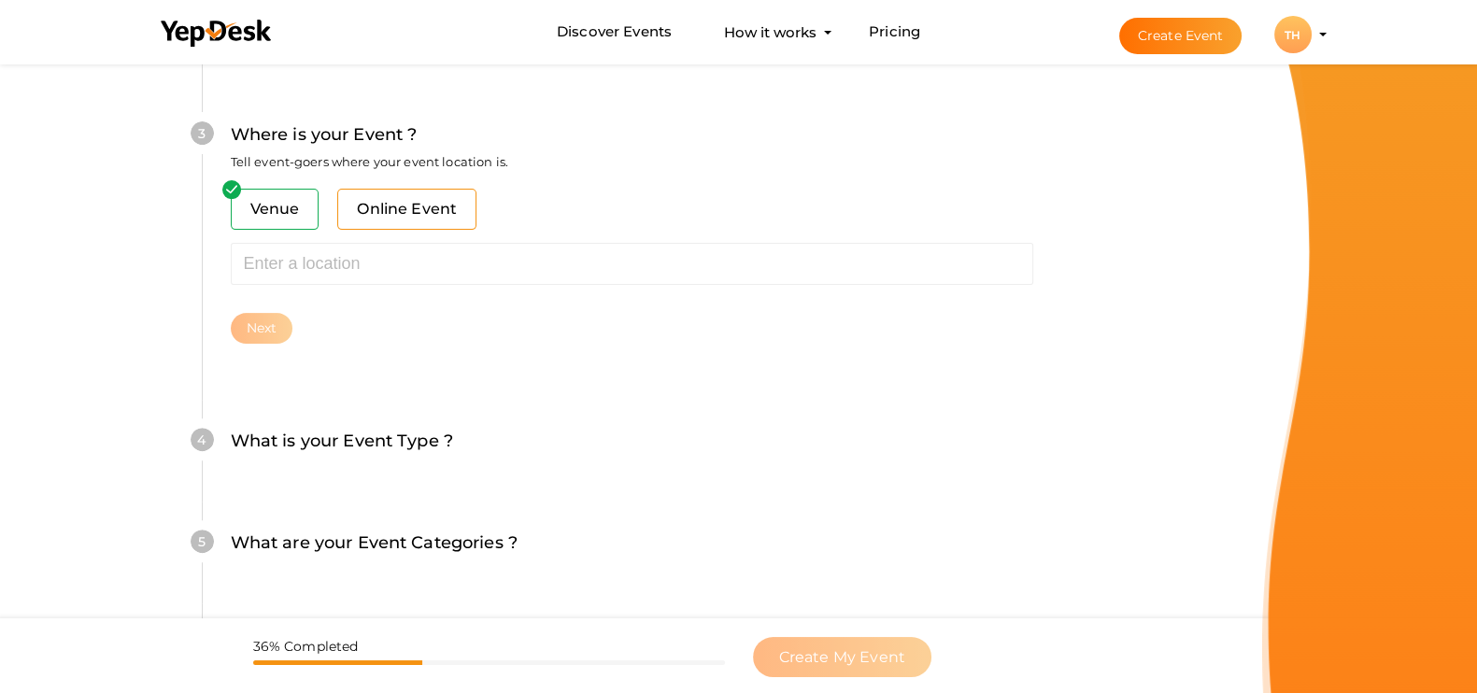
click at [366, 222] on span "Online Event" at bounding box center [406, 209] width 139 height 41
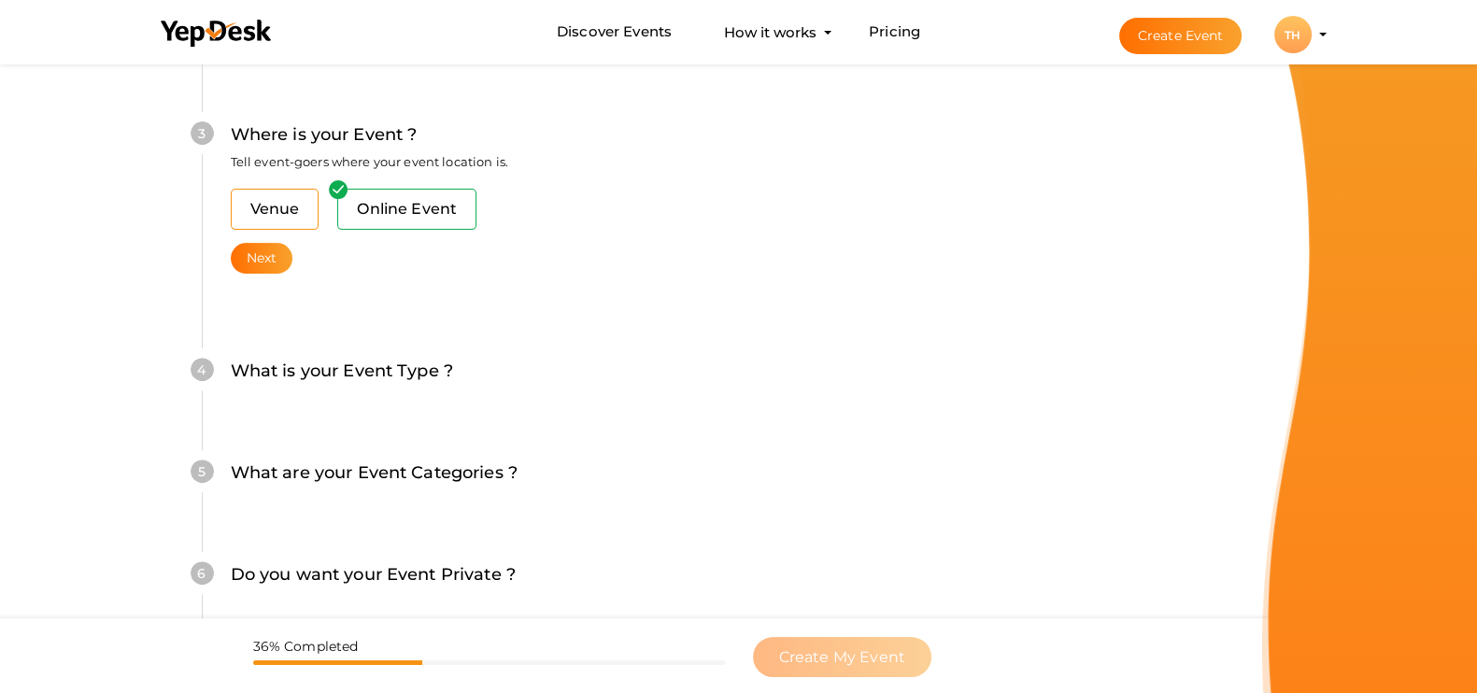
click at [294, 220] on span "Venue" at bounding box center [275, 209] width 89 height 41
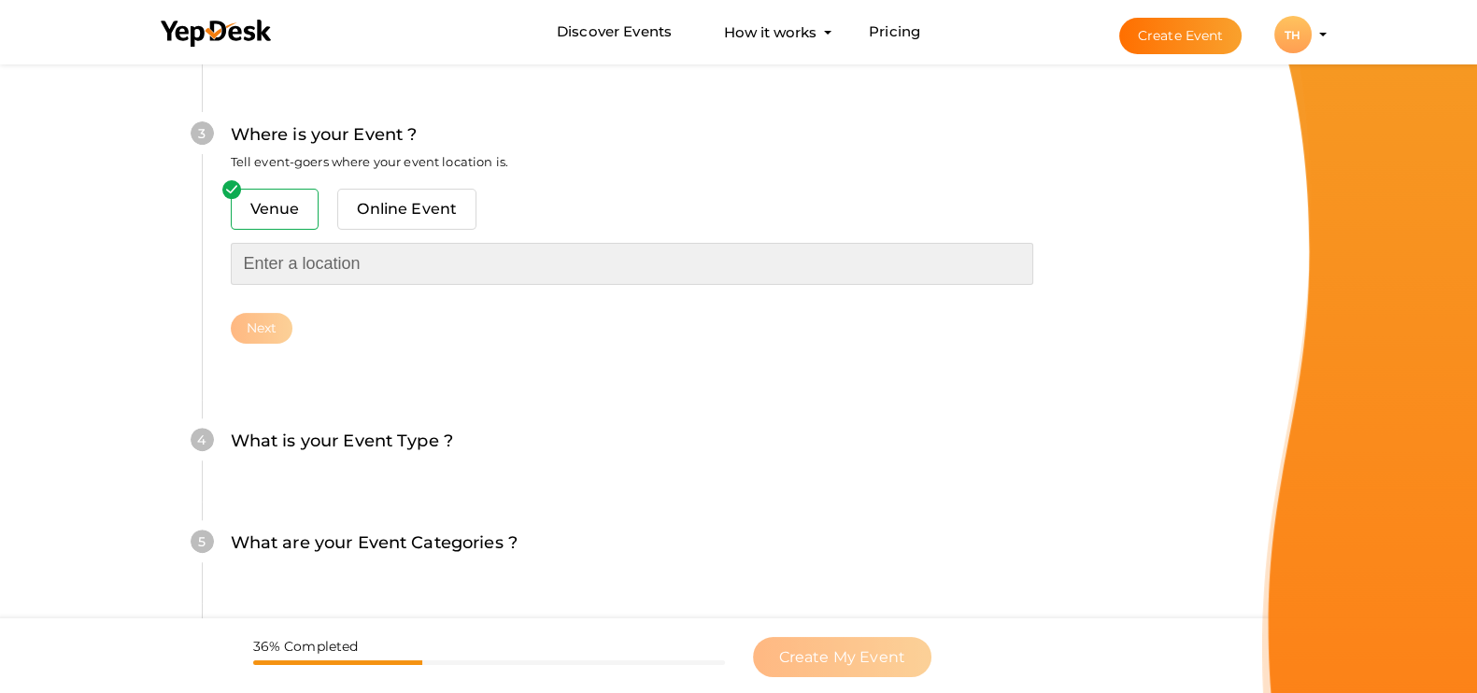
click at [288, 270] on input "text" at bounding box center [632, 264] width 802 height 42
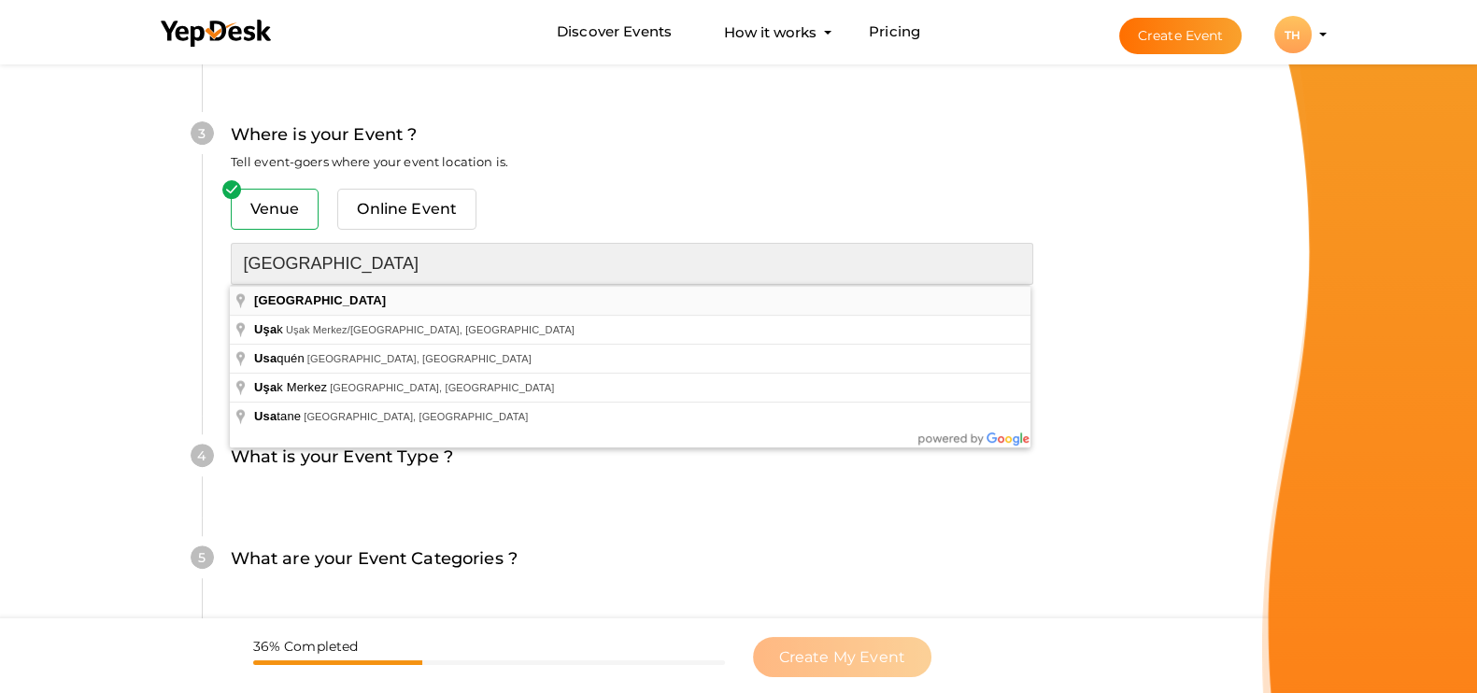
type input "USA"
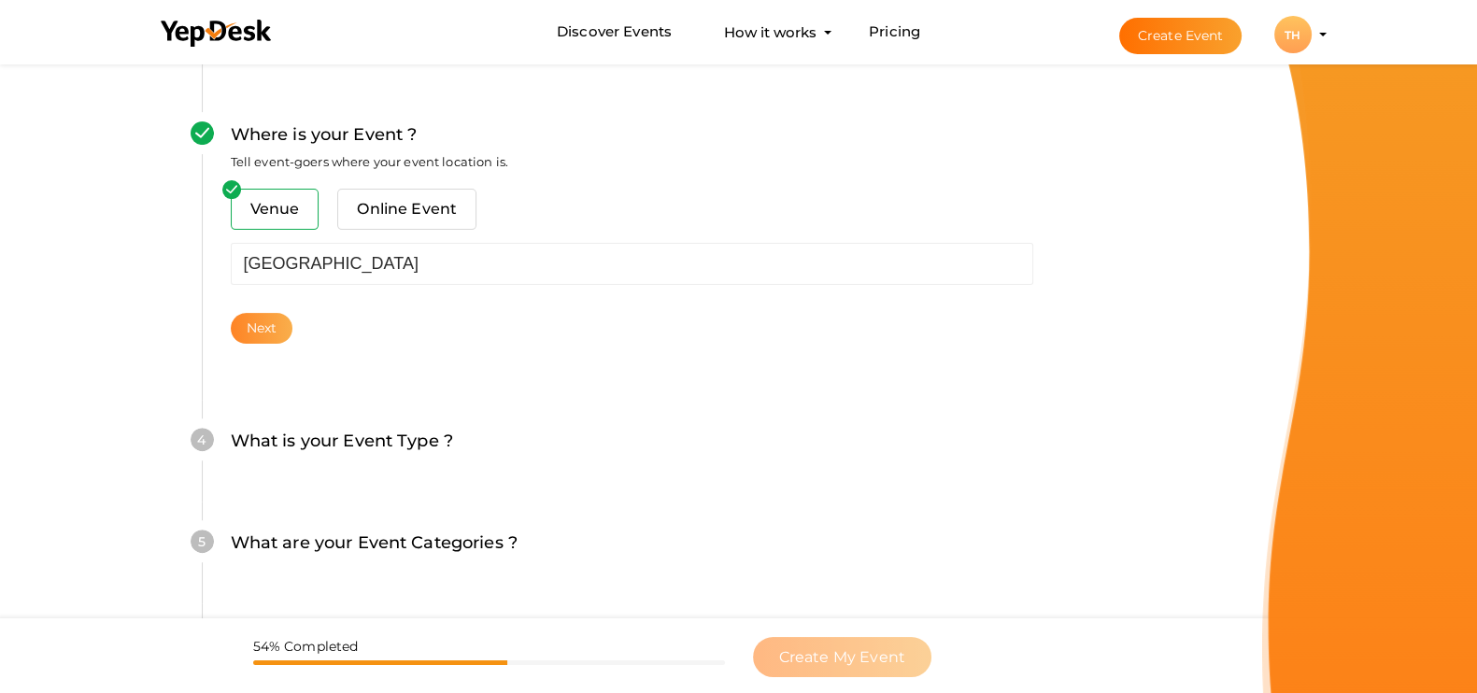
click at [264, 325] on button "Next" at bounding box center [262, 328] width 63 height 31
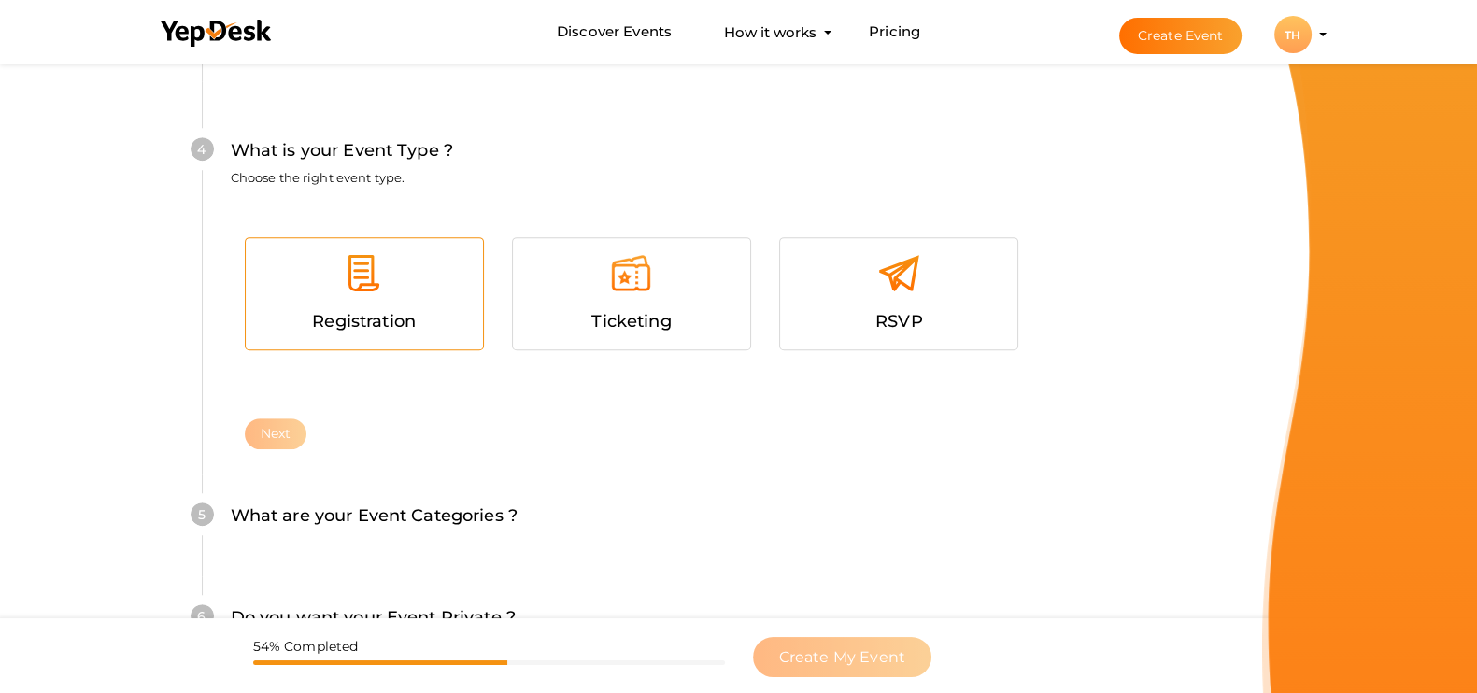
scroll to position [1089, 0]
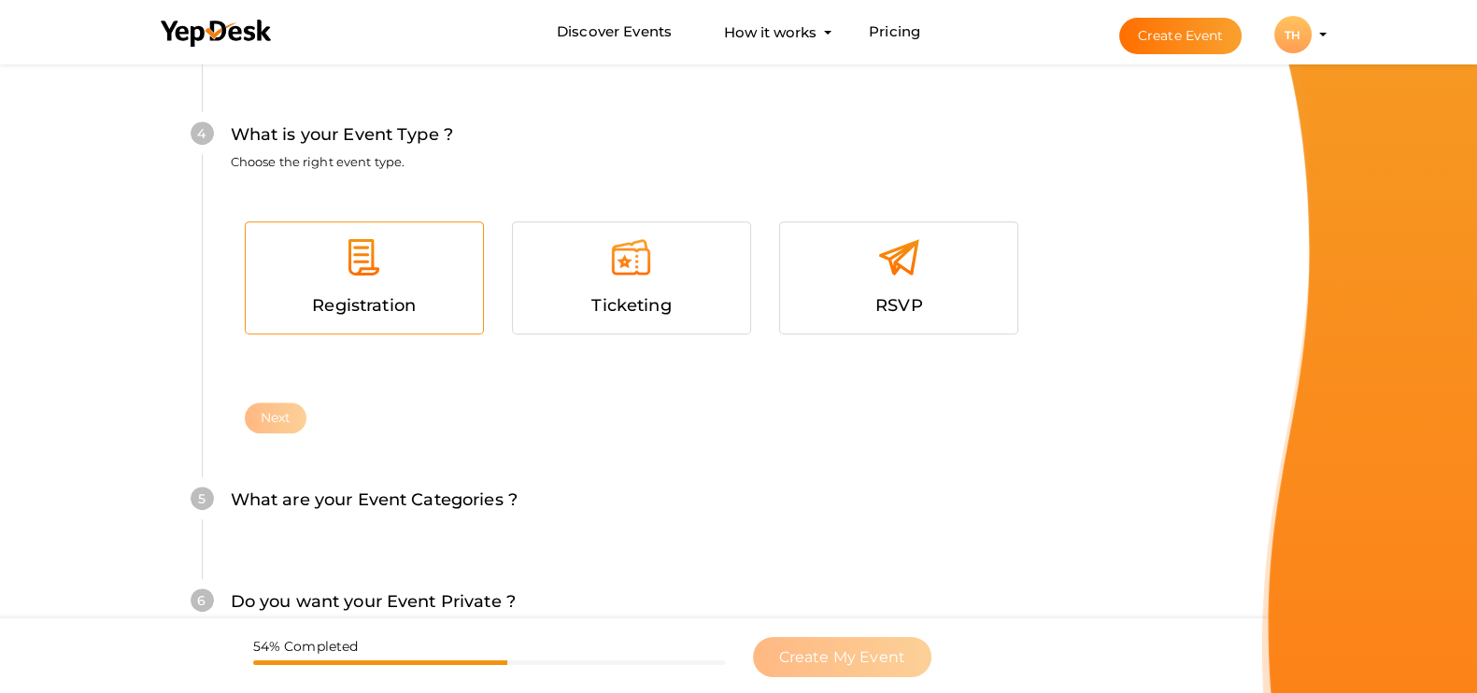
click at [347, 324] on div "Registration" at bounding box center [364, 277] width 237 height 111
click at [290, 418] on button "Next" at bounding box center [276, 418] width 63 height 31
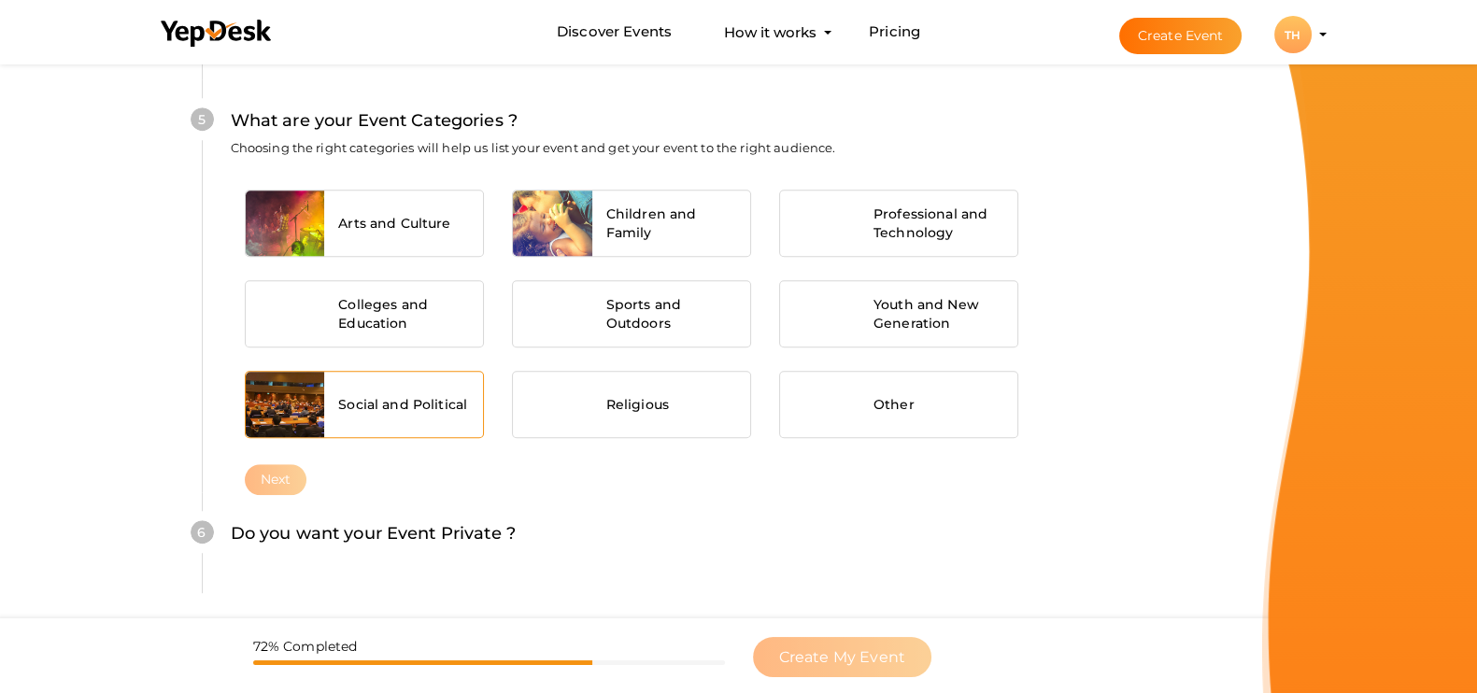
scroll to position [1481, 0]
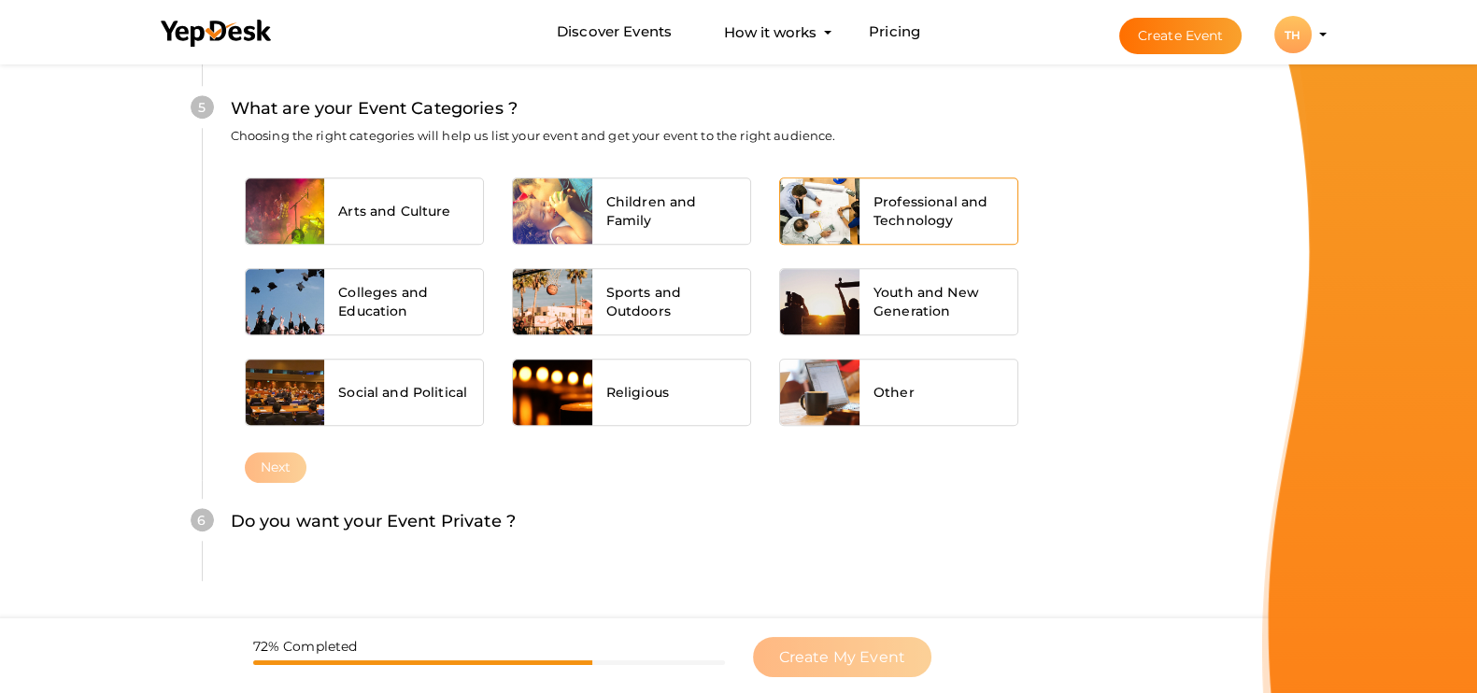
click at [949, 203] on span "Professional and Technology" at bounding box center [938, 210] width 131 height 37
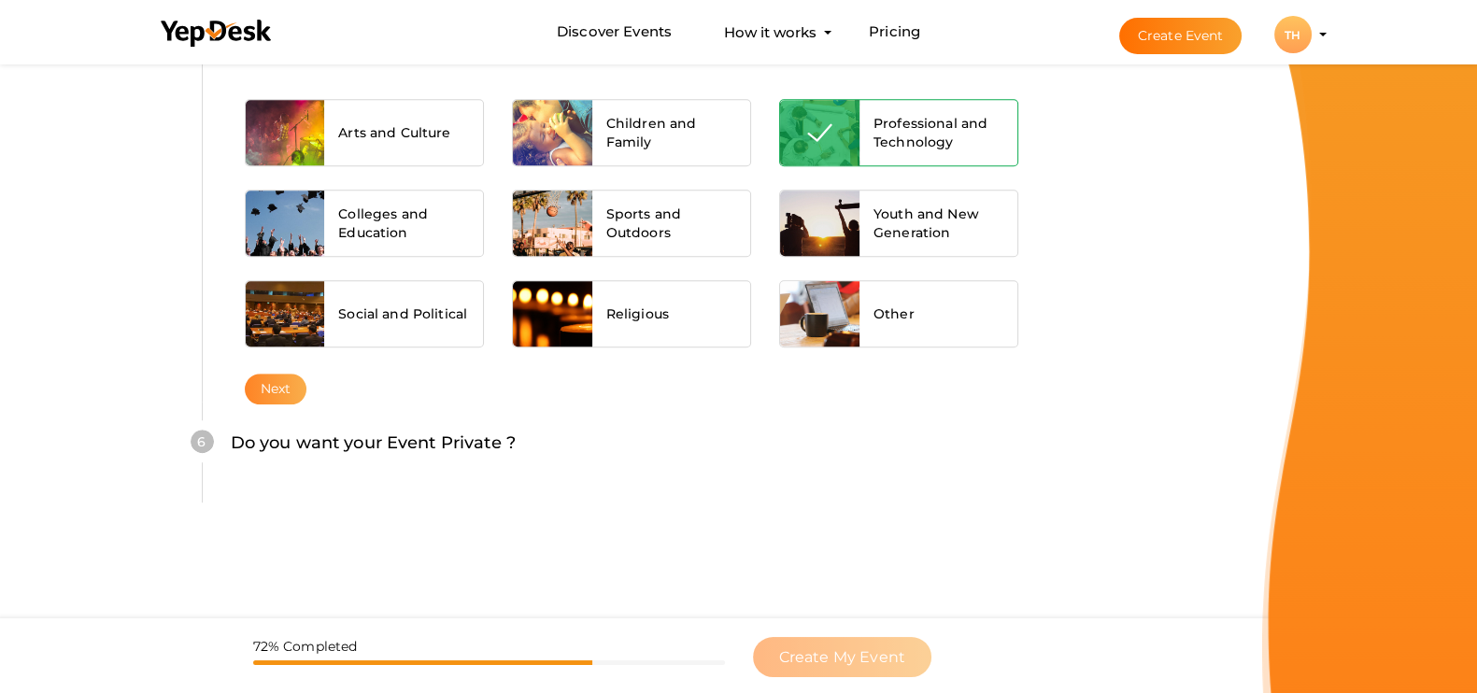
click at [282, 388] on button "Next" at bounding box center [276, 389] width 63 height 31
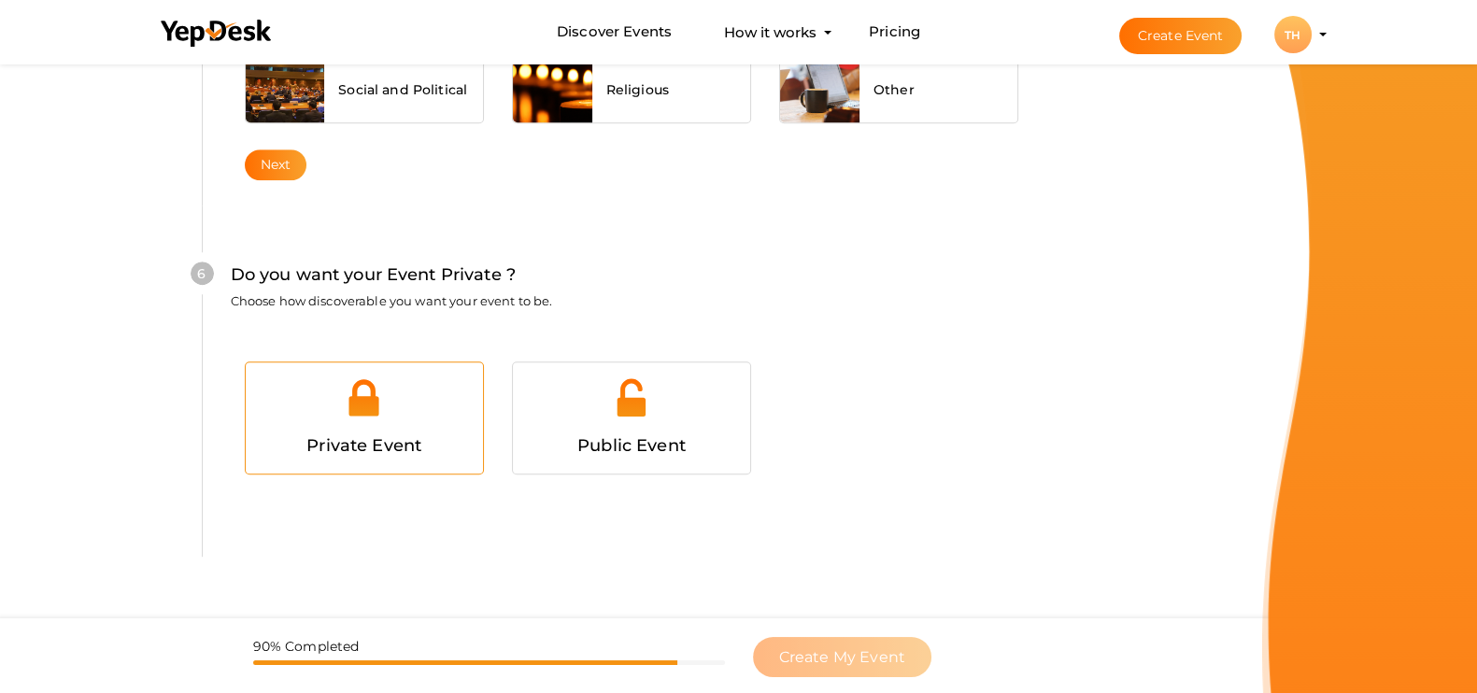
scroll to position [1863, 0]
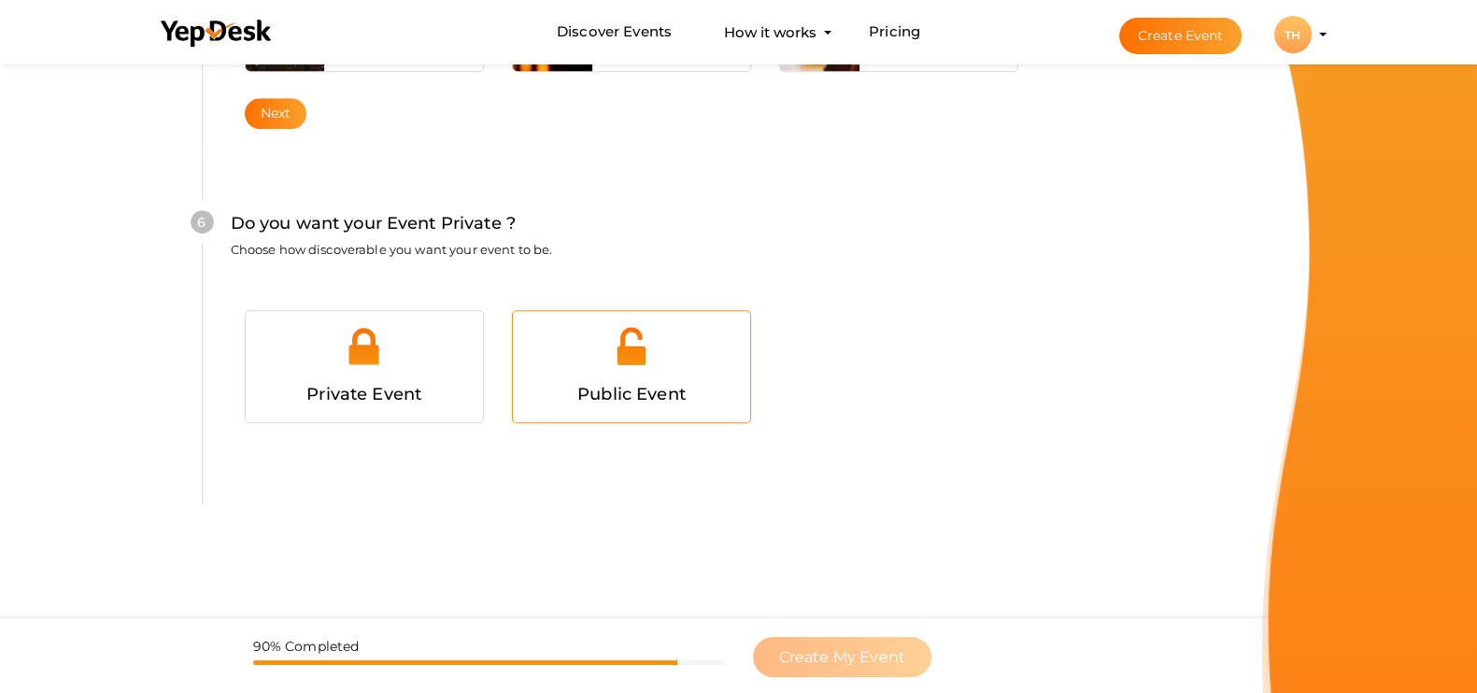
click at [644, 388] on span "Public Event" at bounding box center [631, 394] width 108 height 21
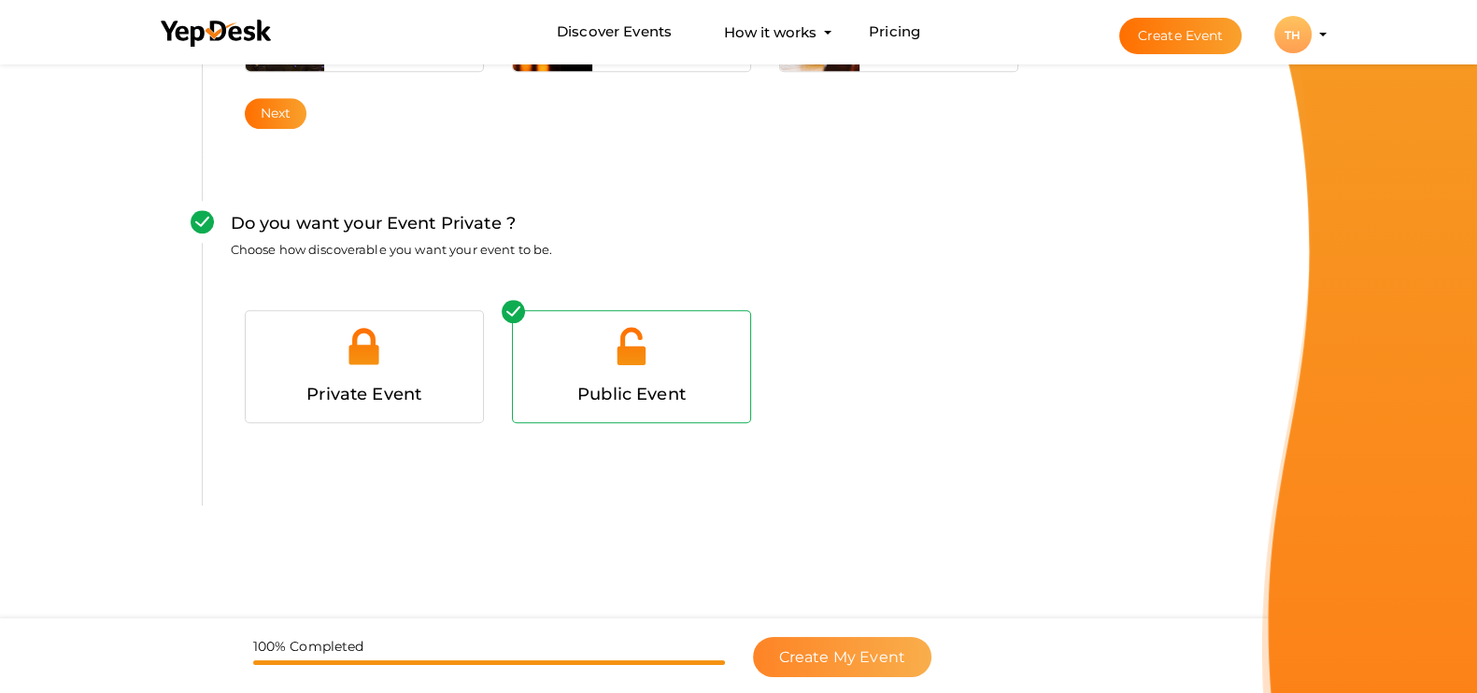
click at [861, 553] on button "Create My Event" at bounding box center [842, 657] width 178 height 40
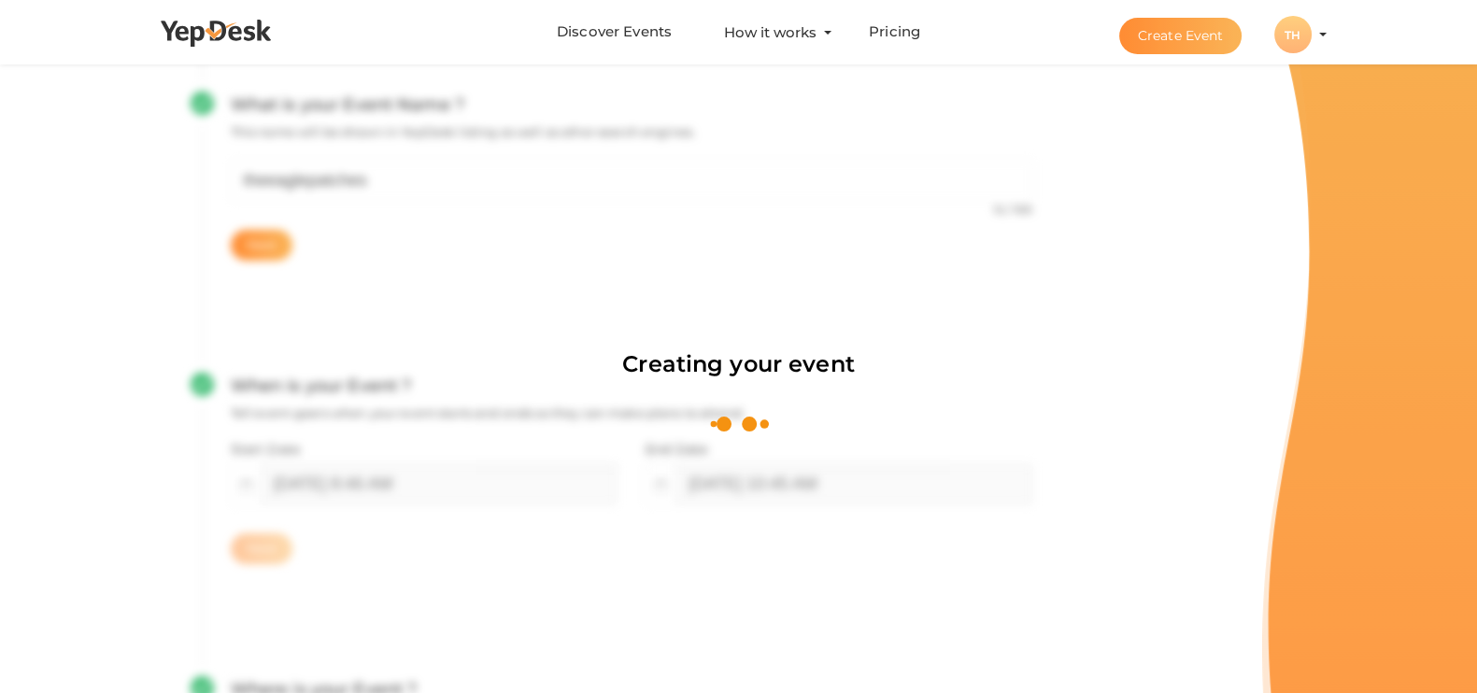
scroll to position [163, 0]
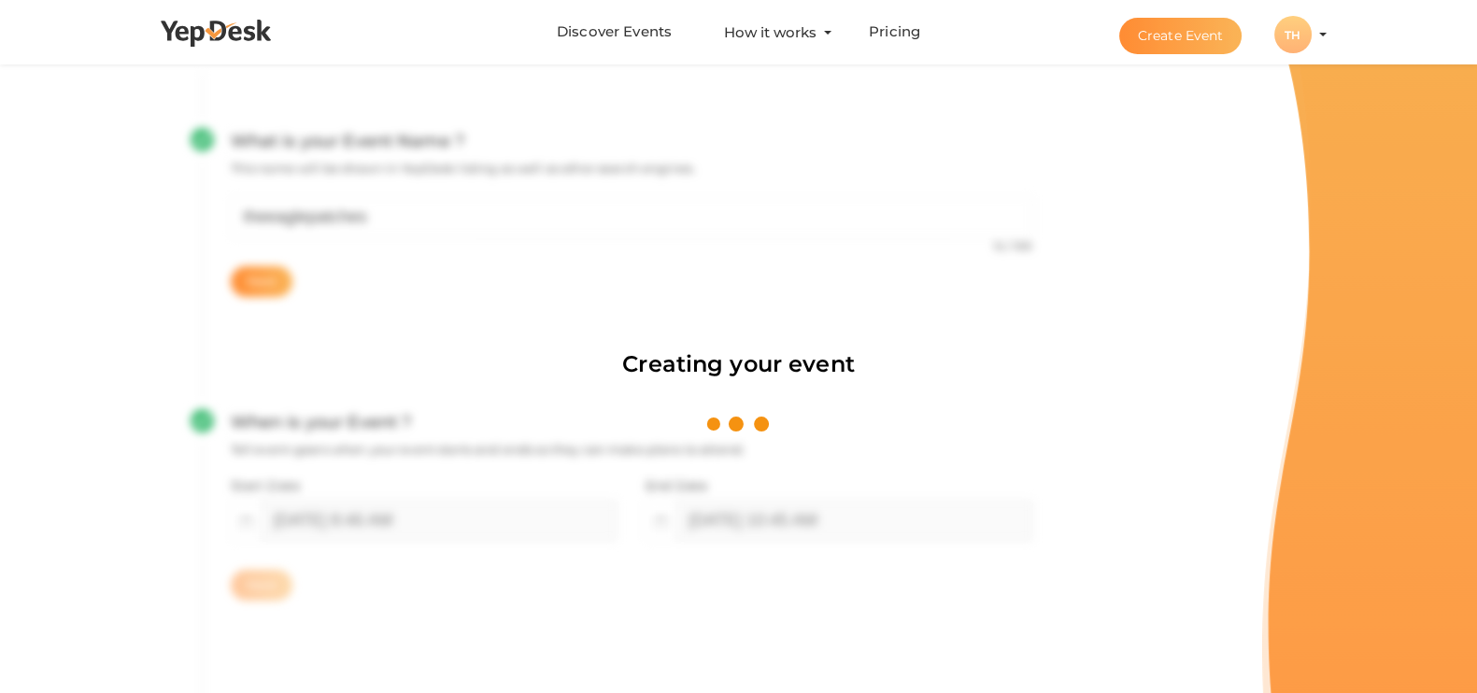
click at [1195, 14] on div "Creating your event" at bounding box center [738, 346] width 1477 height 693
click at [1195, 43] on div "Creating your event" at bounding box center [738, 346] width 1477 height 693
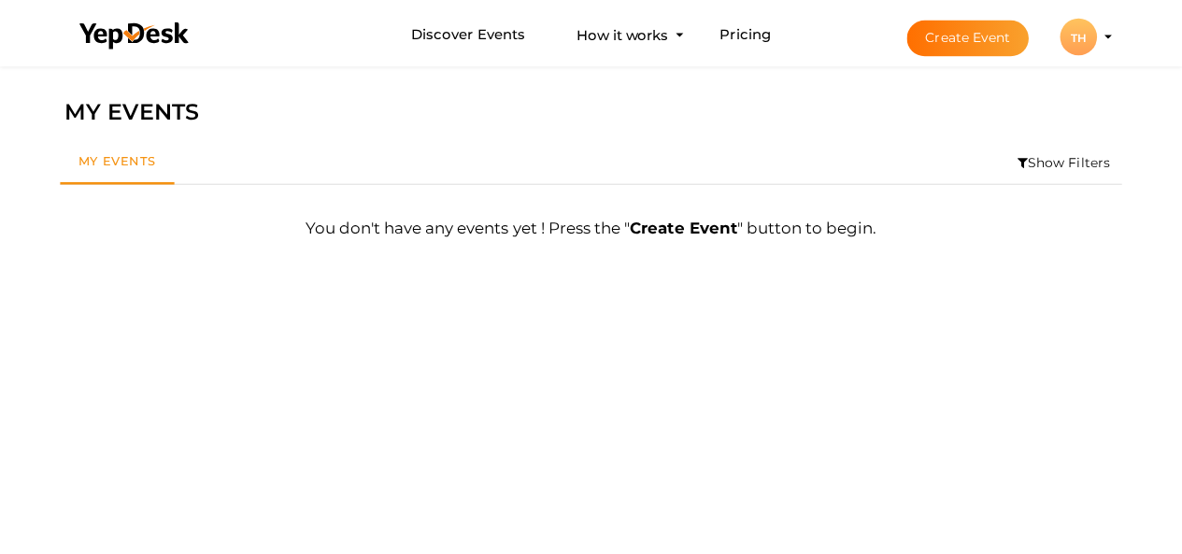
scroll to position [60, 0]
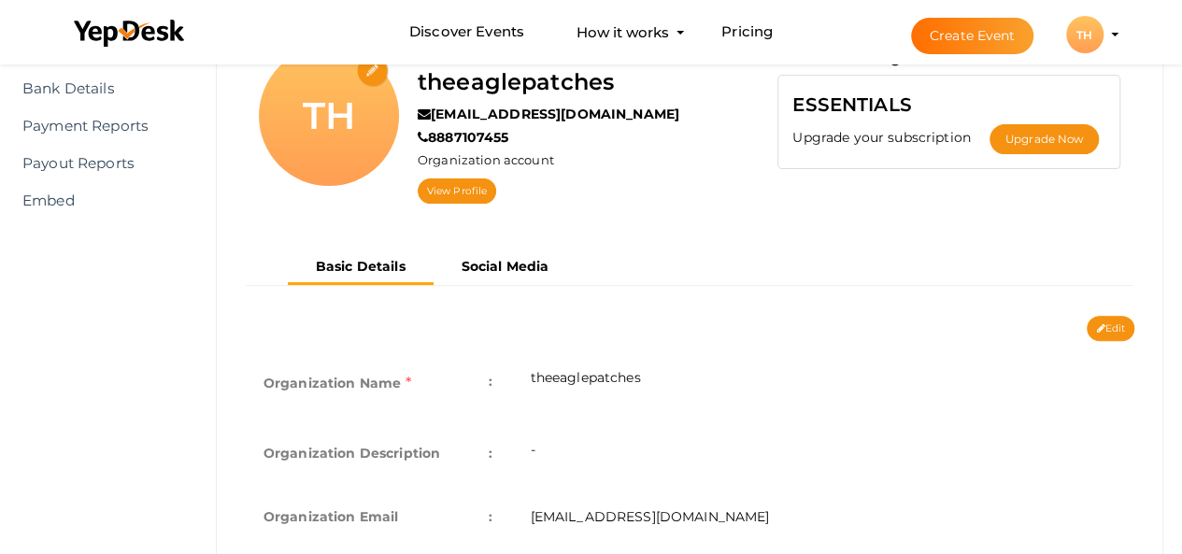
scroll to position [374, 0]
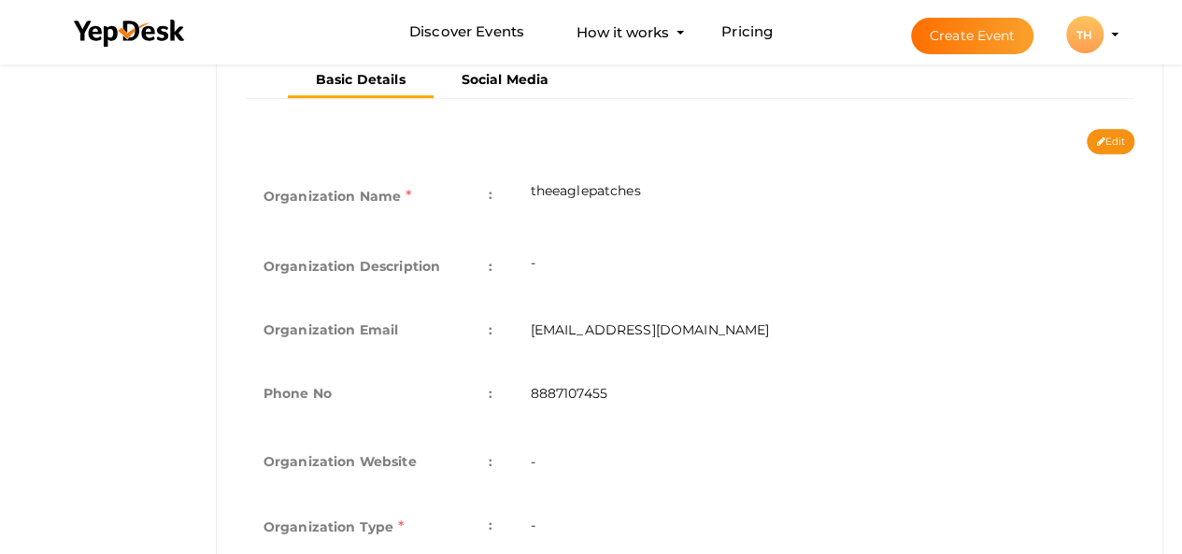
click at [573, 268] on td "-" at bounding box center [822, 266] width 623 height 64
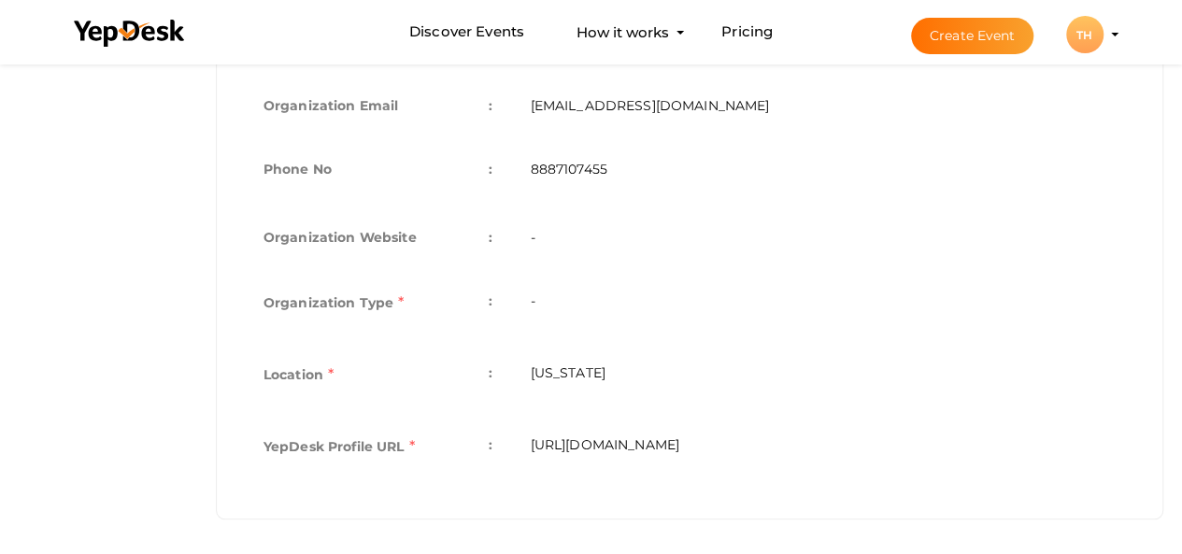
click at [661, 439] on td "[URL][DOMAIN_NAME]" at bounding box center [822, 449] width 623 height 72
click at [514, 385] on td "[US_STATE]" at bounding box center [822, 377] width 623 height 72
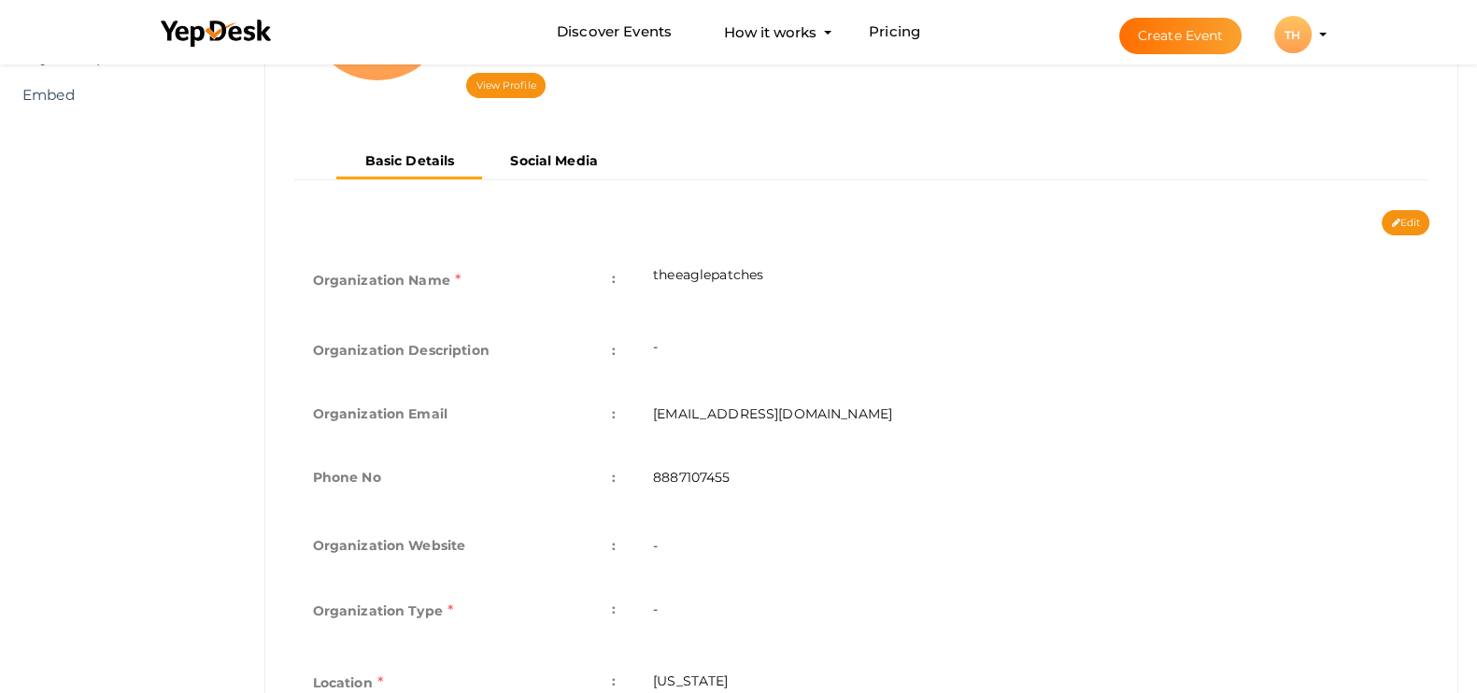
scroll to position [0, 0]
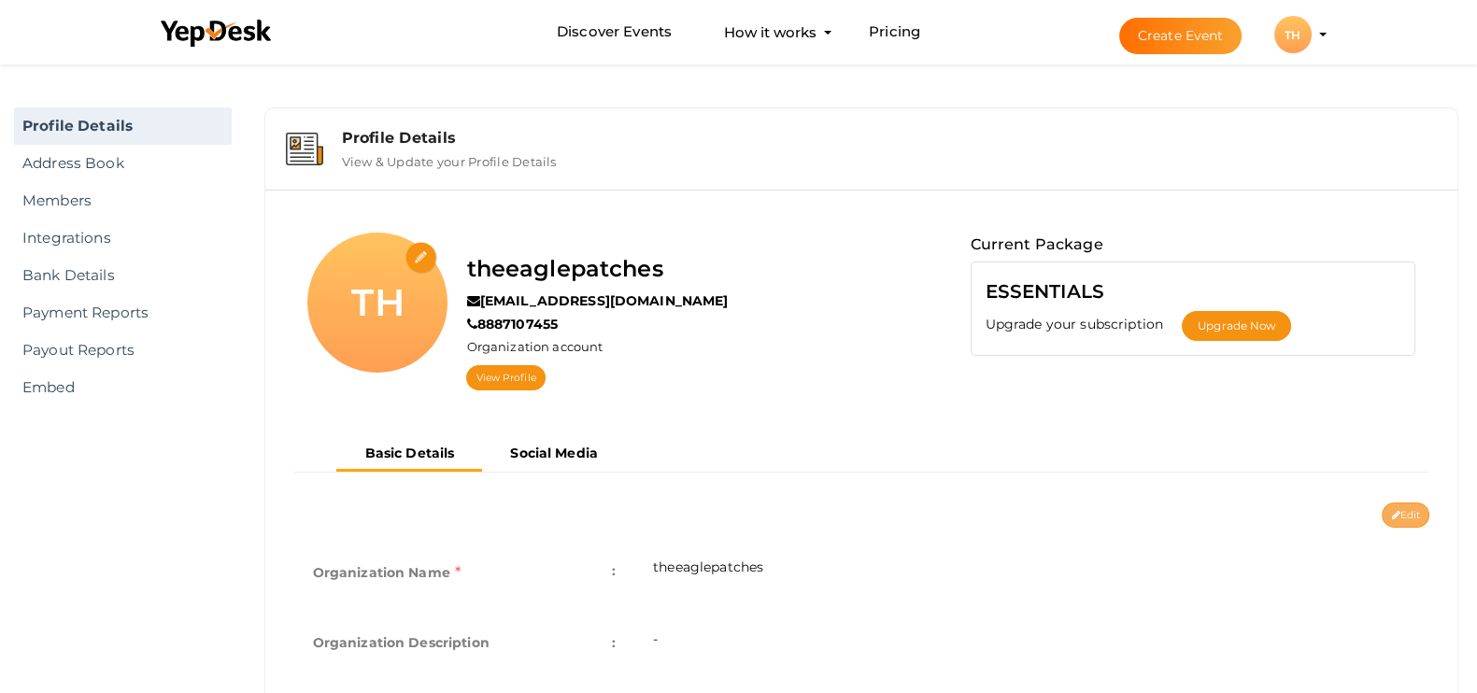
click at [1195, 520] on button "Edit" at bounding box center [1406, 515] width 48 height 25
type input "theeaglepatches"
type input "[EMAIL_ADDRESS][DOMAIN_NAME]"
type input "8887107455"
select select "9"
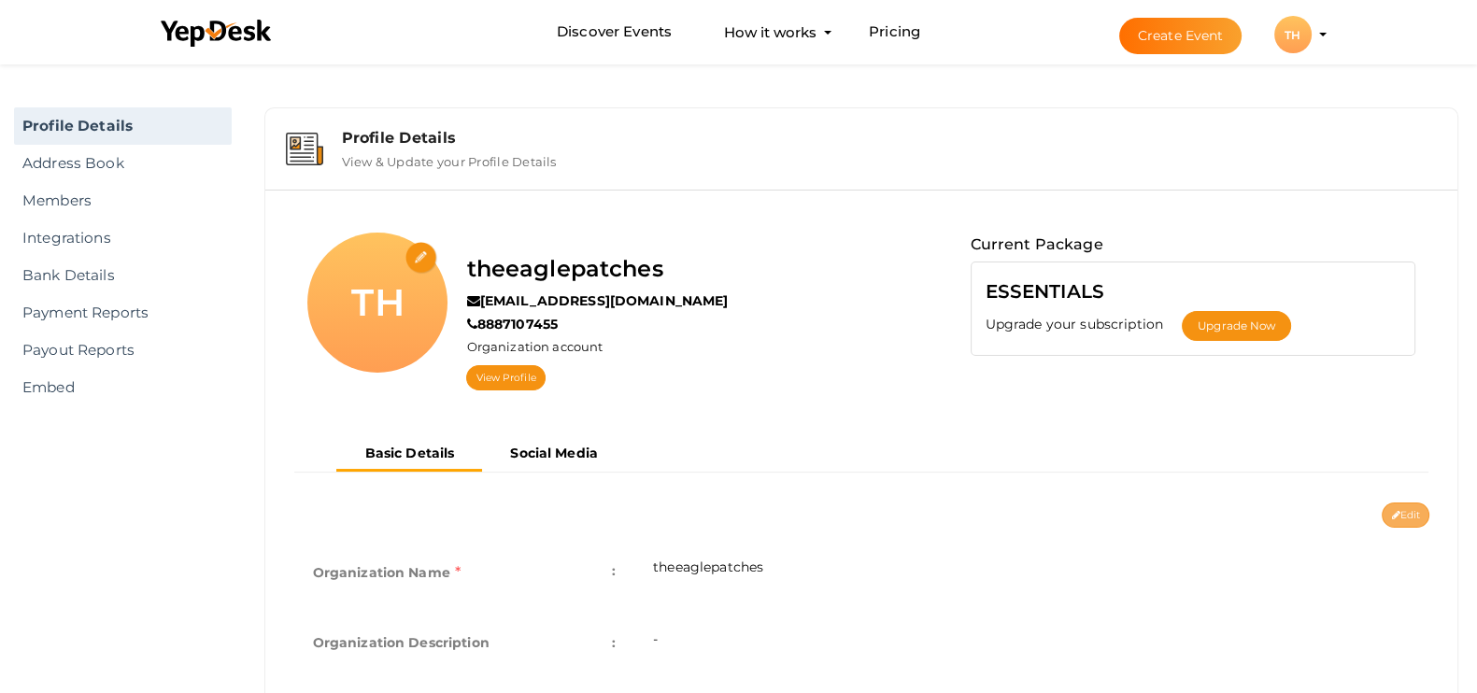
type input "[US_STATE]"
type input "theeaglepatches"
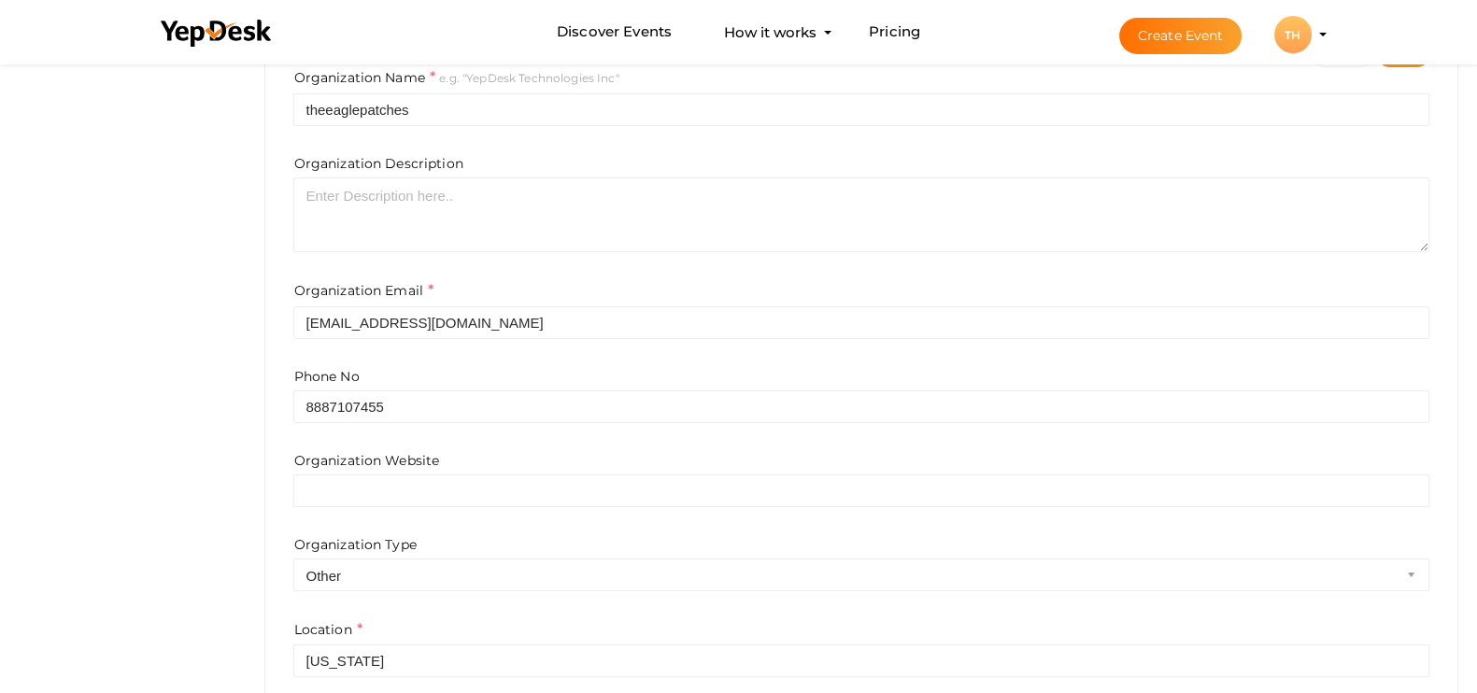
scroll to position [584, 0]
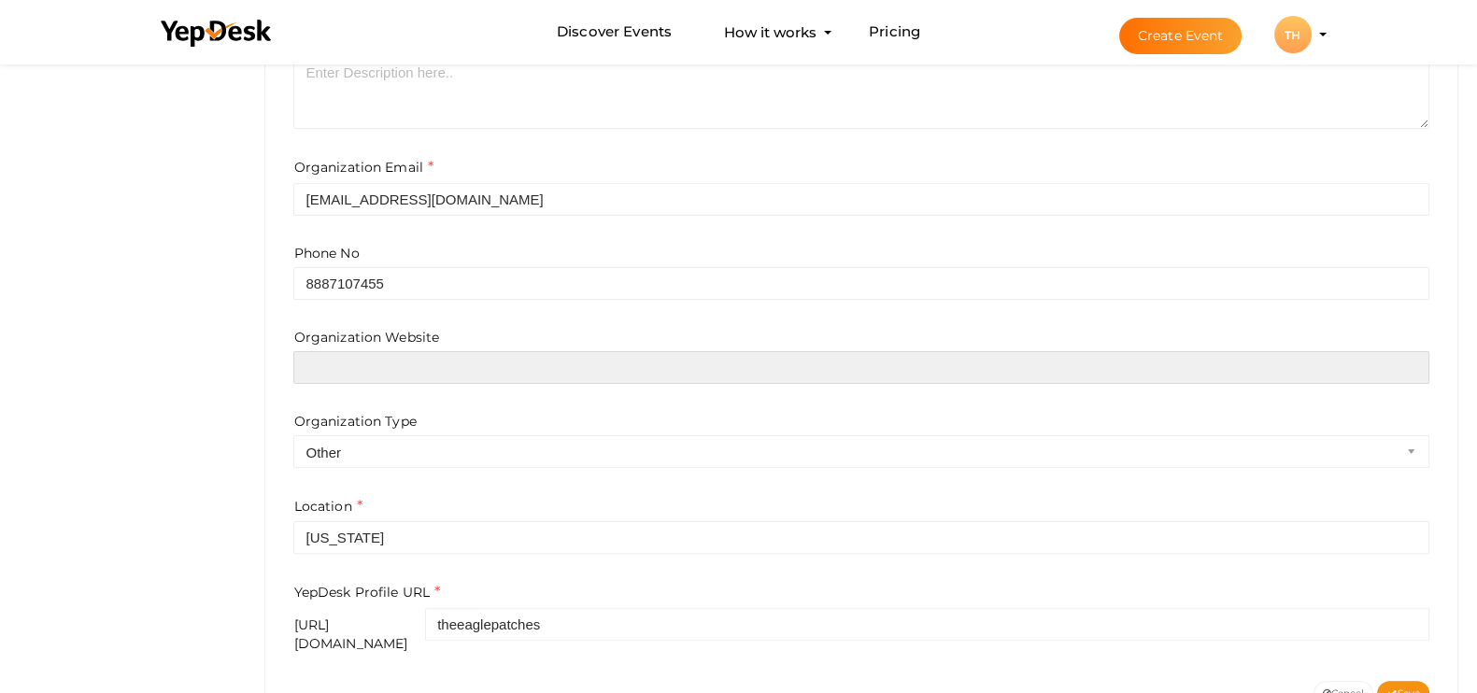
click at [366, 361] on input "text" at bounding box center [861, 367] width 1136 height 33
paste input "https://theeaglepatches.com/"
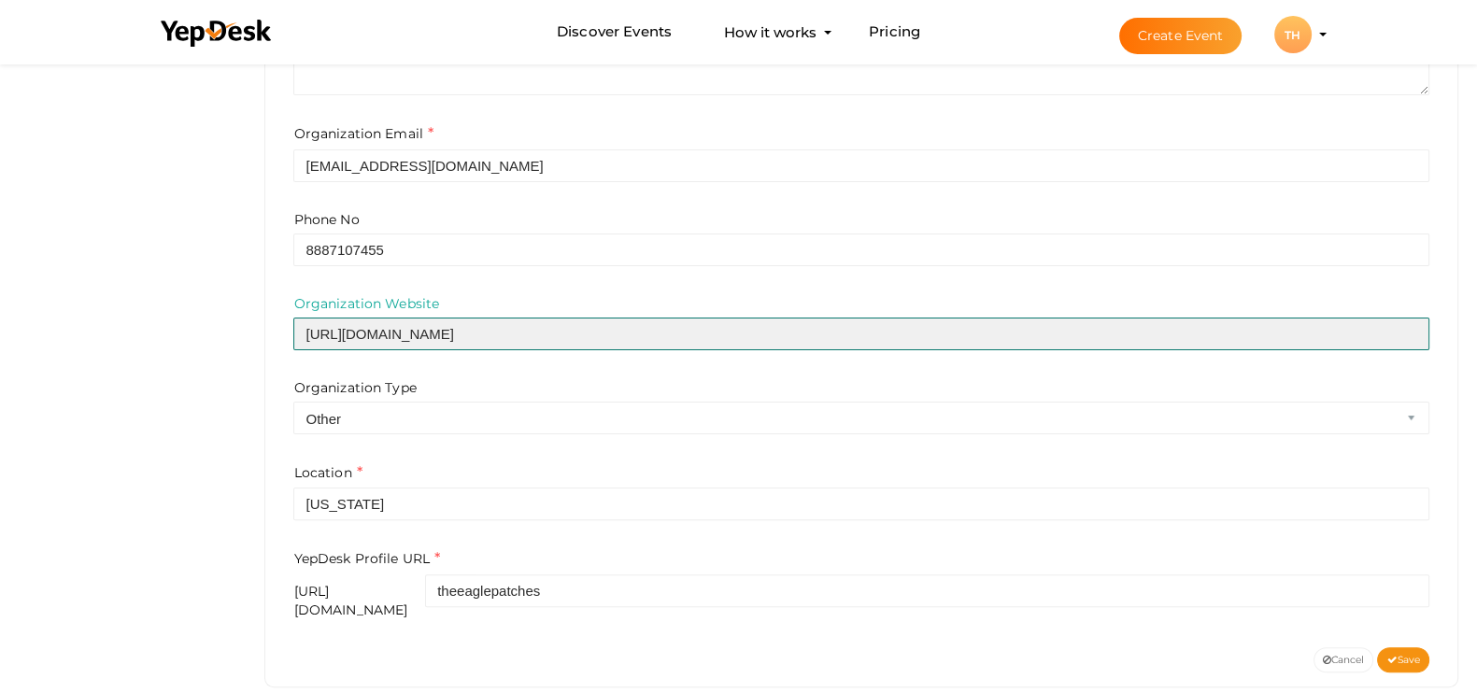
scroll to position [636, 0]
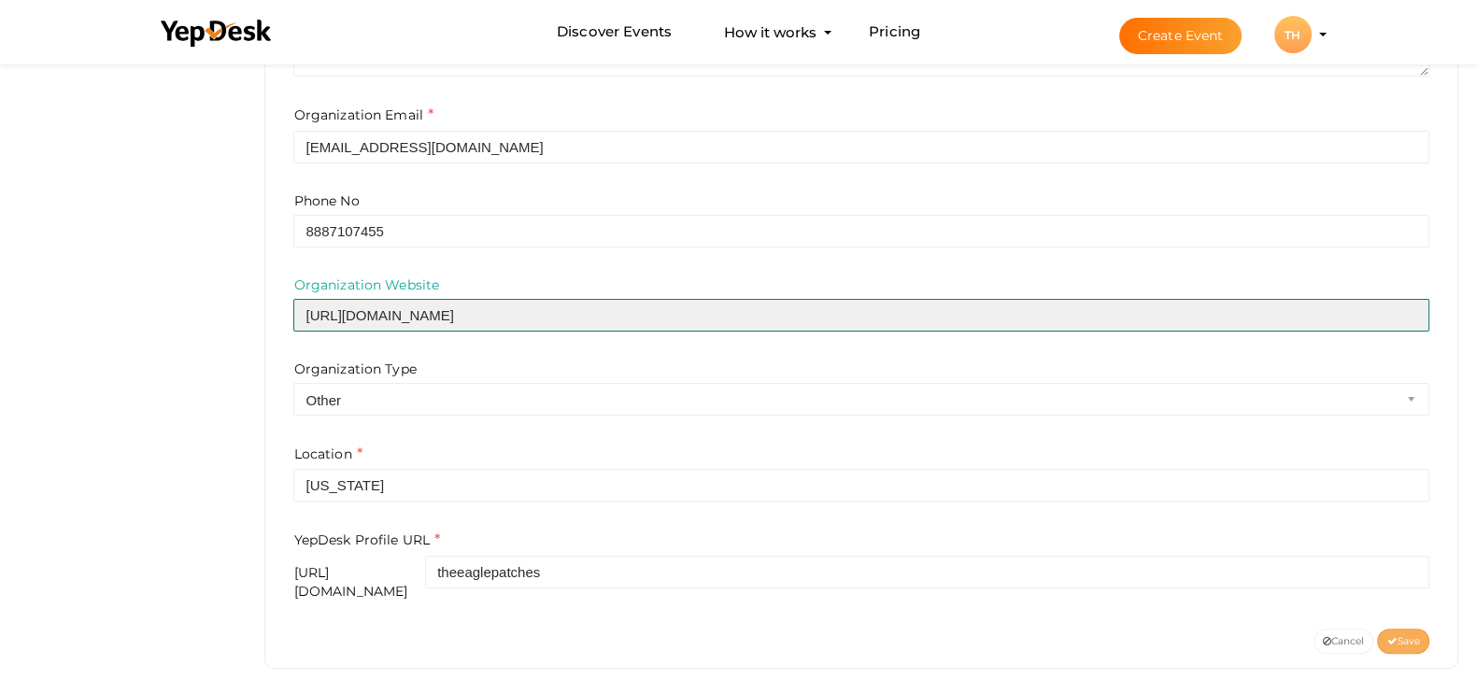
type input "https://theeaglepatches.com/"
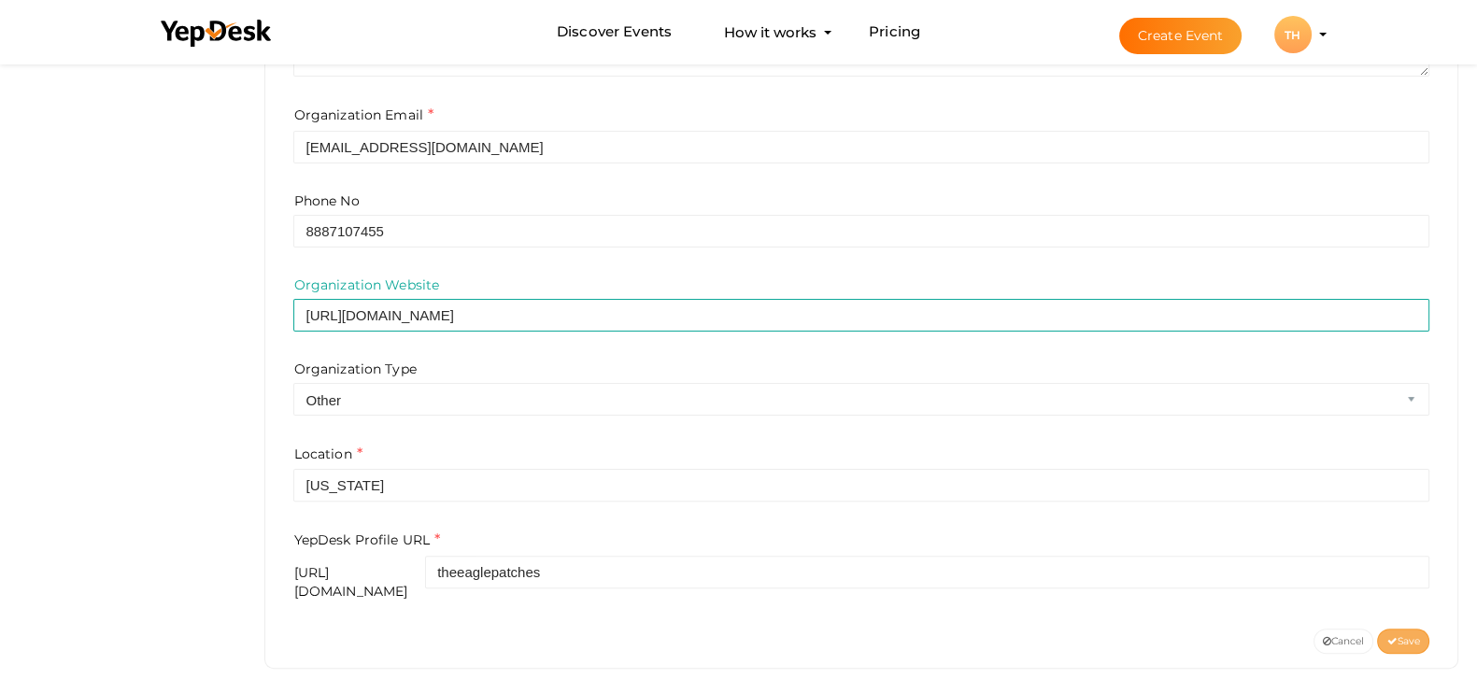
click at [1195, 553] on icon at bounding box center [1391, 642] width 10 height 10
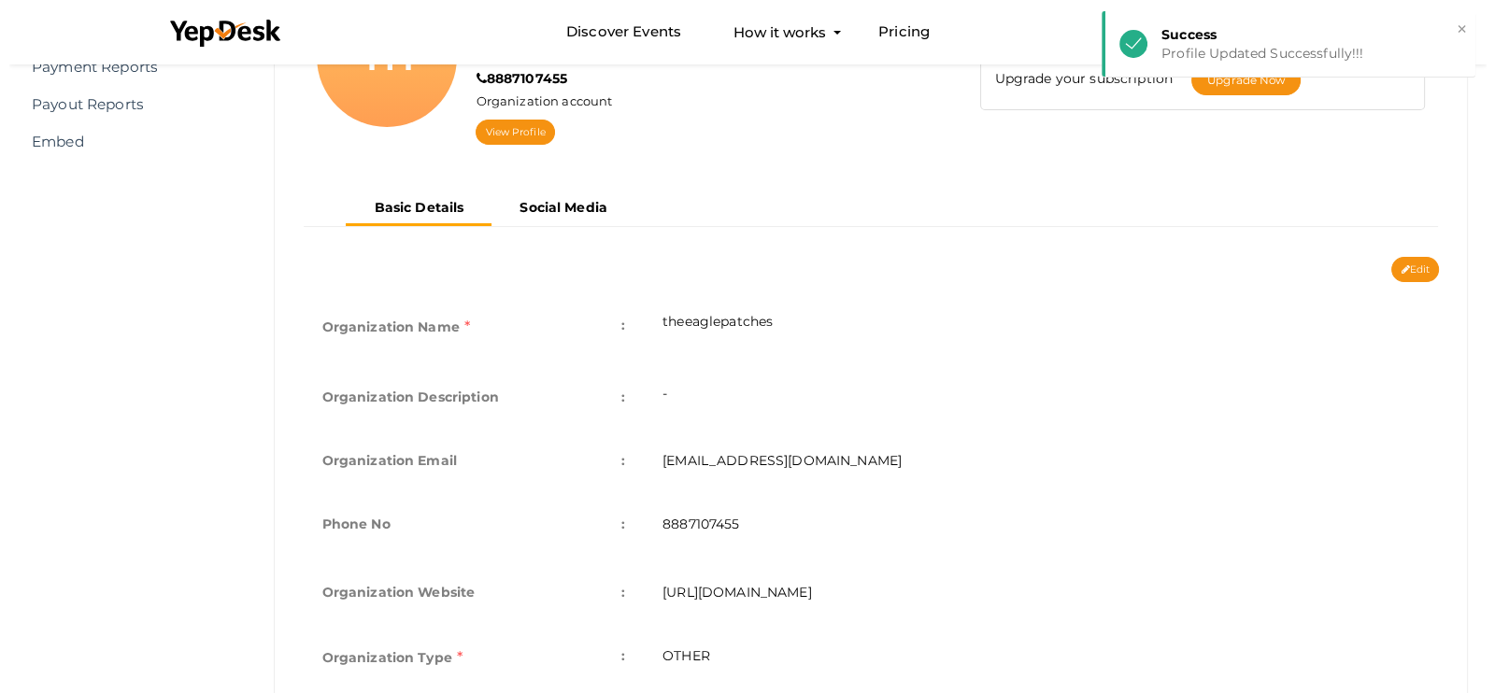
scroll to position [113, 0]
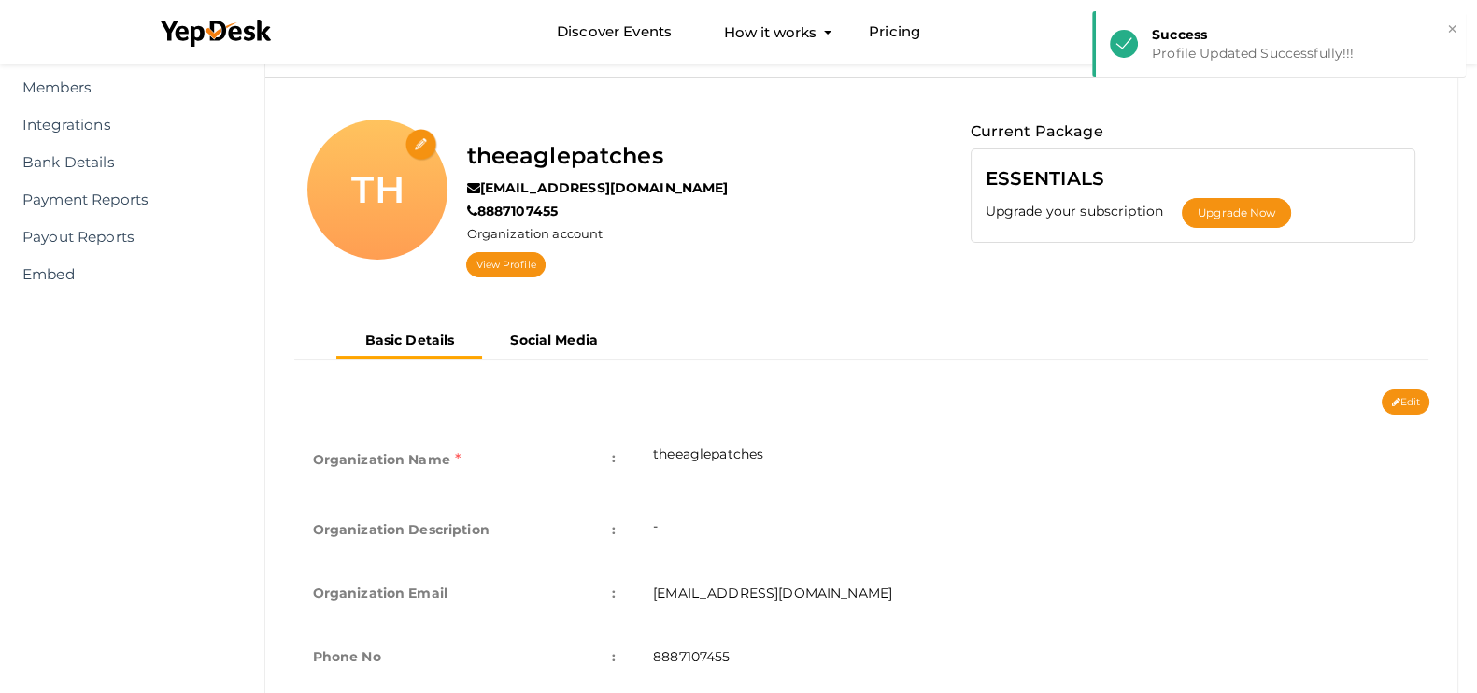
click at [409, 125] on div "TH" at bounding box center [377, 190] width 140 height 140
click at [416, 142] on input "file" at bounding box center [421, 145] width 33 height 33
type input "C:\fakepath\theeaglepatches.png"
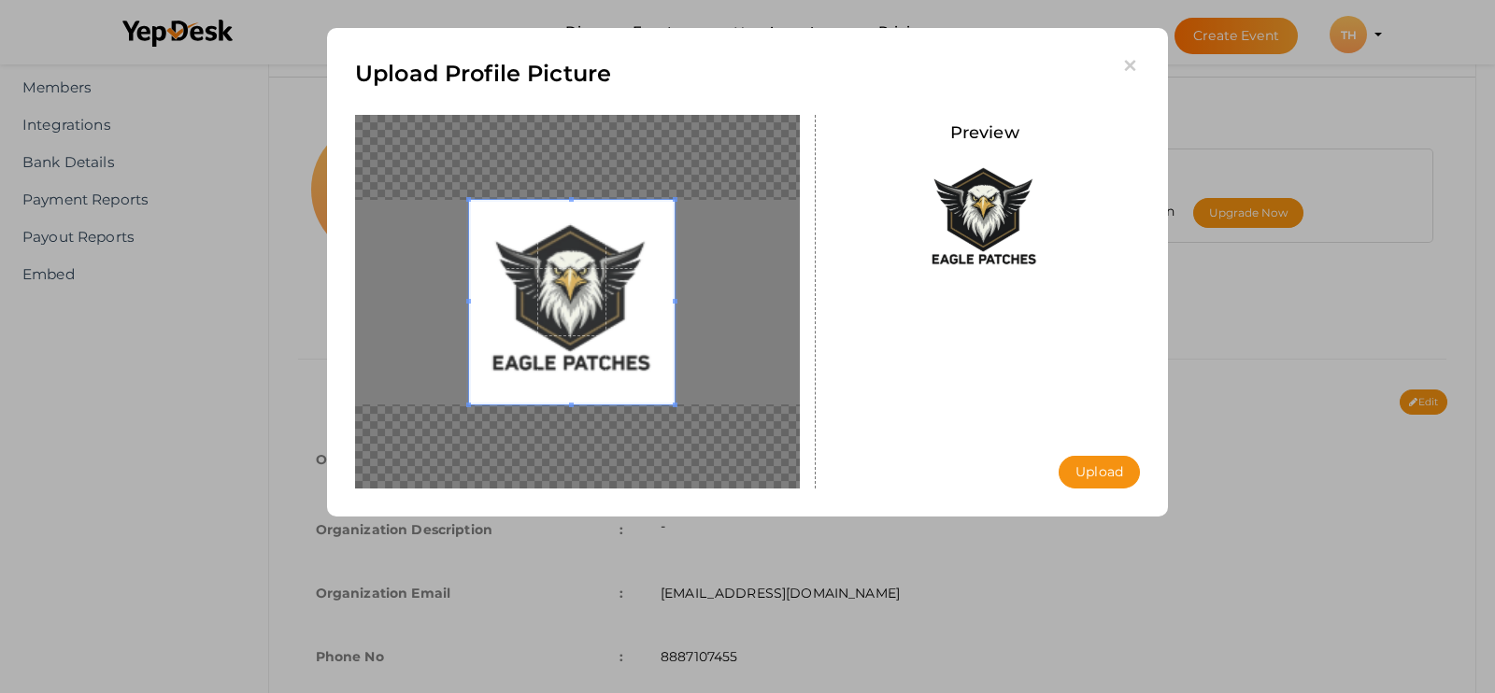
drag, startPoint x: 614, startPoint y: 311, endPoint x: 588, endPoint y: 306, distance: 26.6
click at [588, 306] on span at bounding box center [571, 302] width 205 height 205
click at [1073, 473] on button "Upload" at bounding box center [1098, 472] width 81 height 33
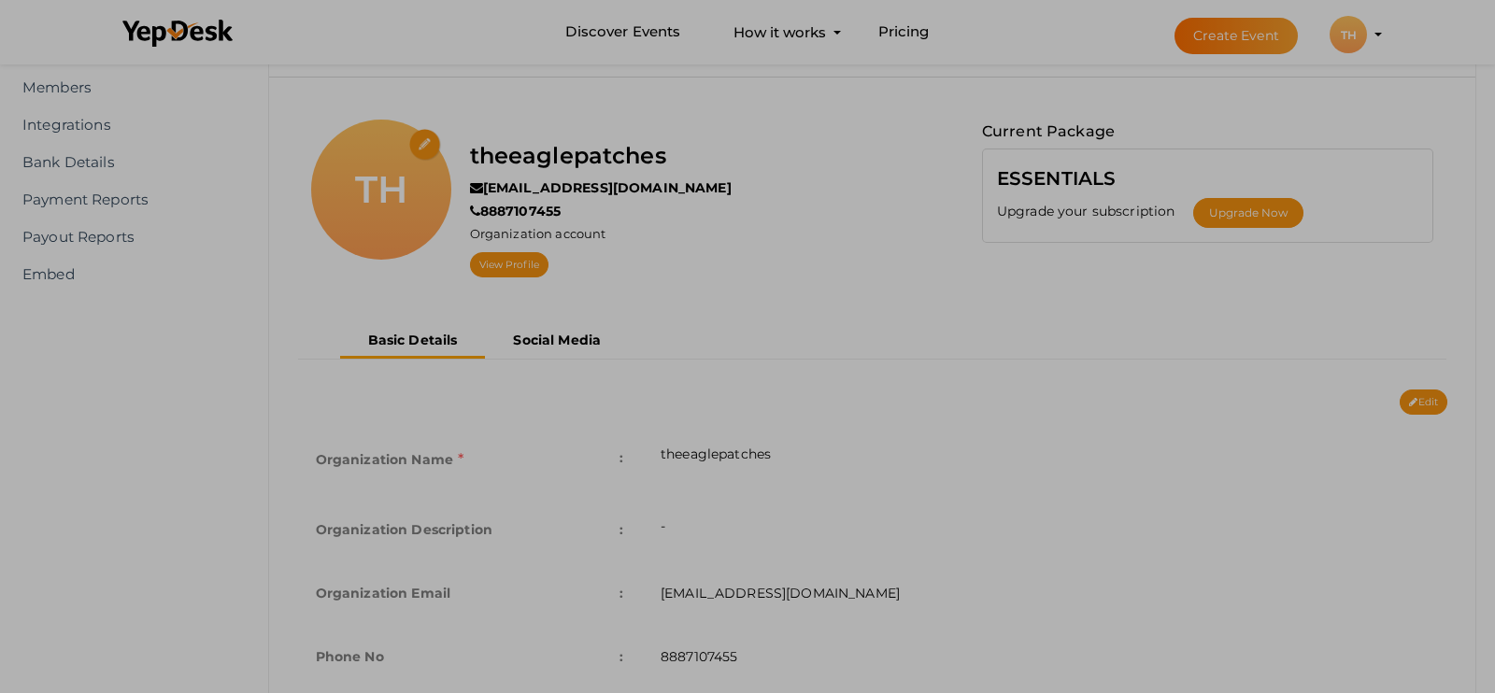
scroll to position [0, 0]
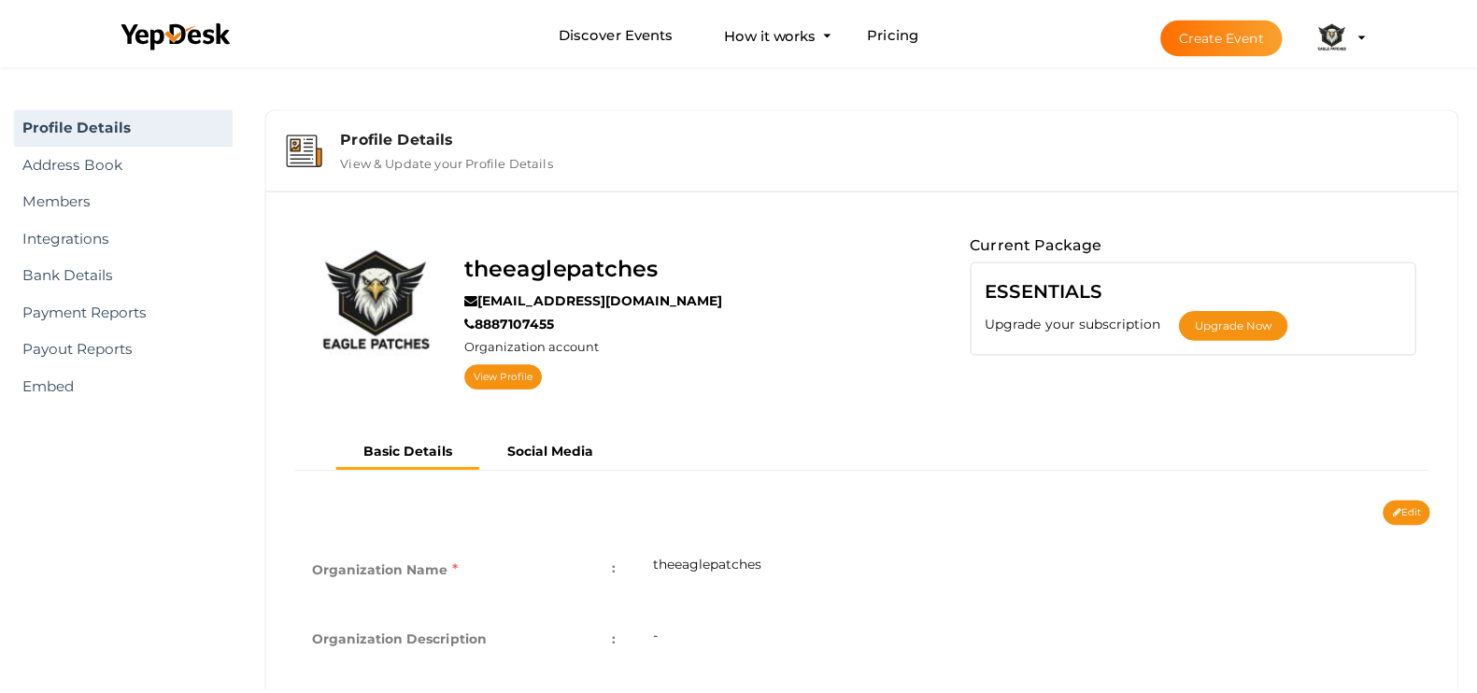
scroll to position [60, 0]
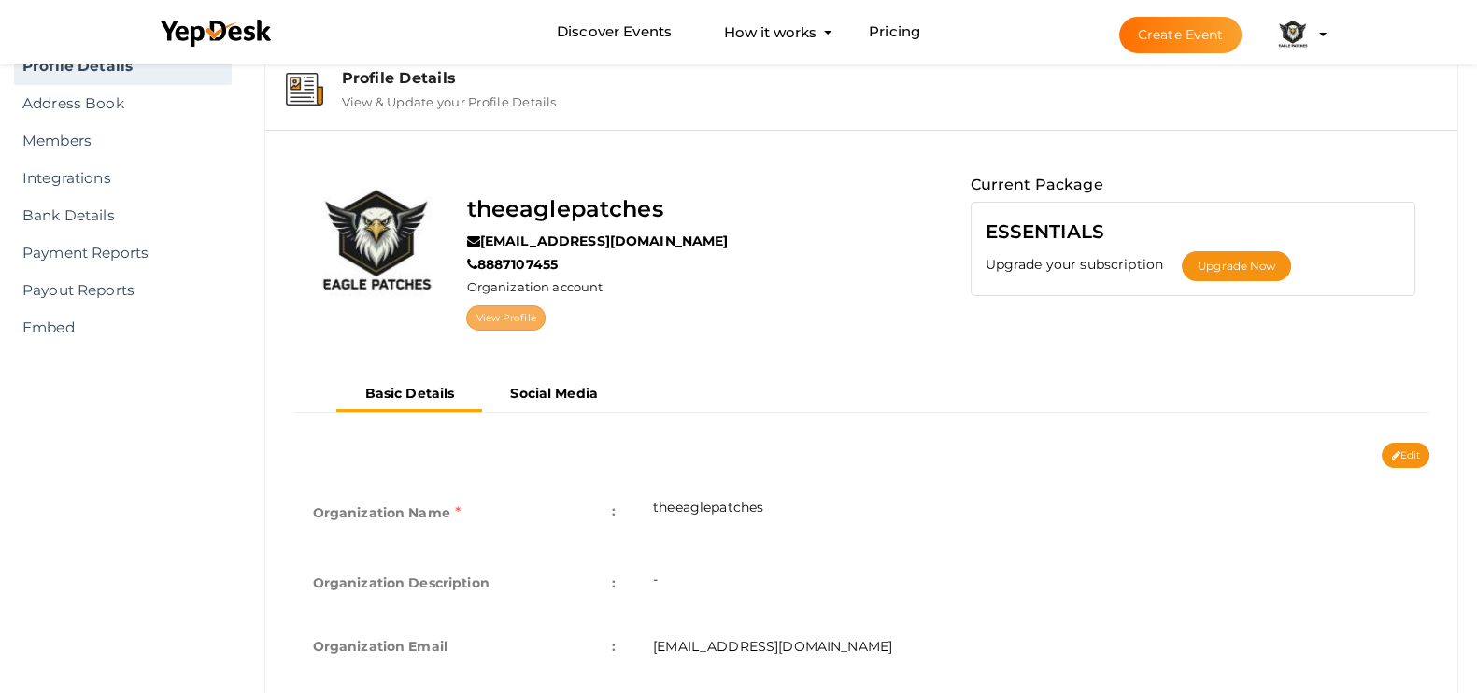
click at [506, 311] on link "View Profile" at bounding box center [505, 317] width 78 height 25
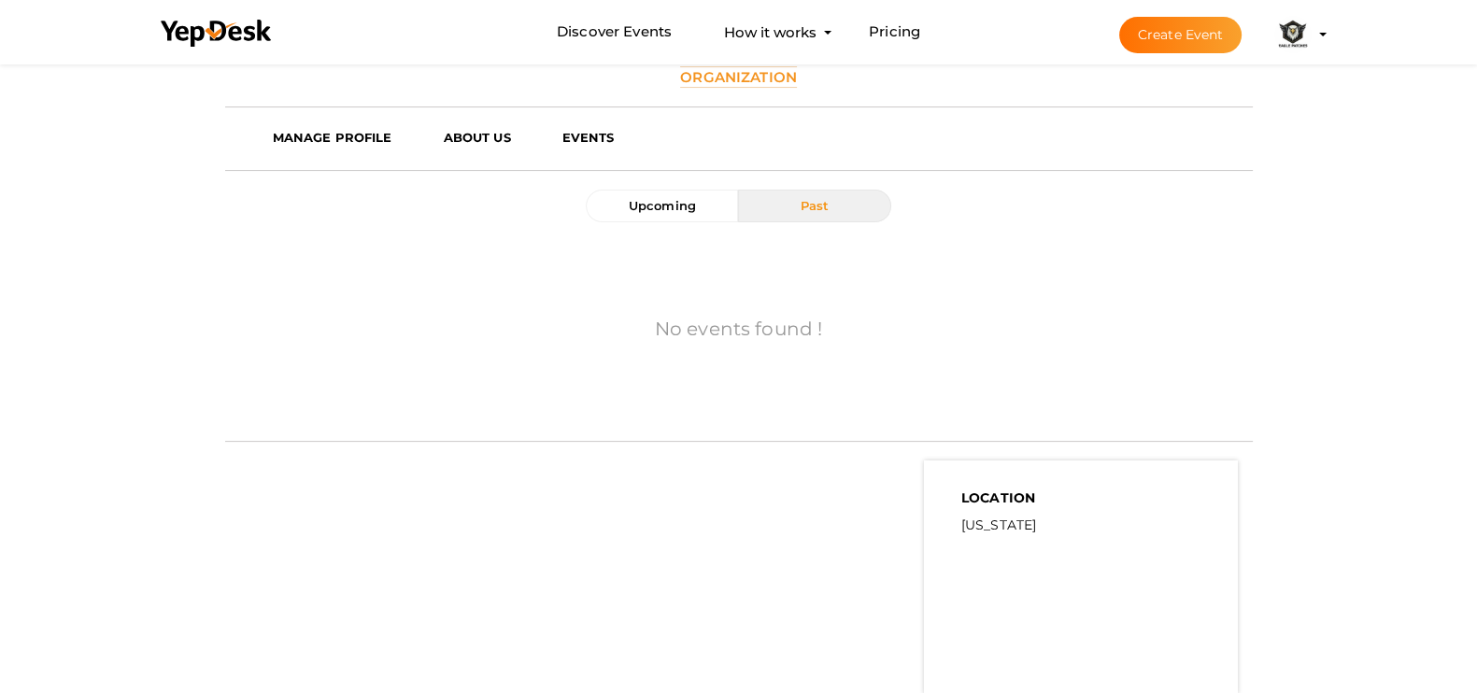
scroll to position [356, 0]
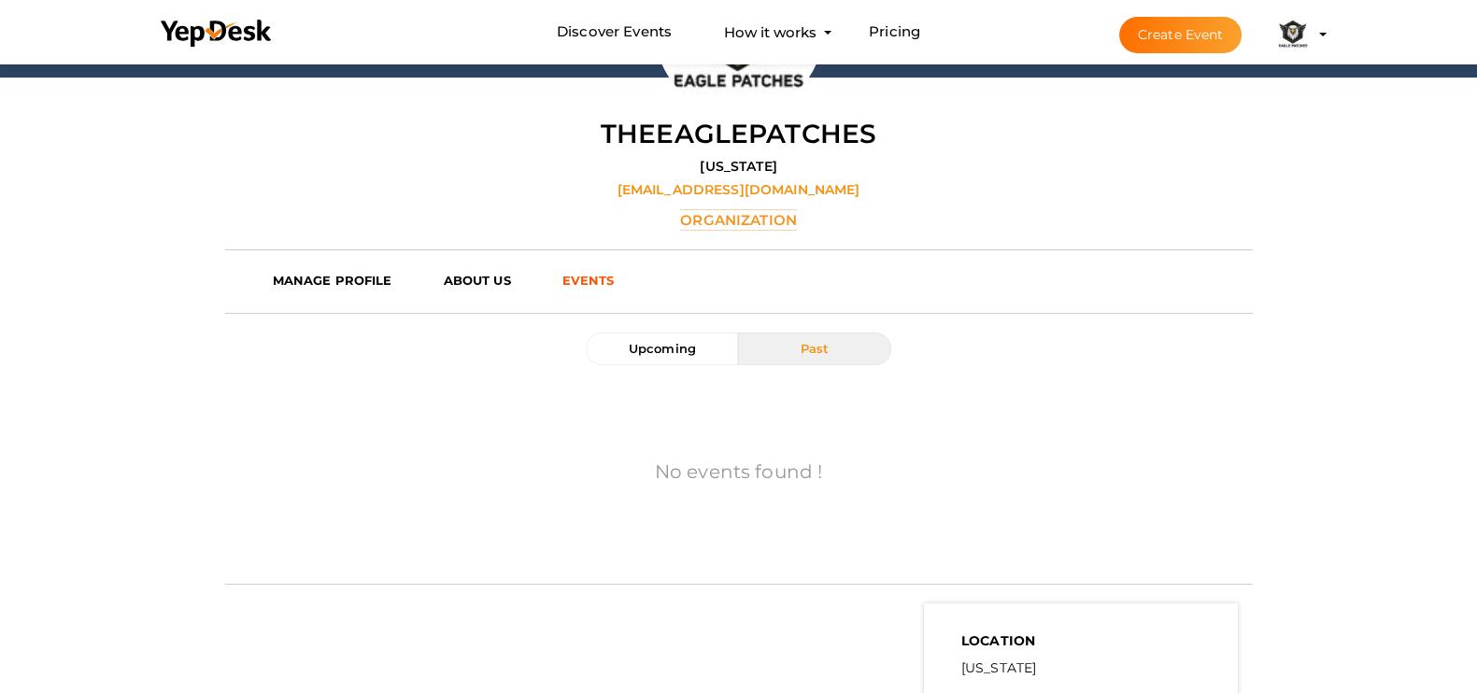
click at [575, 269] on link "EVENTS" at bounding box center [600, 280] width 104 height 28
click at [722, 347] on button "Upcoming" at bounding box center [662, 349] width 152 height 33
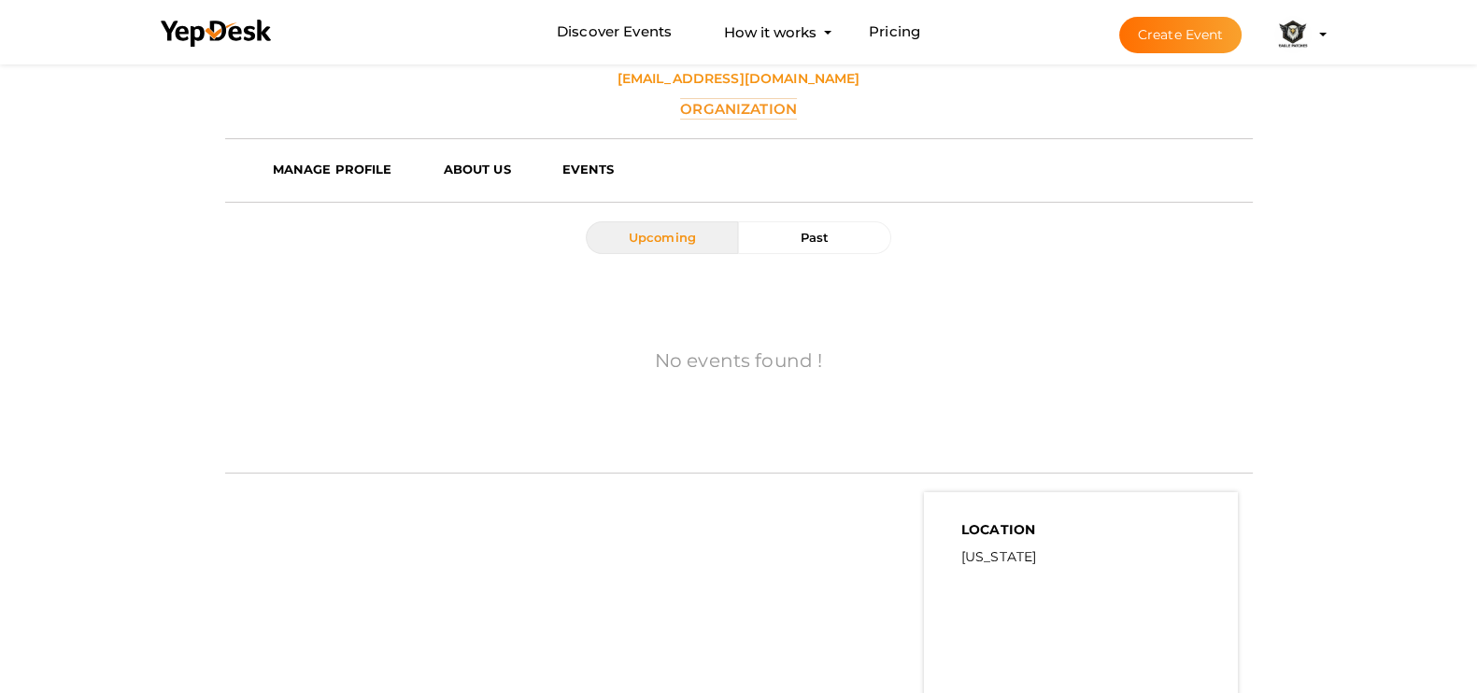
scroll to position [239, 0]
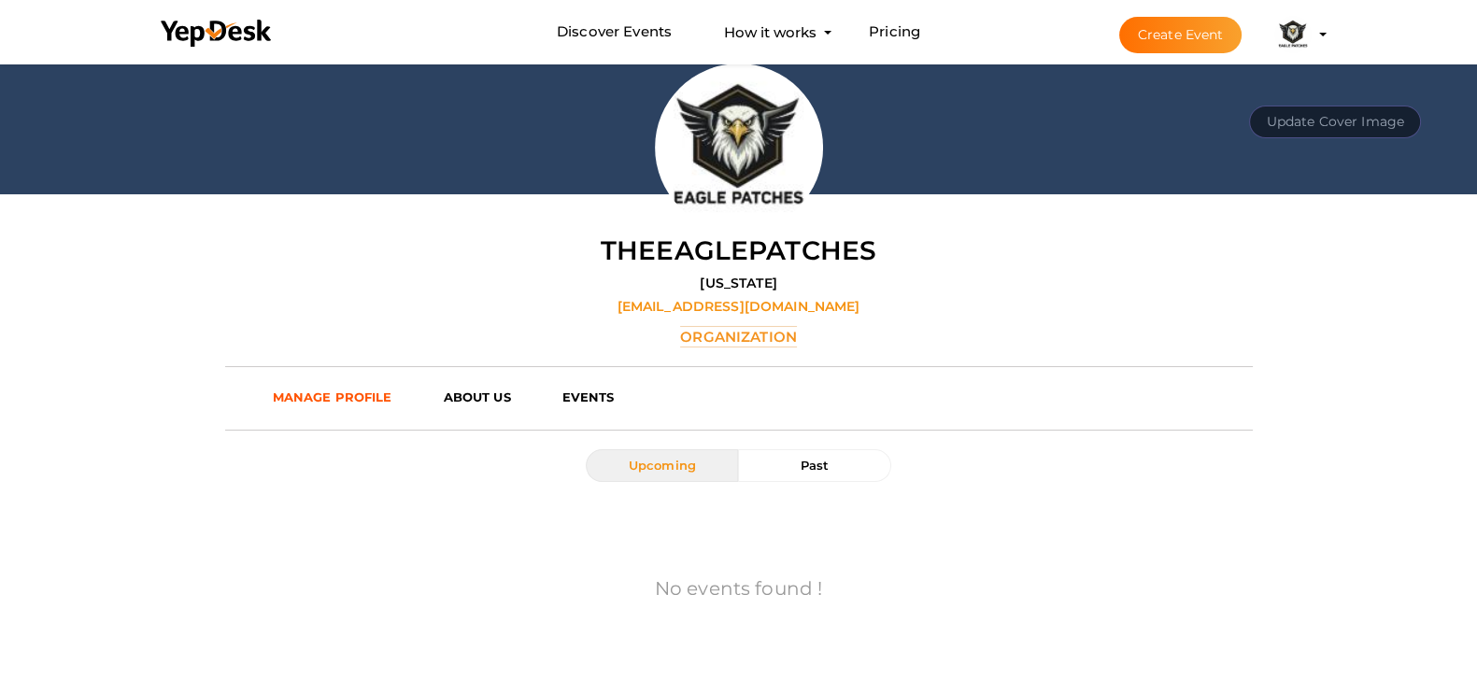
click at [339, 394] on b "MANAGE PROFILE" at bounding box center [333, 397] width 120 height 15
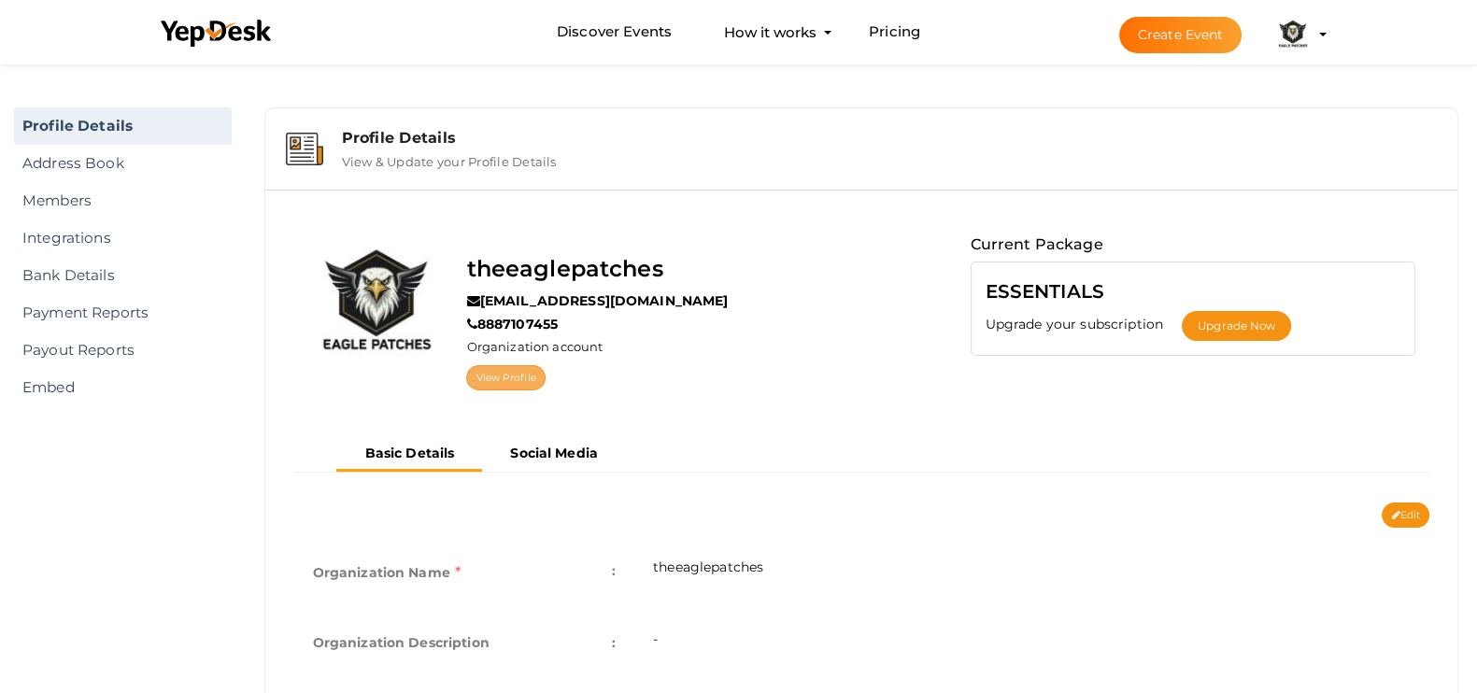
click at [537, 376] on link "View Profile" at bounding box center [505, 377] width 78 height 25
